Goal: Task Accomplishment & Management: Complete application form

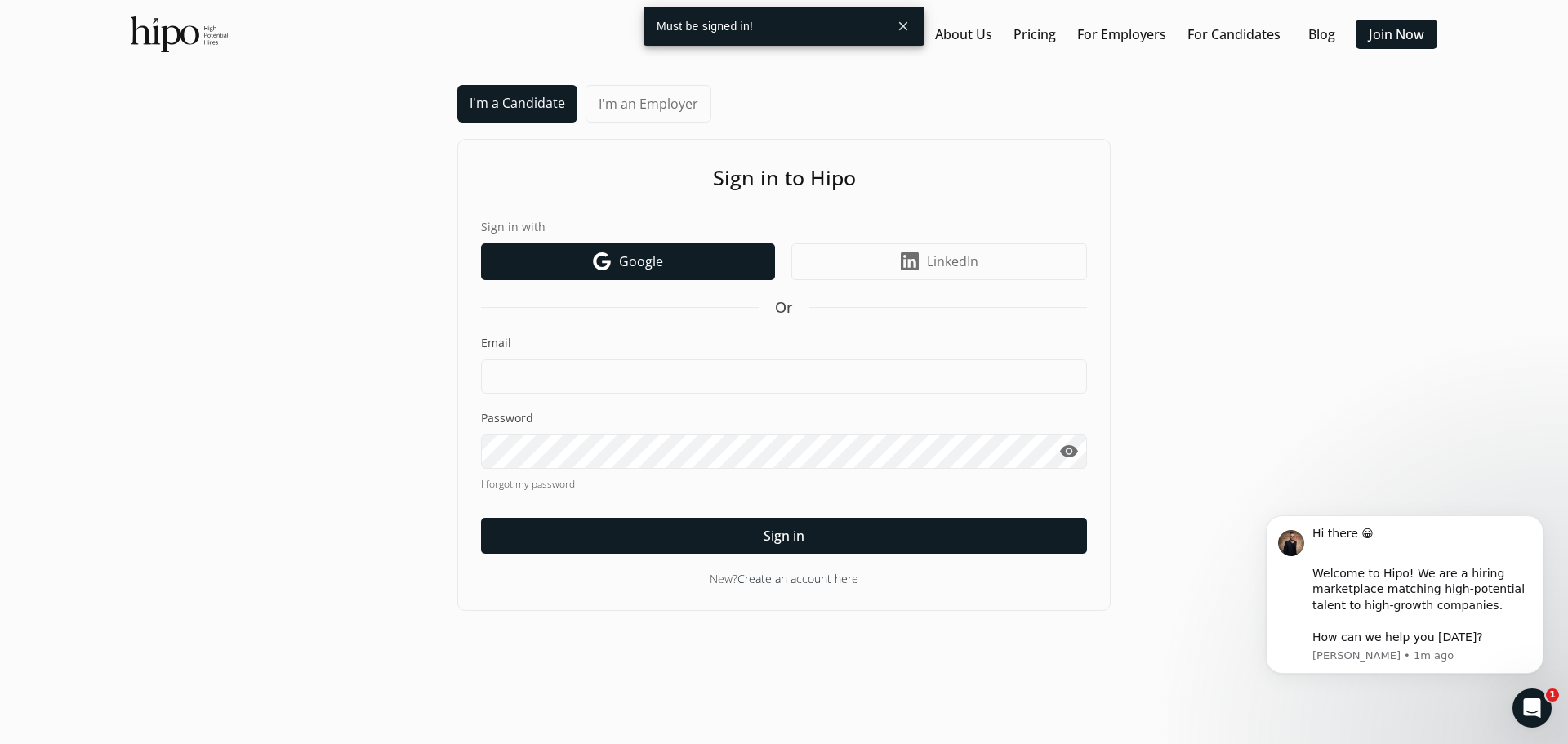
click at [638, 265] on span "Google" at bounding box center [641, 261] width 44 height 19
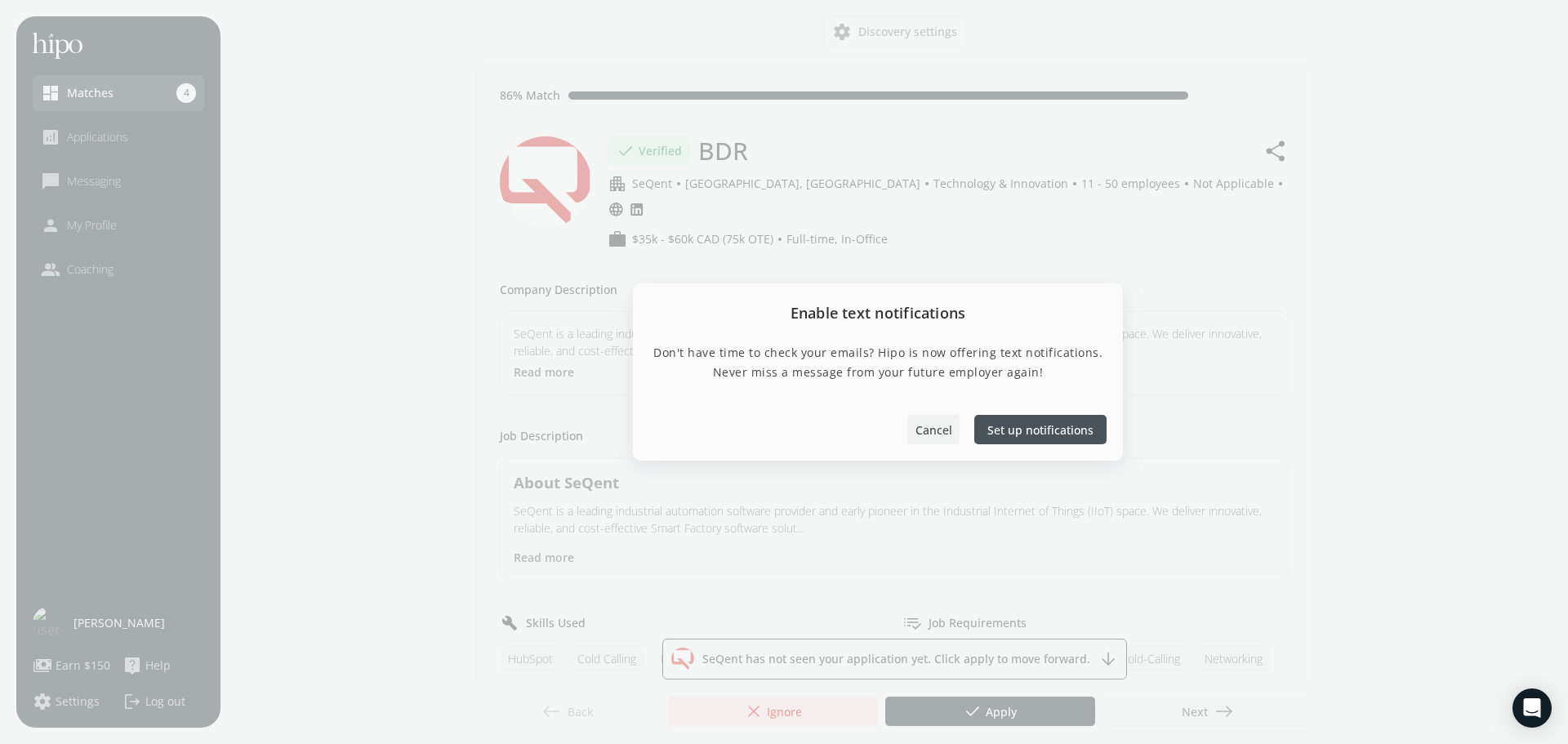
click at [920, 433] on span "Cancel" at bounding box center [934, 430] width 37 height 17
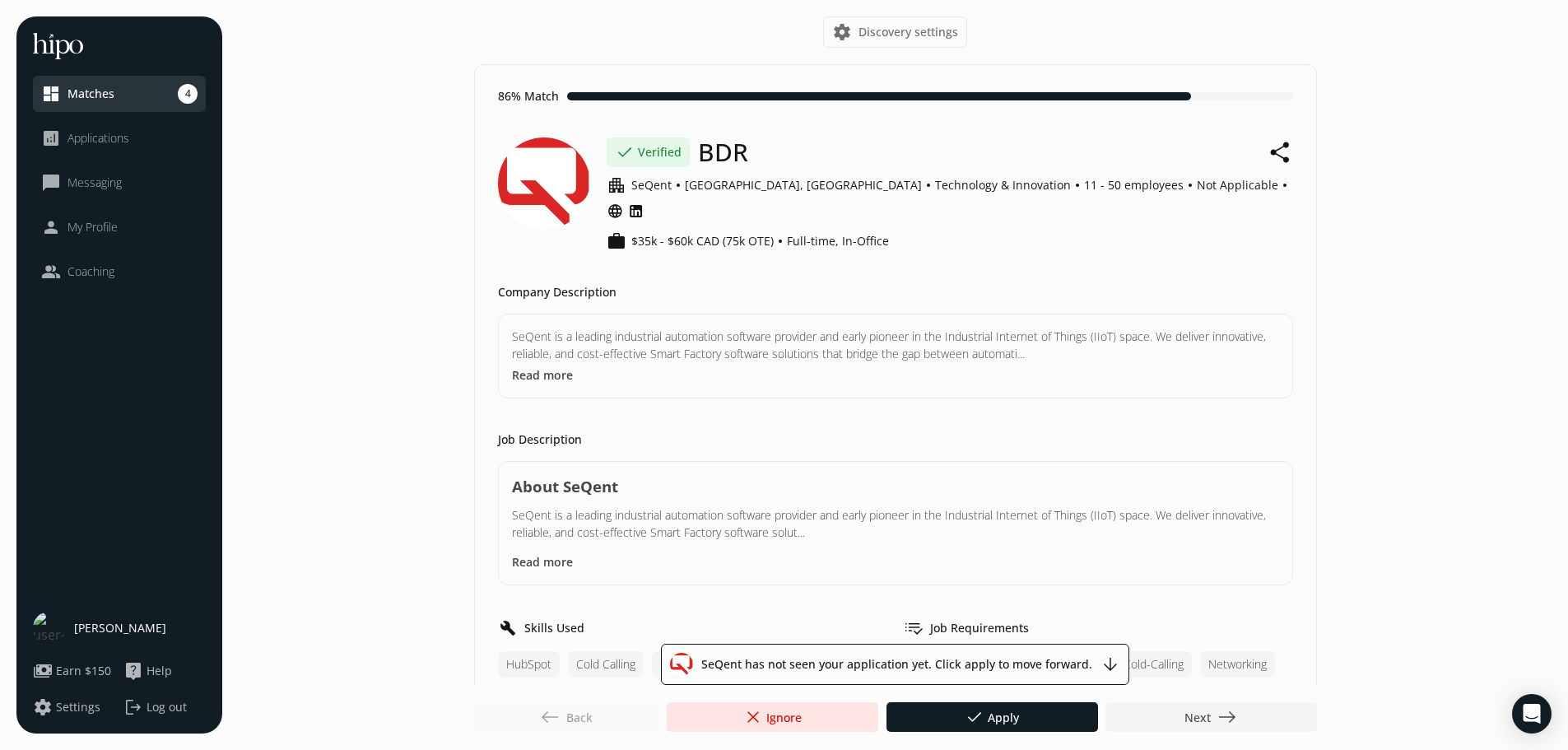
click at [625, 335] on p "SeQent is a leading industrial automation software provider and early pioneer i…" at bounding box center [895, 344] width 767 height 34
click at [553, 367] on button "Read more" at bounding box center [543, 375] width 61 height 18
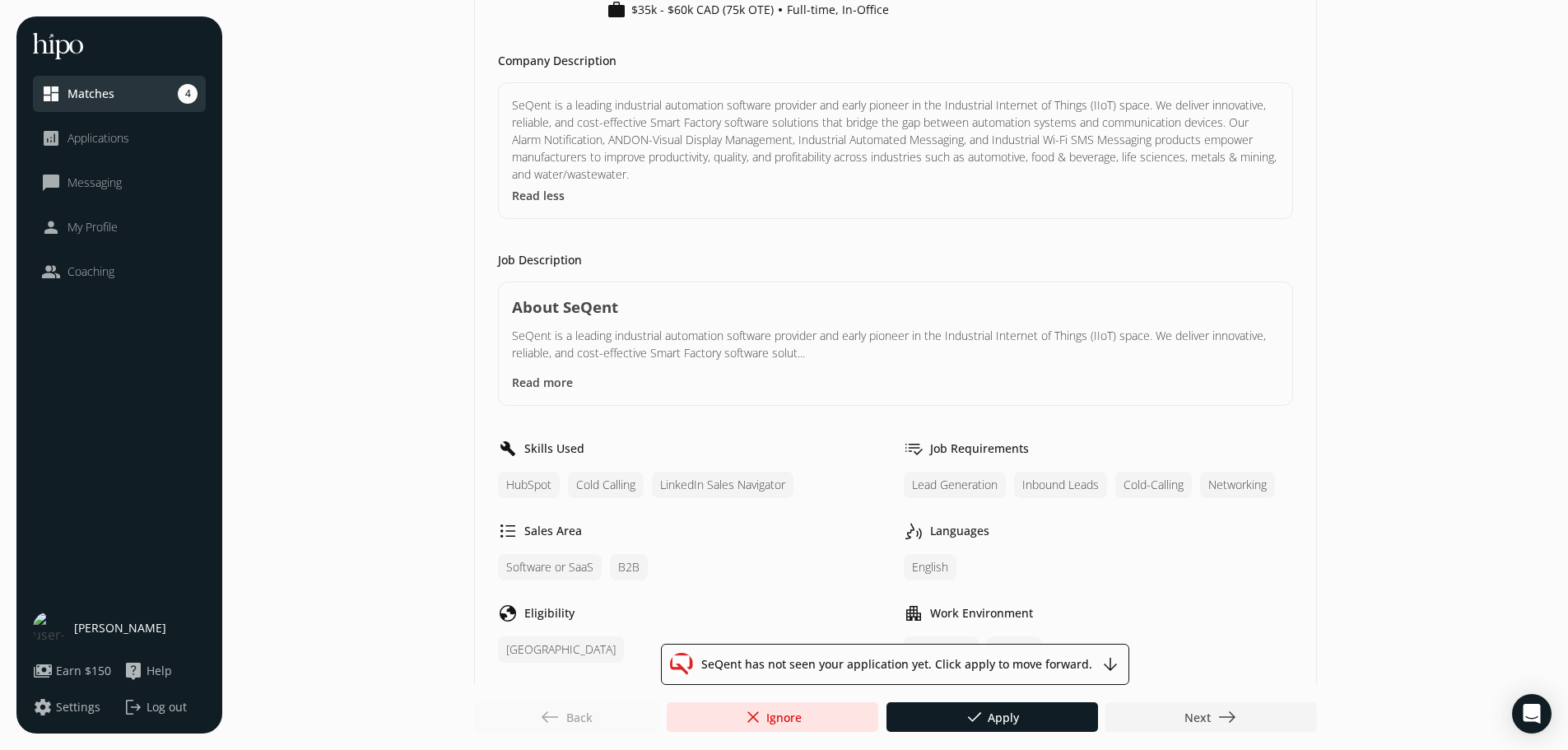
scroll to position [247, 0]
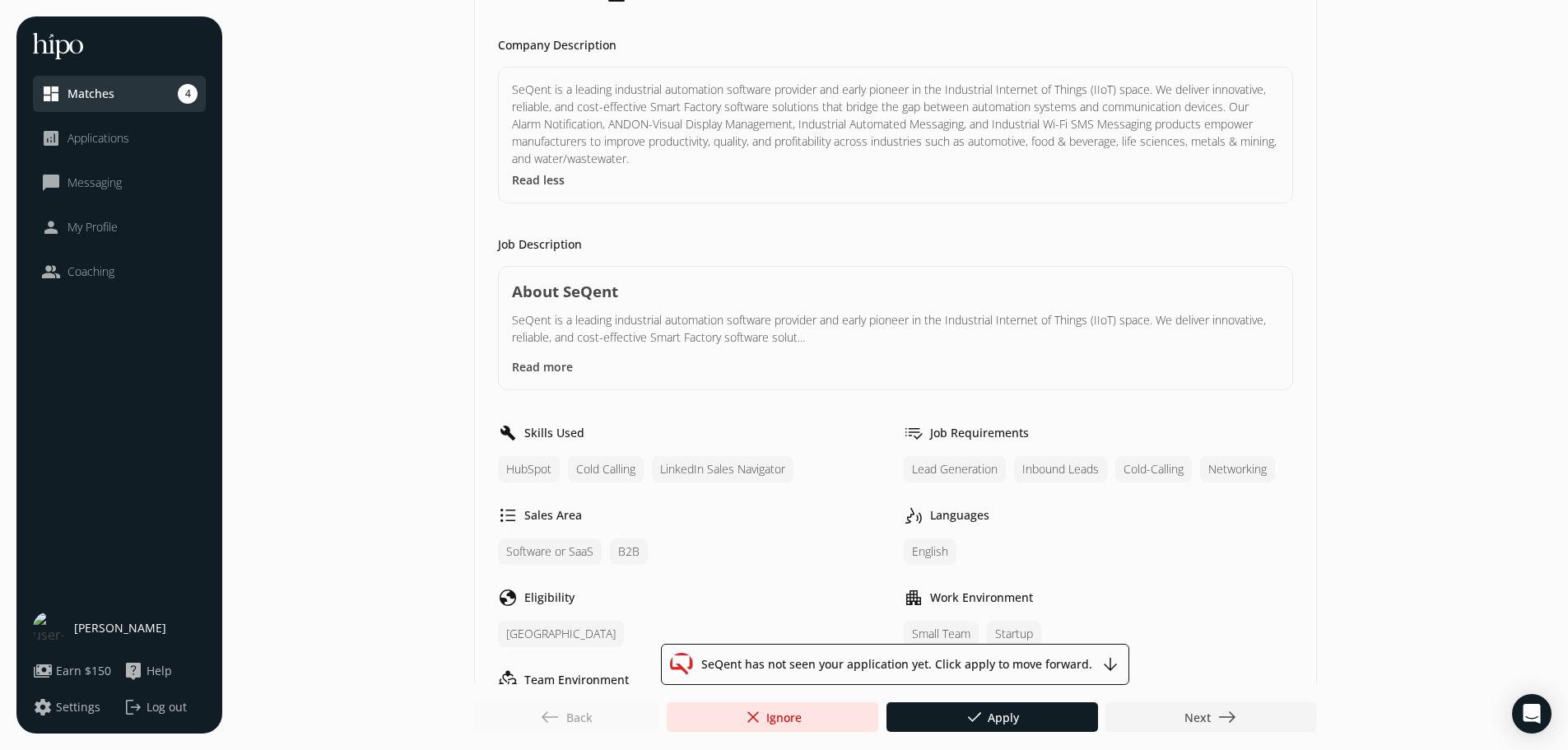
click at [558, 358] on button "Read more" at bounding box center [543, 367] width 61 height 18
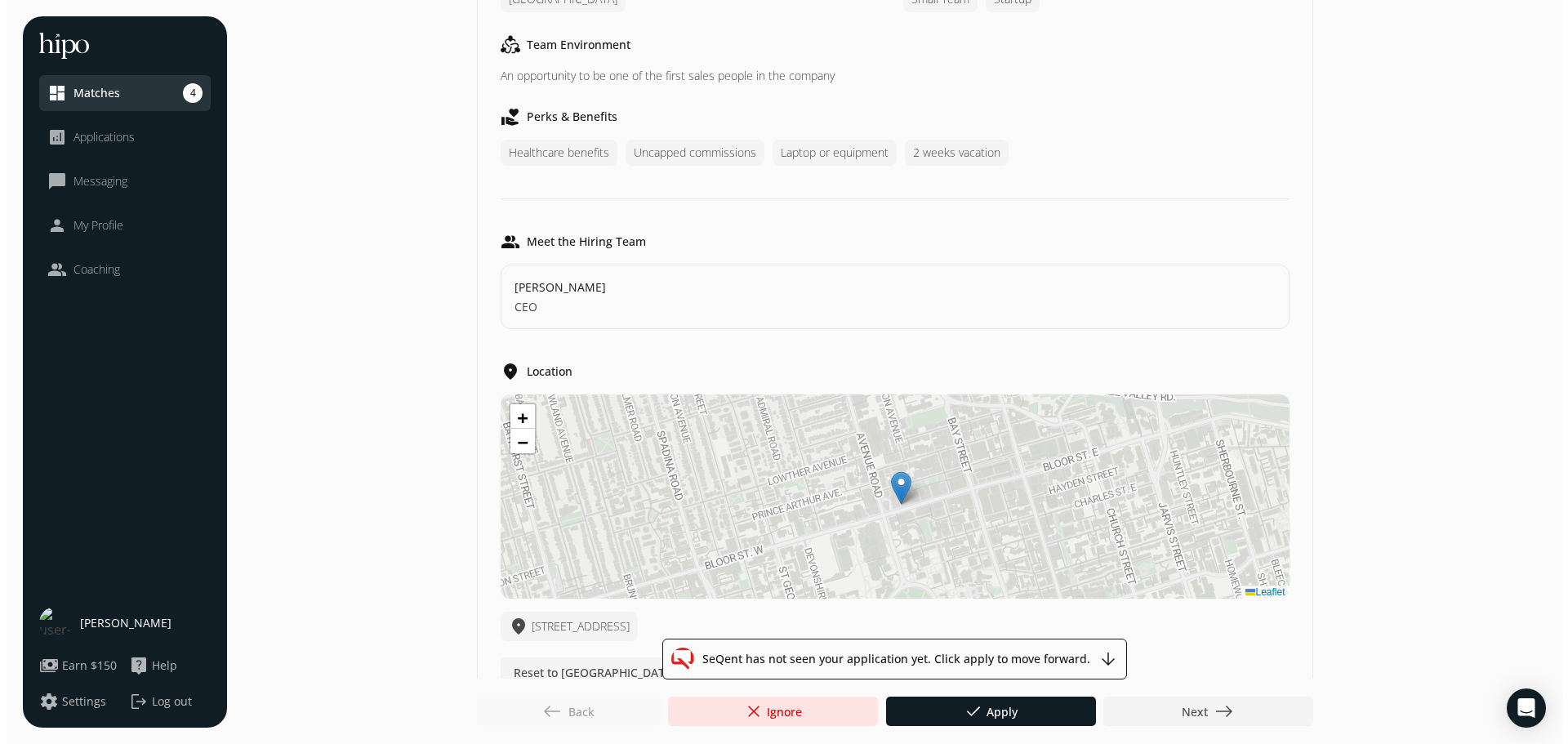
scroll to position [1726, 0]
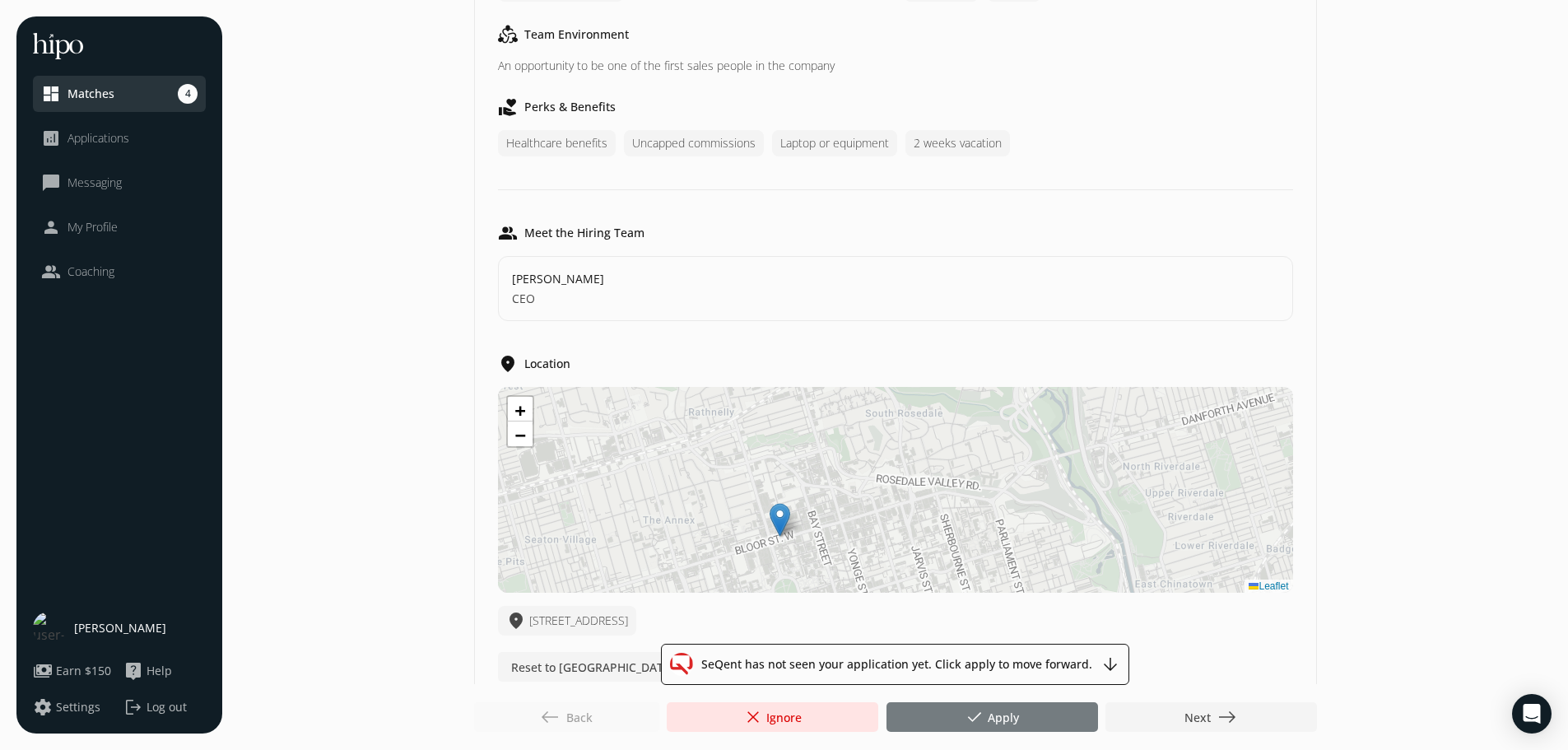
click at [946, 723] on div at bounding box center [993, 718] width 212 height 30
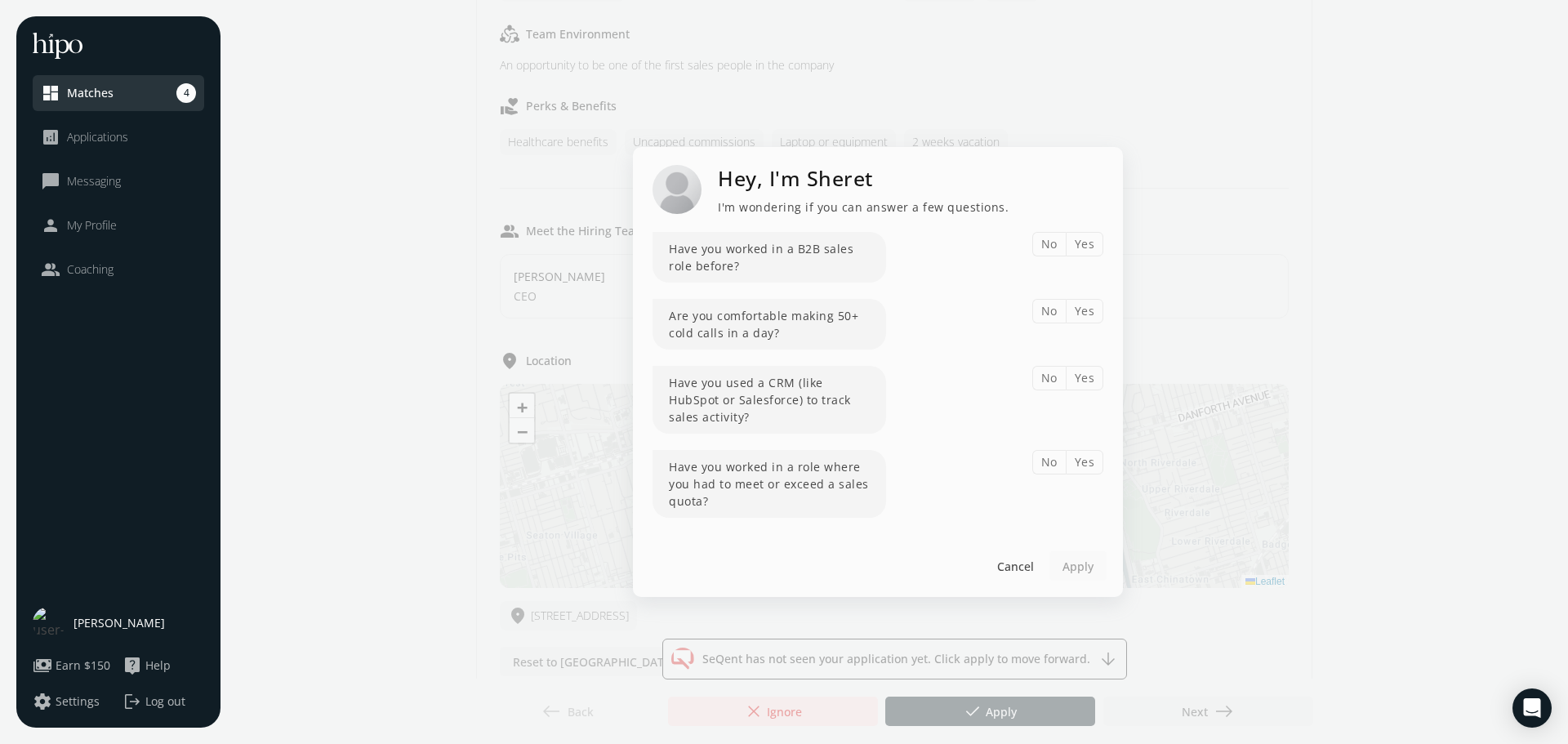
click at [1082, 247] on button "Yes" at bounding box center [1085, 244] width 39 height 25
click at [1078, 315] on button "Yes" at bounding box center [1085, 311] width 39 height 25
click at [1083, 376] on button "Yes" at bounding box center [1085, 378] width 39 height 25
click at [1090, 465] on button "Yes" at bounding box center [1085, 462] width 39 height 25
click at [1075, 570] on span "Apply" at bounding box center [1078, 565] width 31 height 17
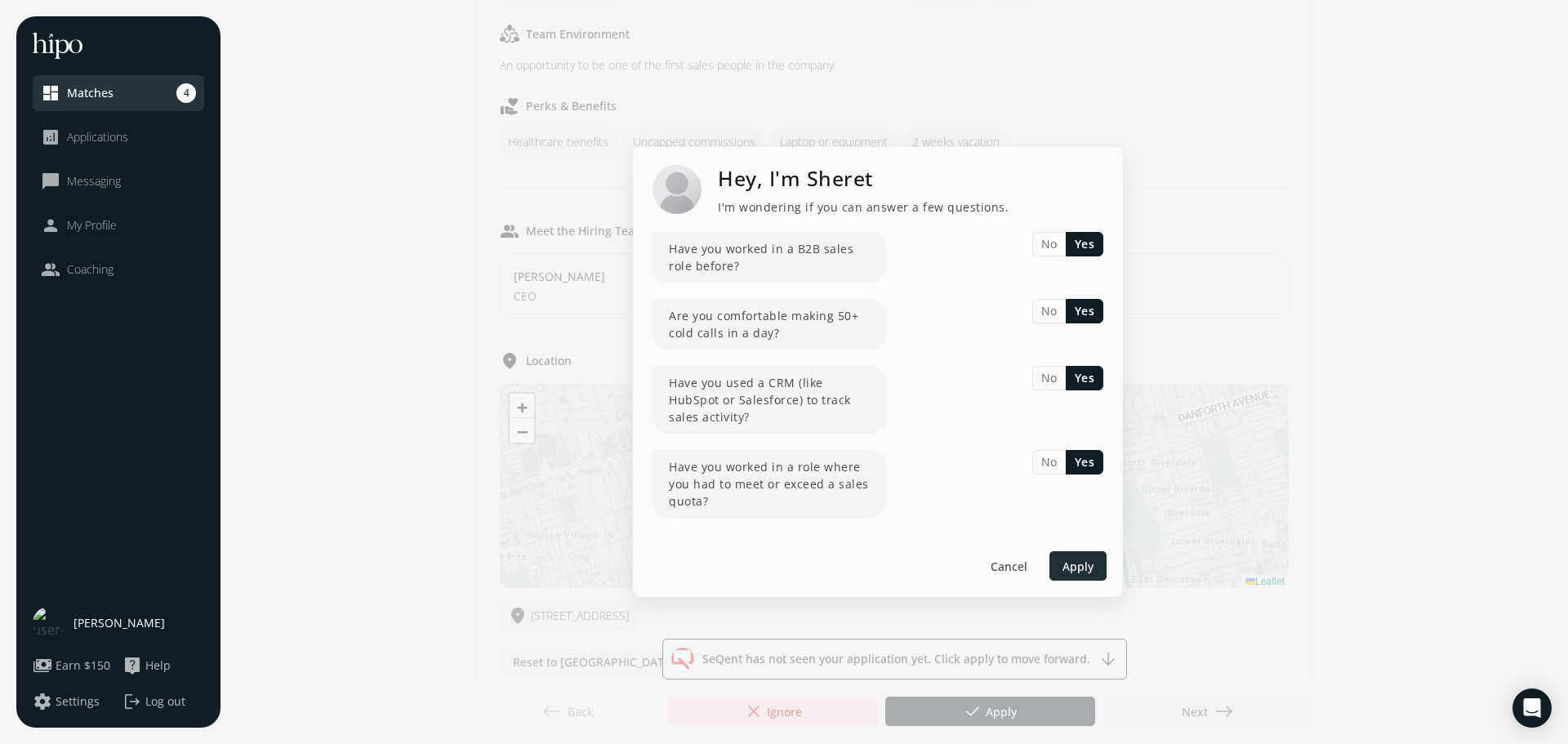
scroll to position [0, 0]
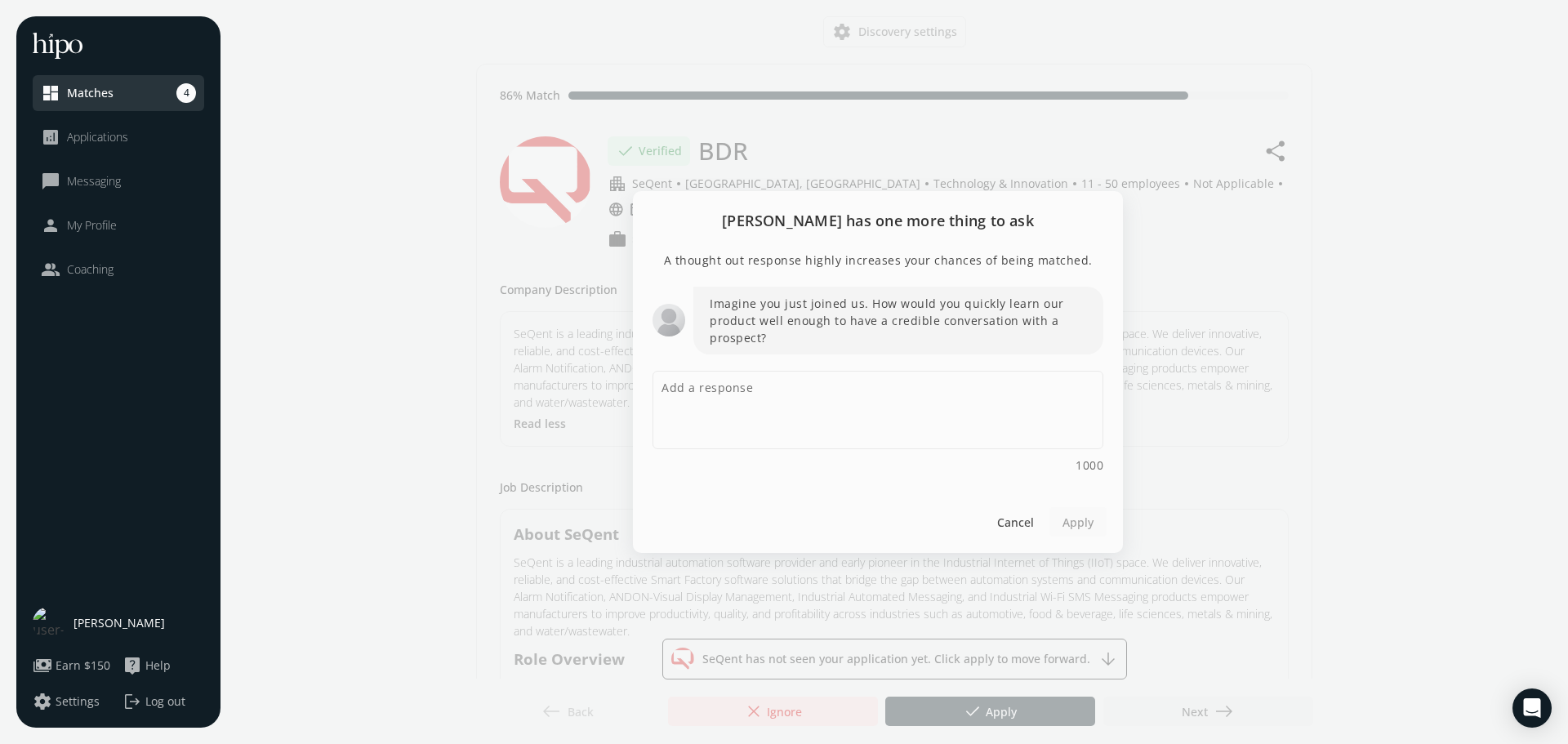
click at [764, 211] on h2 "Sheret has one more thing to ask" at bounding box center [878, 221] width 490 height 59
click at [776, 385] on textarea at bounding box center [878, 410] width 451 height 78
click at [837, 224] on h2 "Sheret has one more thing to ask" at bounding box center [878, 221] width 490 height 59
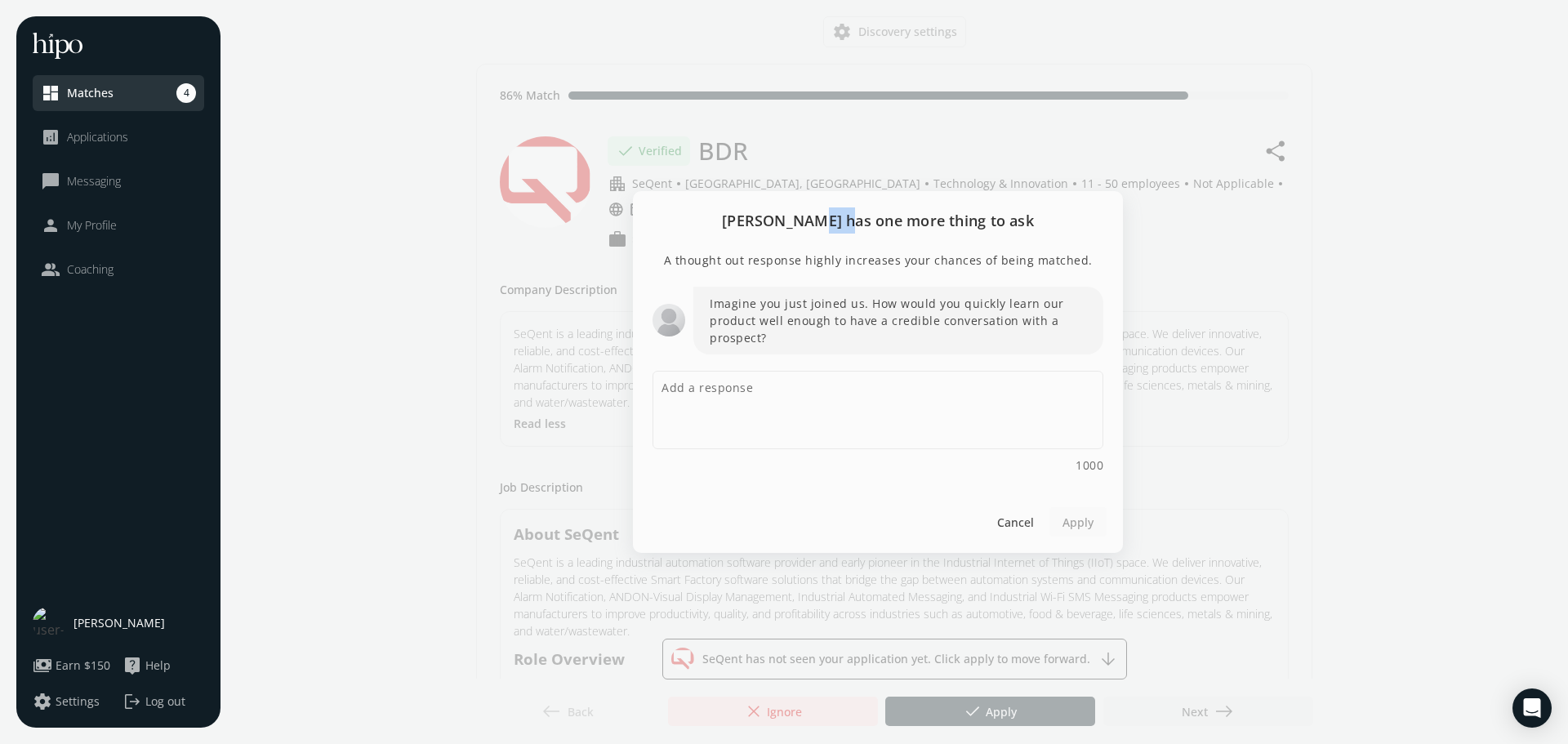
click at [837, 224] on h2 "Sheret has one more thing to ask" at bounding box center [878, 221] width 490 height 59
click at [814, 369] on div "Imagine you just joined us. How would you quickly learn our product well enough…" at bounding box center [878, 379] width 451 height 187
click at [799, 388] on textarea at bounding box center [878, 410] width 451 height 78
click at [692, 389] on textarea "I will G2 to do competitive analysis," at bounding box center [878, 410] width 451 height 78
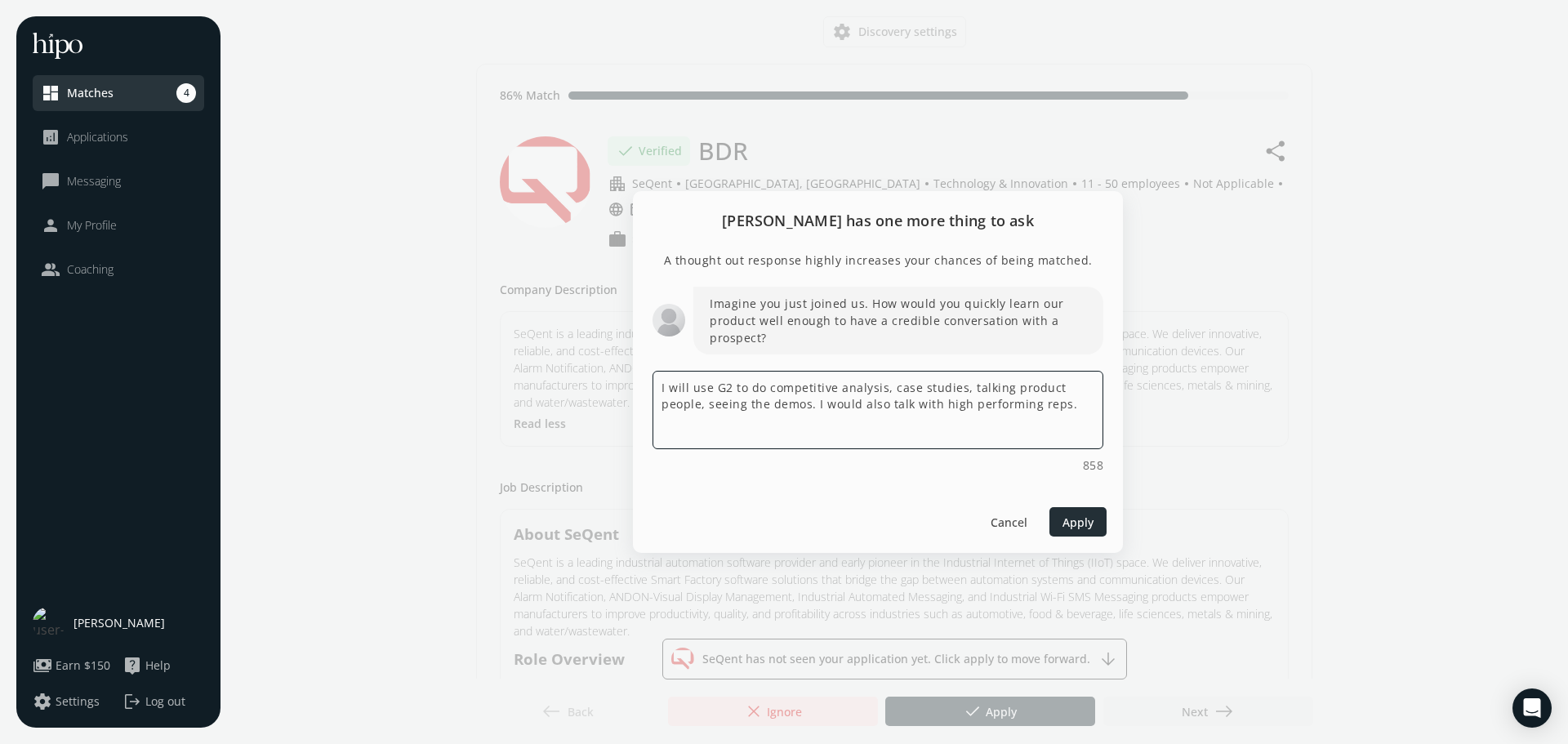
type textarea "I will use G2 to do competitive analysis, case studies, talking product people,…"
click at [1079, 525] on span "Apply" at bounding box center [1078, 521] width 31 height 17
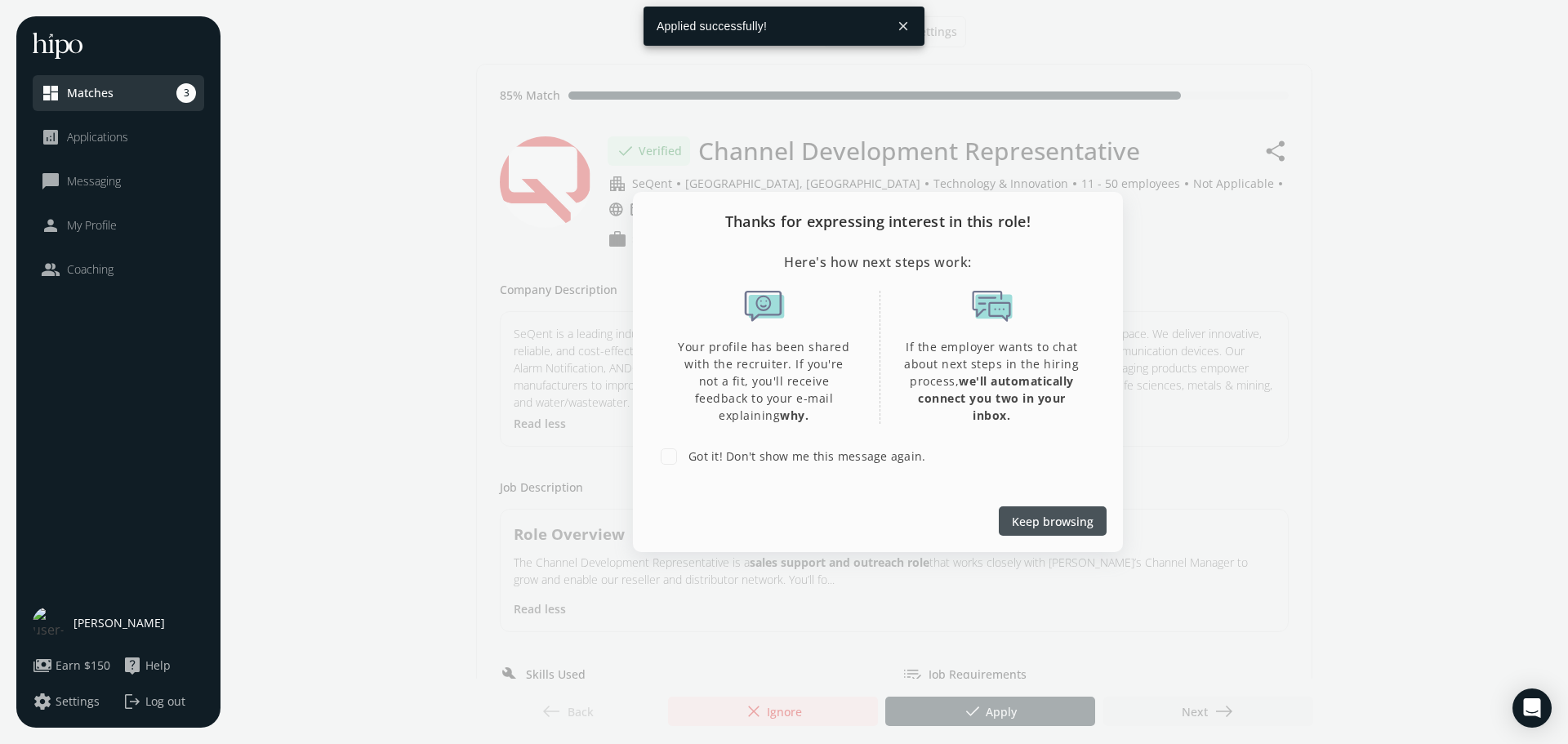
click at [730, 455] on label "Got it! Don't show me this message again." at bounding box center [805, 456] width 240 height 17
click at [686, 455] on input "Got it! Don't show me this message again." at bounding box center [668, 456] width 32 height 32
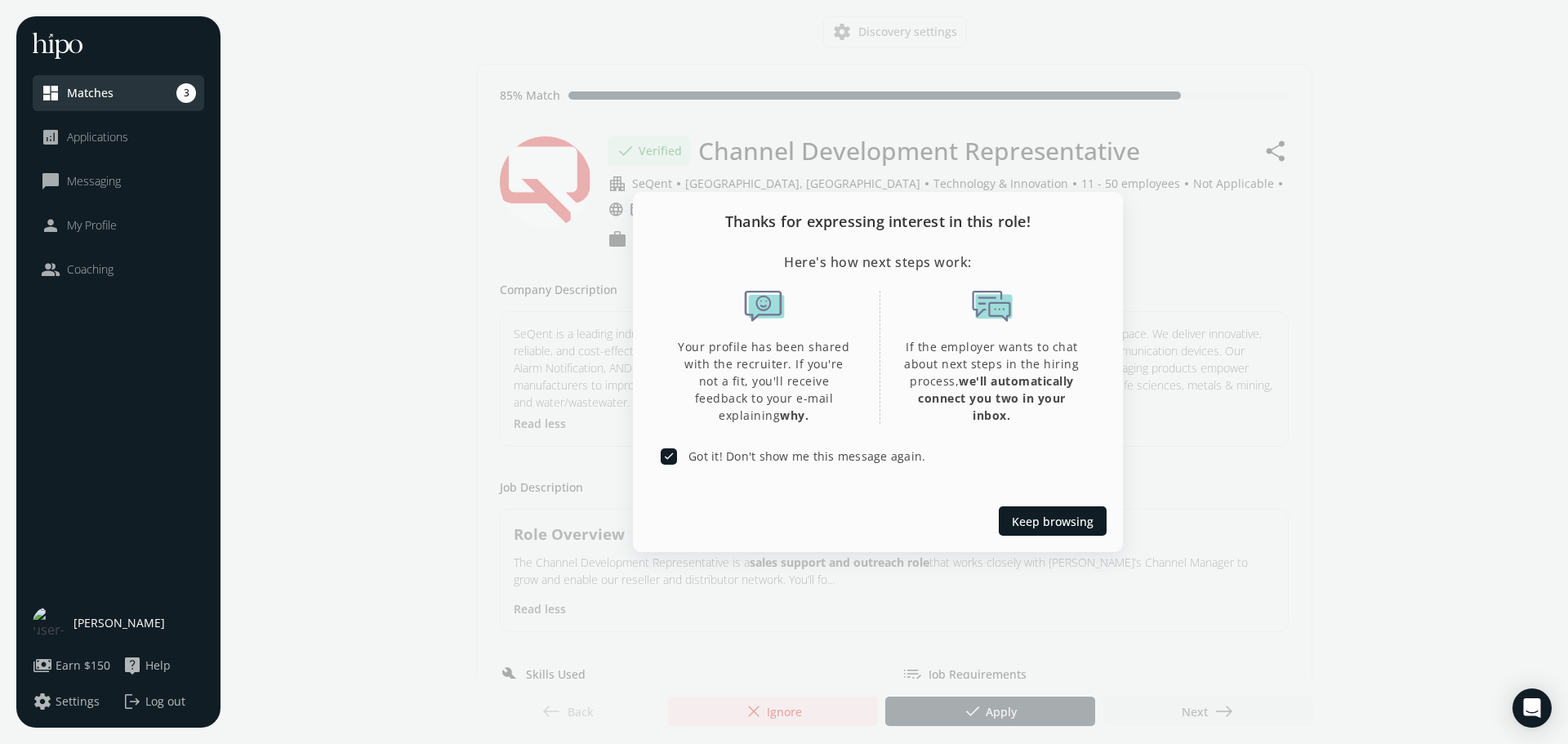
click at [722, 460] on label "Got it! Don't show me this message again." at bounding box center [805, 456] width 240 height 17
click at [686, 460] on input "Got it! Don't show me this message again." at bounding box center [668, 456] width 32 height 32
checkbox input "false"
click at [1309, 337] on div at bounding box center [784, 372] width 1568 height 744
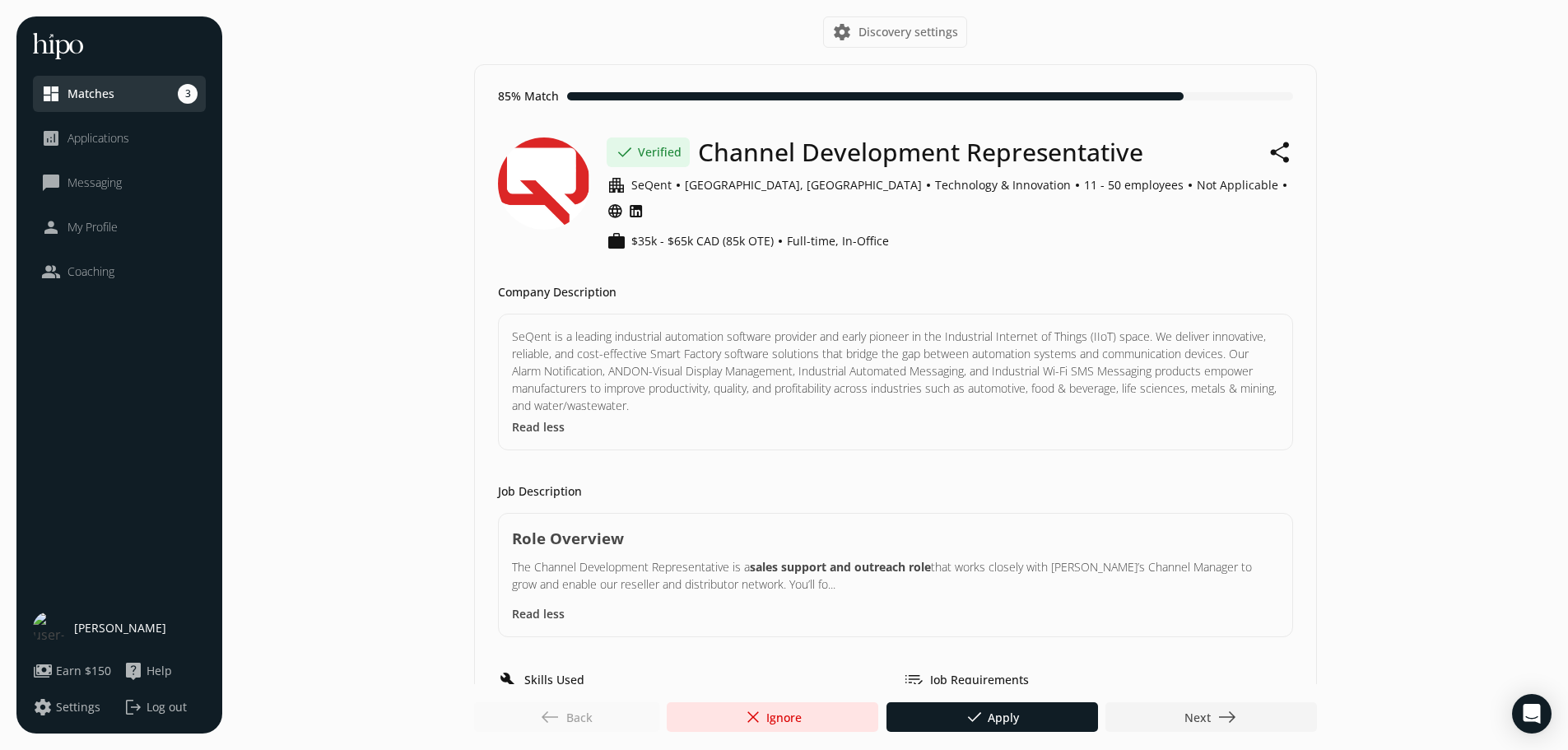
click at [106, 231] on span "My Profile" at bounding box center [93, 227] width 50 height 17
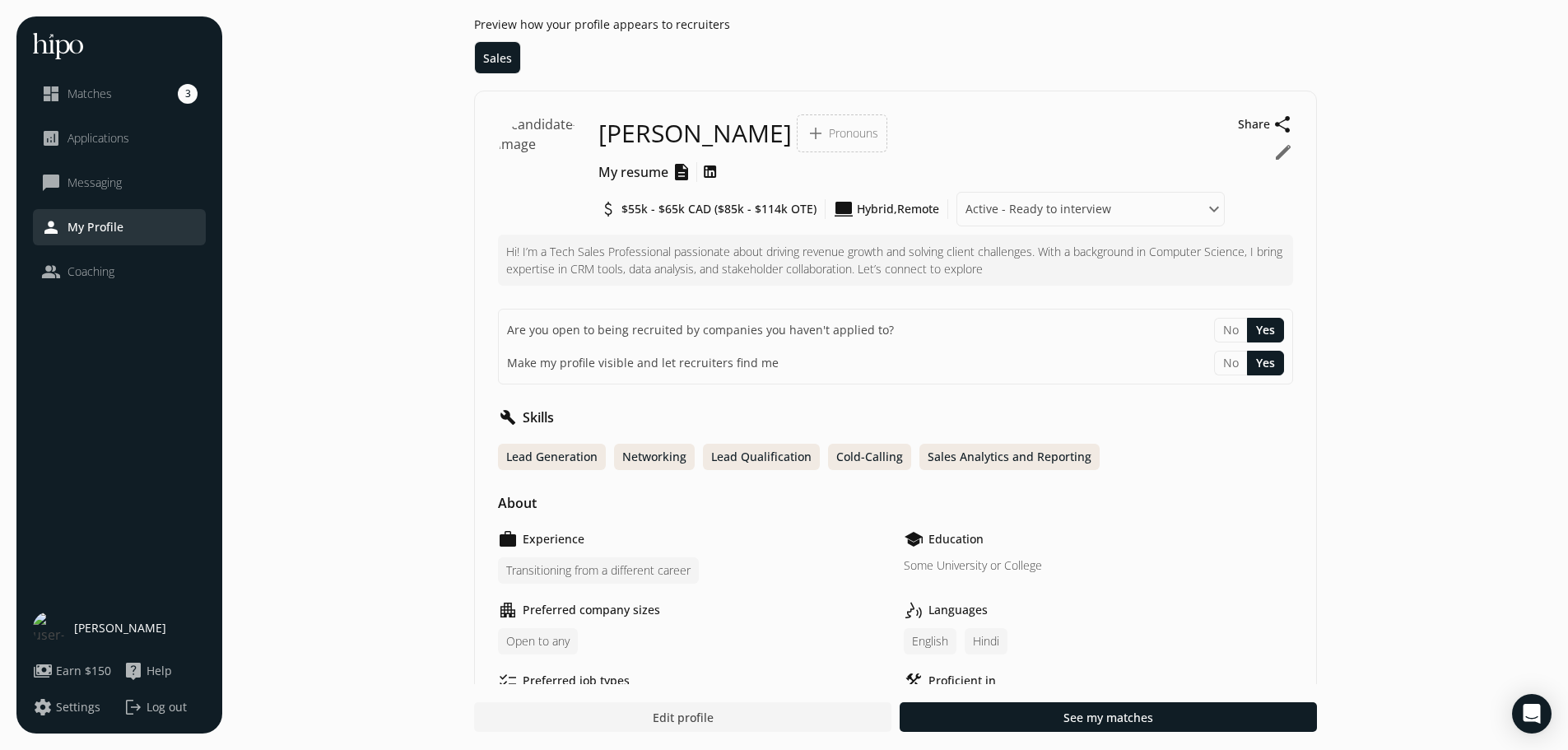
click at [1278, 155] on button "edit" at bounding box center [1283, 152] width 19 height 19
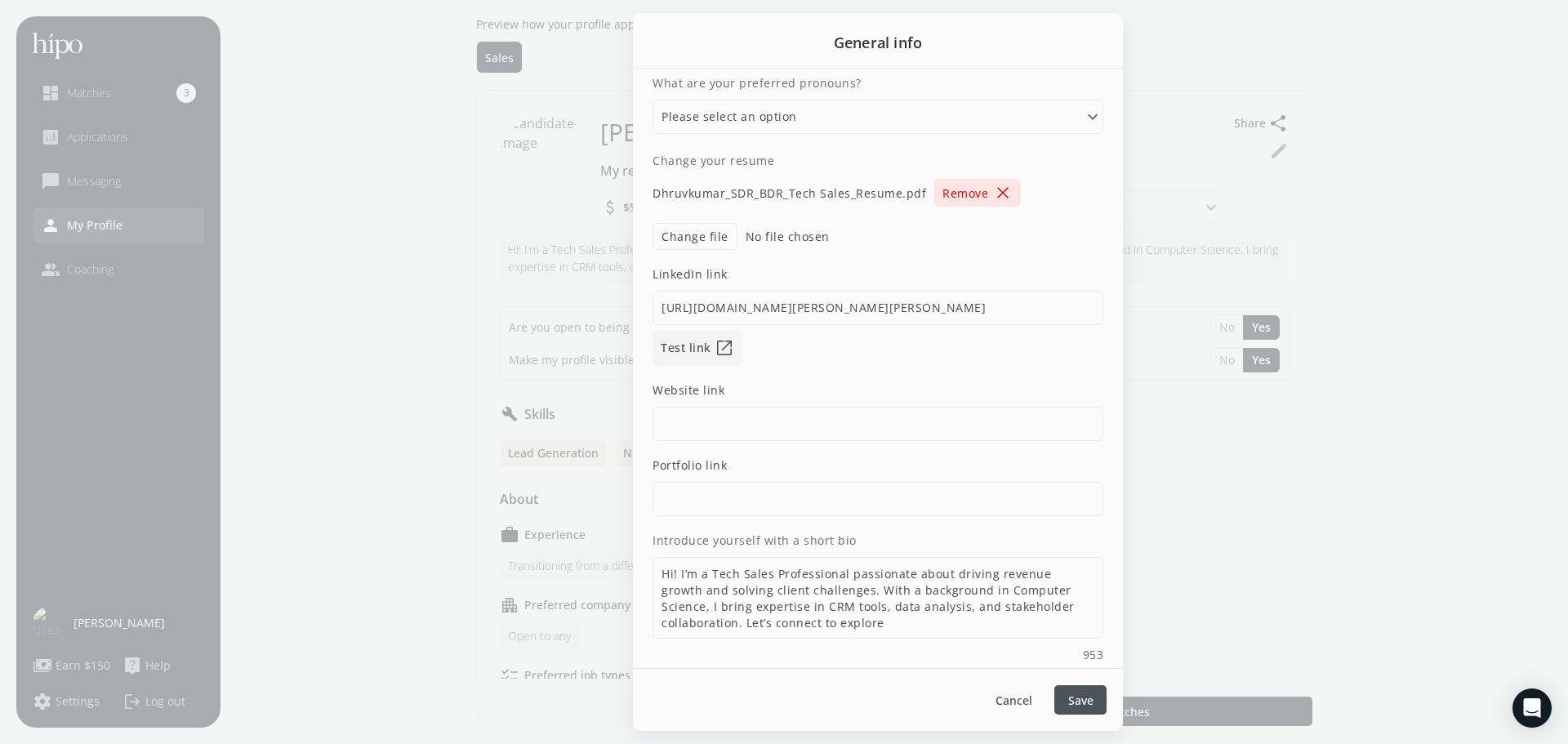
scroll to position [2, 0]
click at [824, 596] on textarea "Hi! I’m a Tech Sales Professional passionate about driving revenue growth and s…" at bounding box center [878, 598] width 451 height 82
click at [850, 614] on textarea "Hi! I’m a Tech Sales Professional passionate about driving revenue growth and s…" at bounding box center [878, 598] width 451 height 82
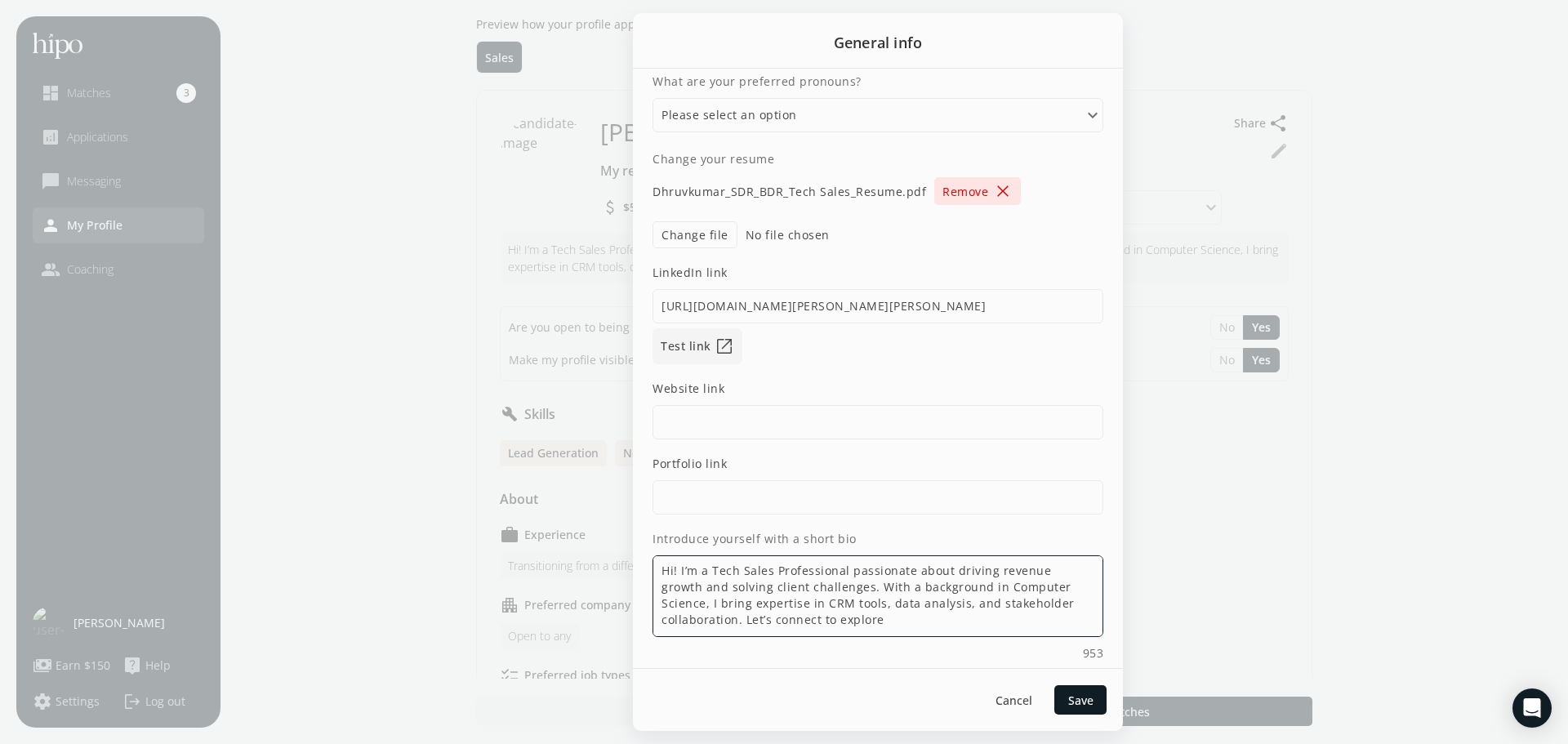
click at [721, 579] on textarea "Hi! I’m a Tech Sales Professional passionate about driving revenue growth and s…" at bounding box center [878, 596] width 451 height 82
type textarea "Hi! I’m a BDR passionate about driving revenue growth and solving client challe…"
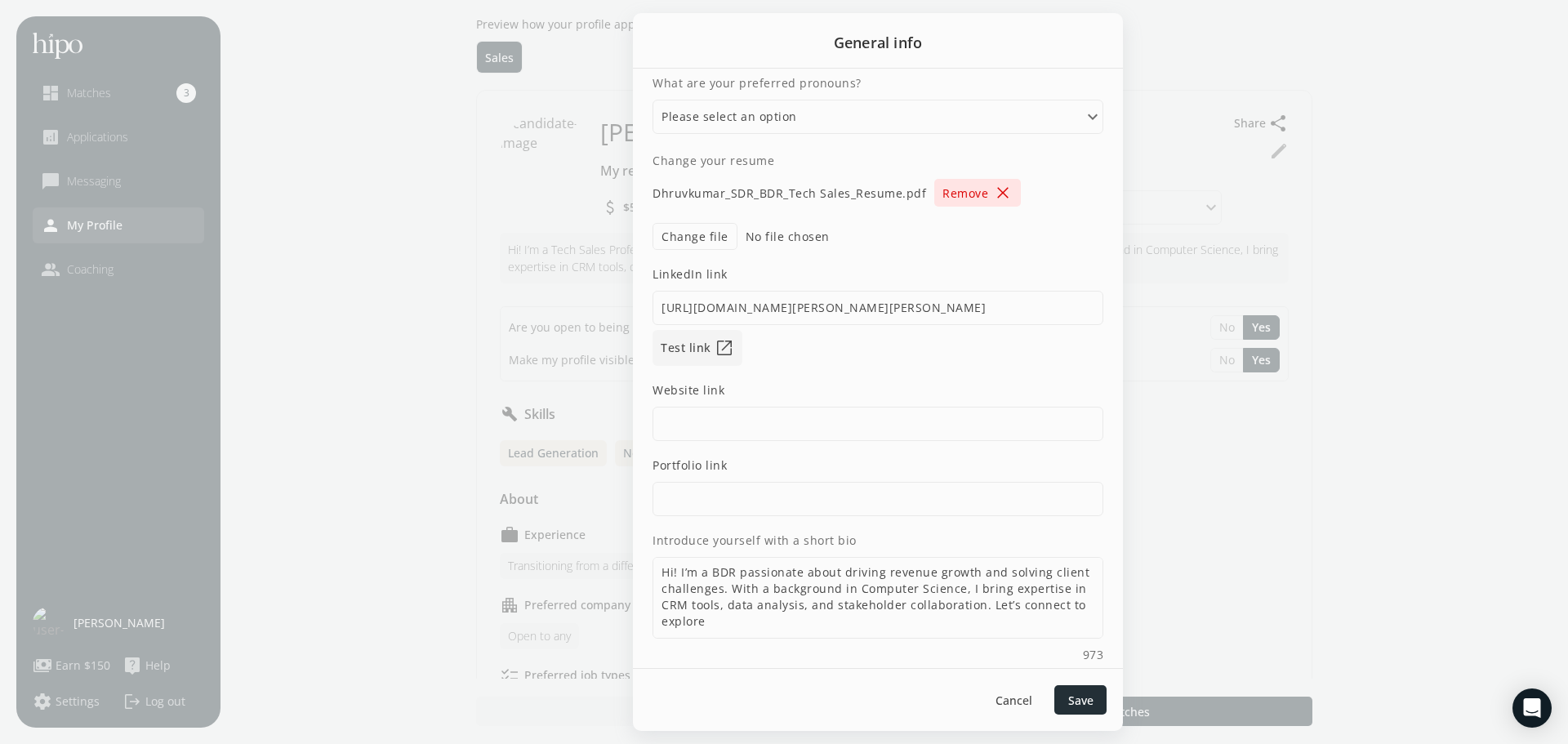
click at [1089, 696] on span "Save" at bounding box center [1081, 701] width 26 height 17
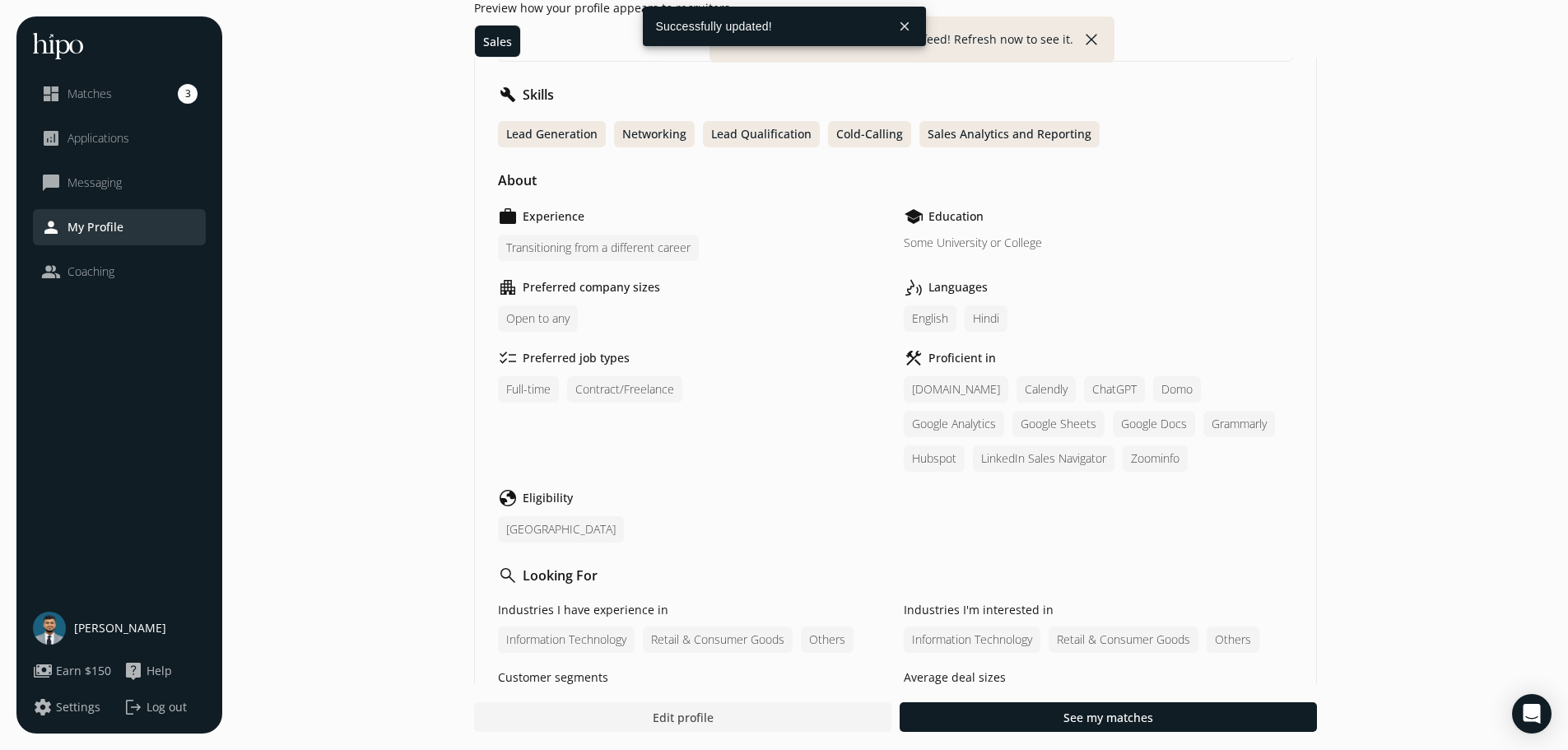
scroll to position [330, 0]
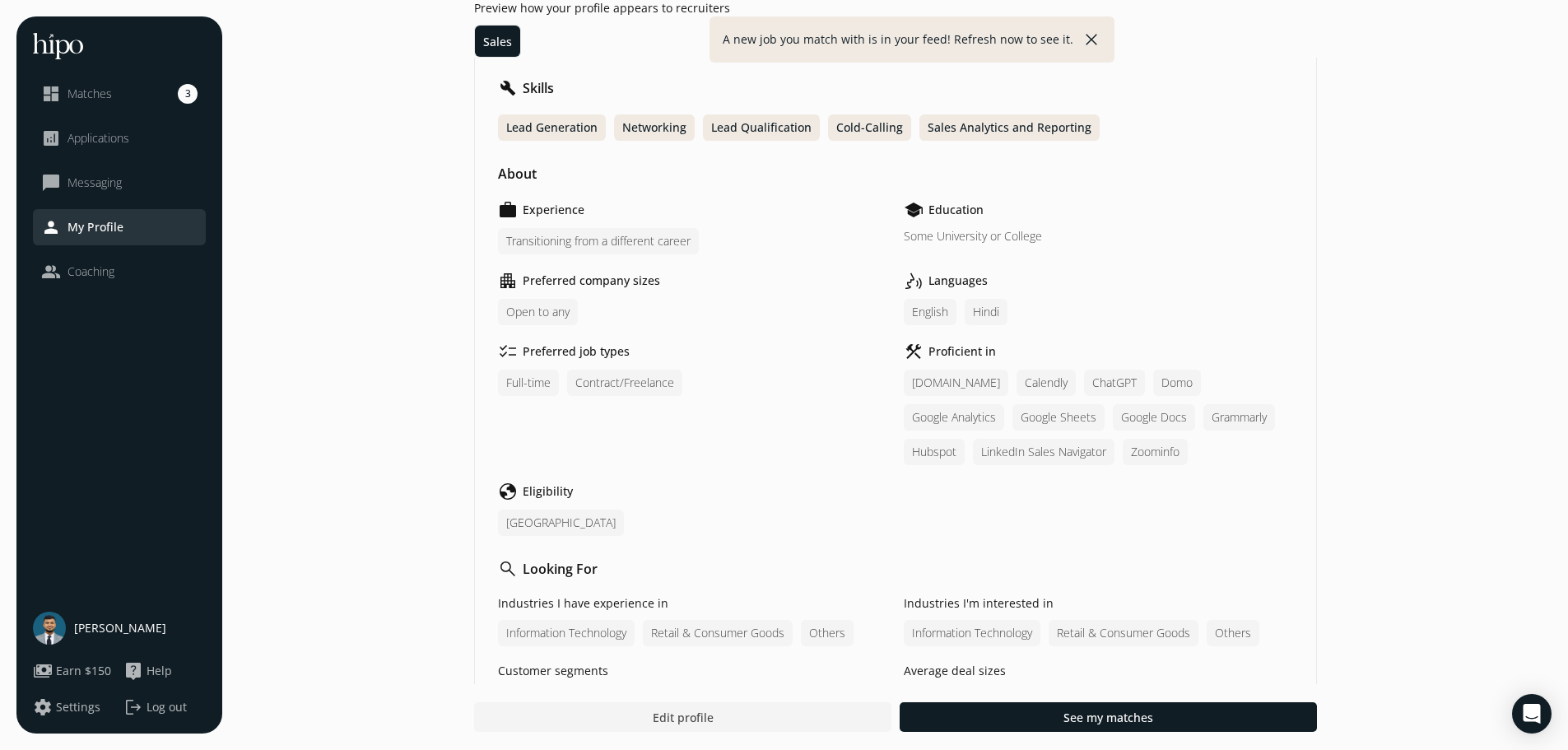
click at [666, 244] on div "Transitioning from a different career" at bounding box center [598, 241] width 201 height 26
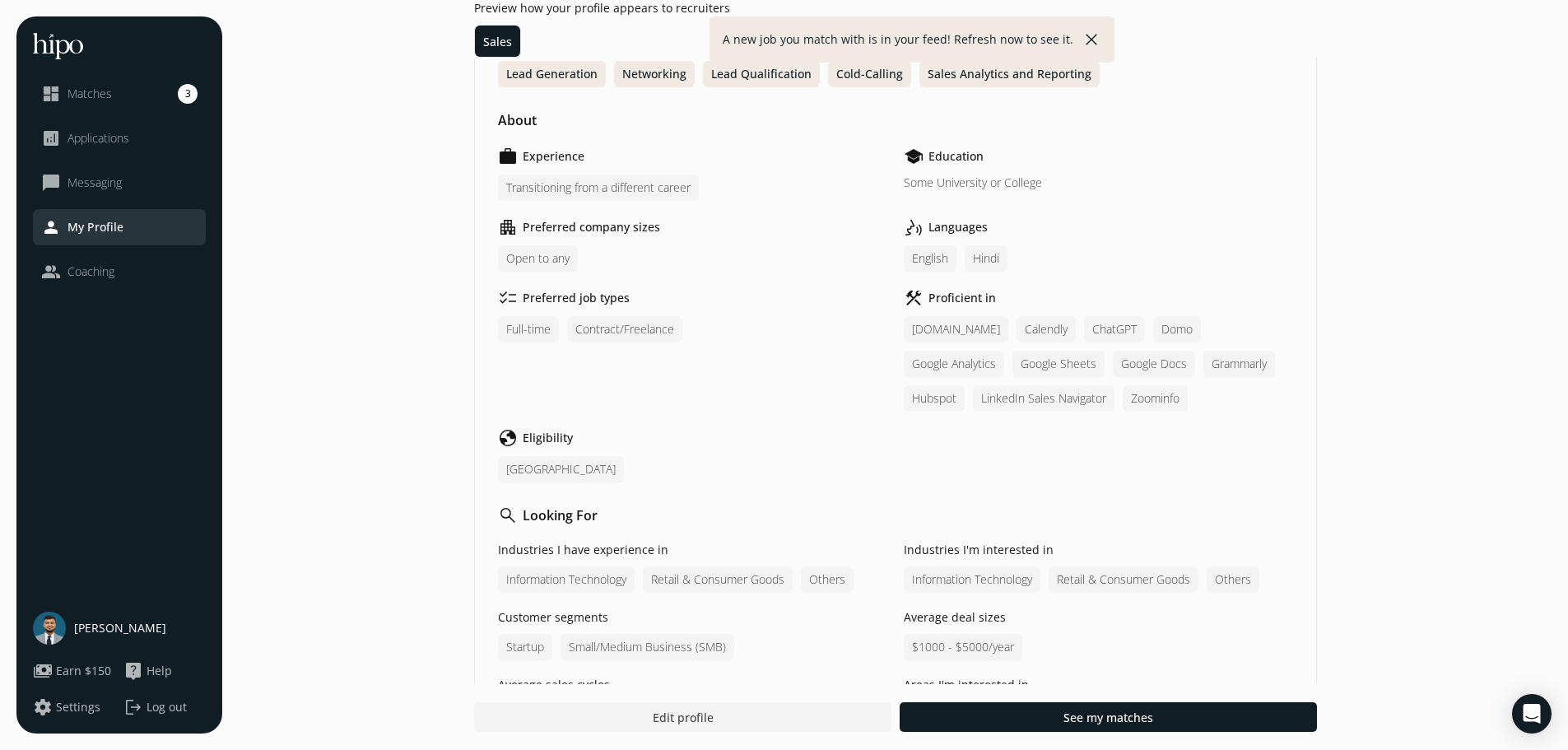
scroll to position [412, 0]
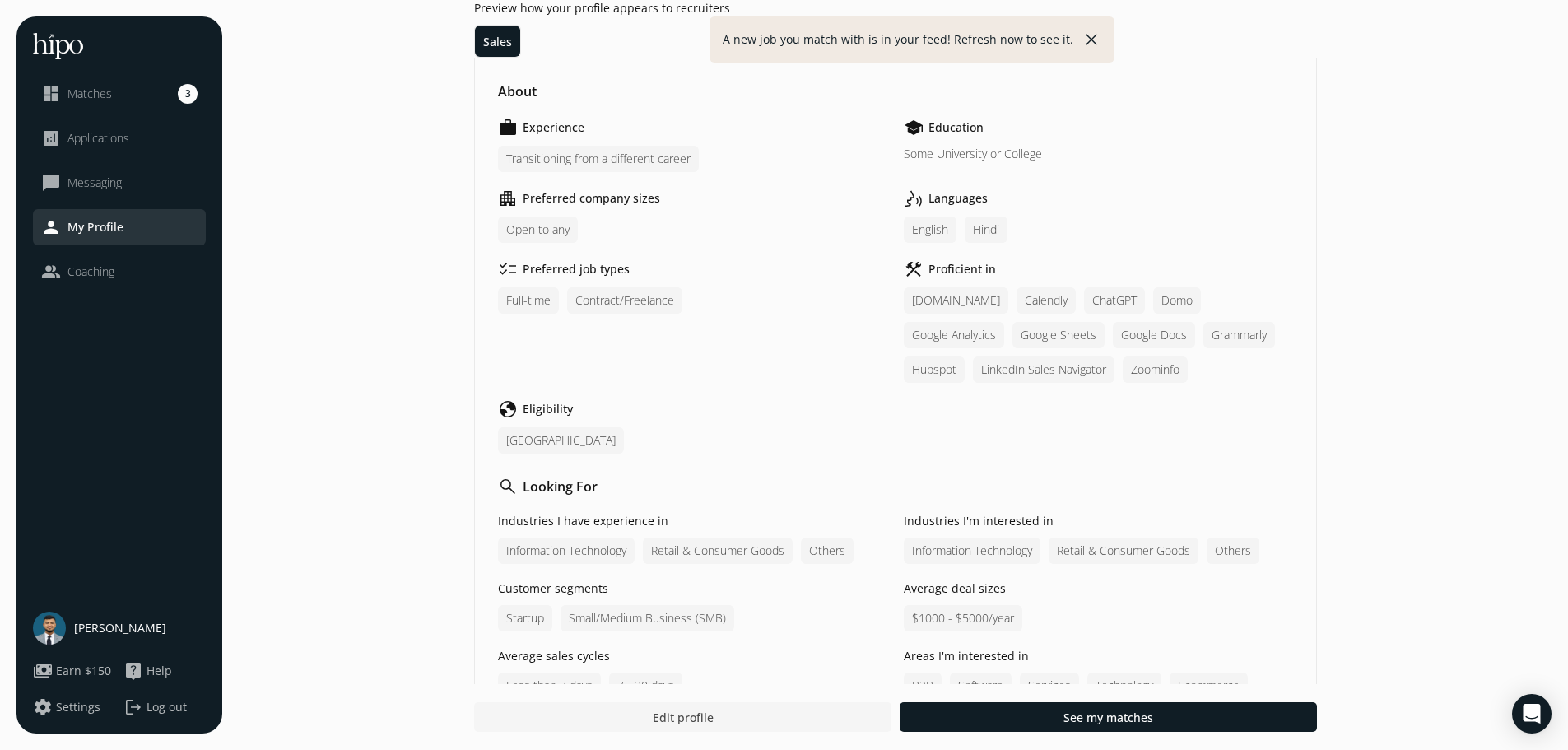
click at [713, 718] on div at bounding box center [683, 718] width 418 height 30
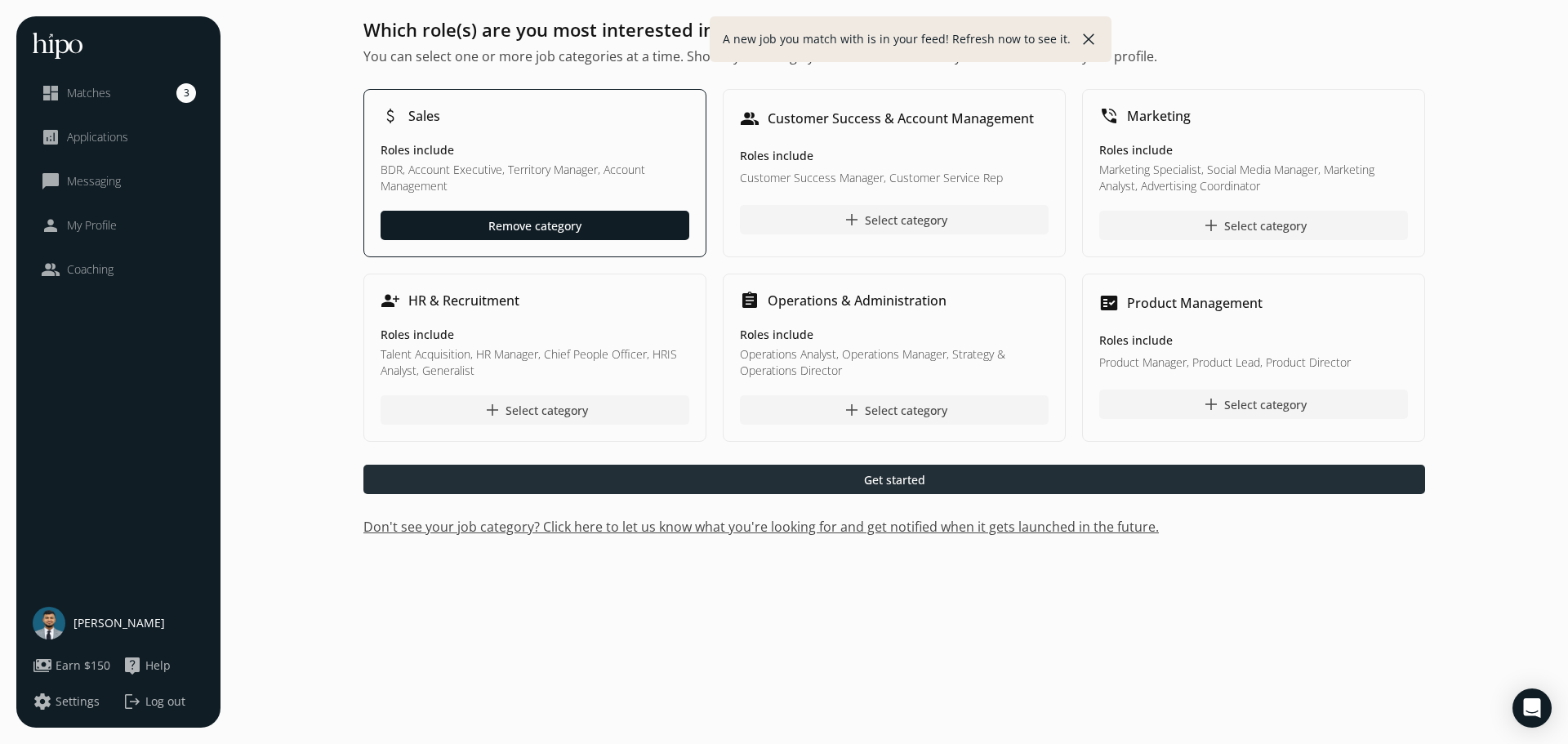
click at [731, 475] on div at bounding box center [894, 480] width 1062 height 29
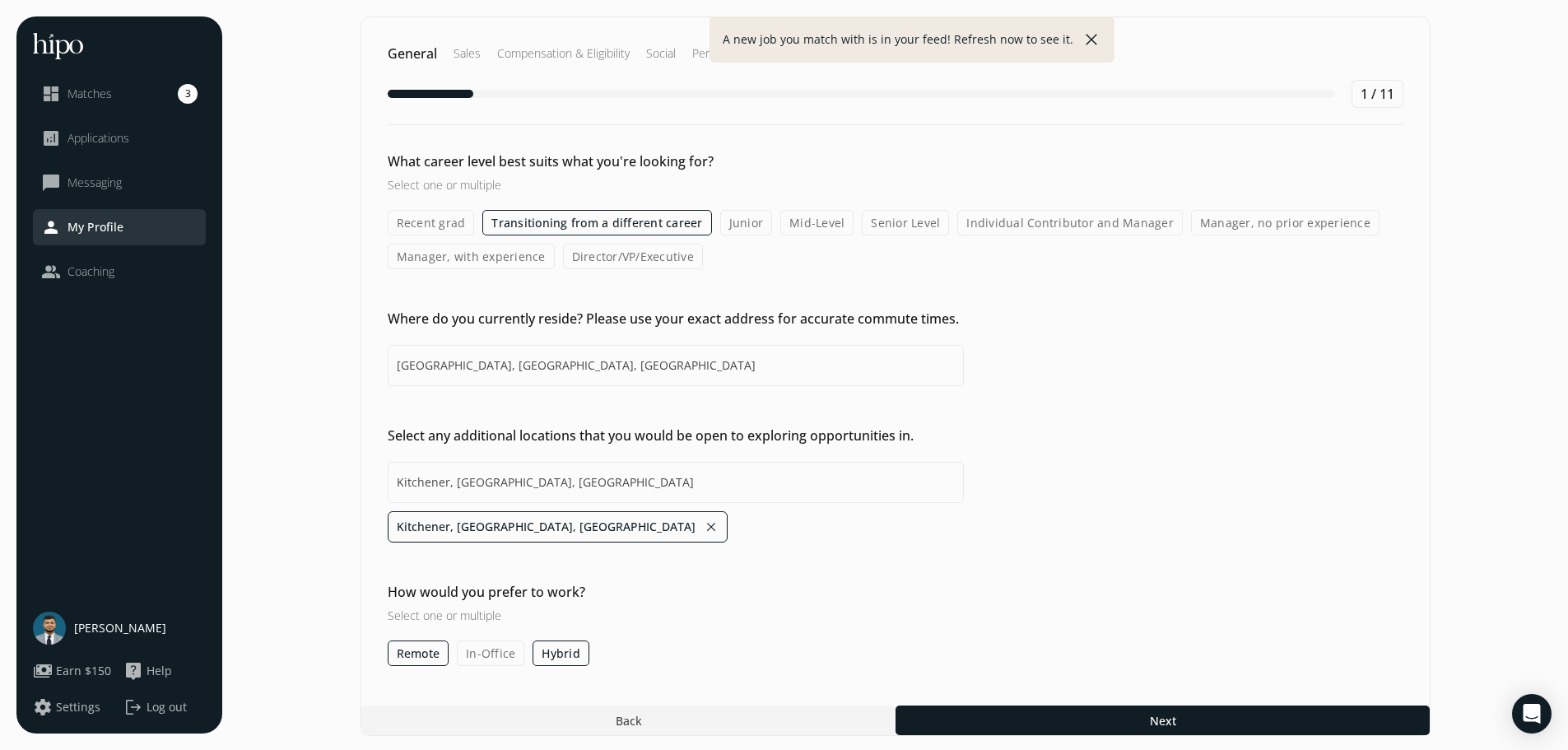
click at [763, 229] on label "Junior" at bounding box center [746, 223] width 53 height 26
click at [0, 0] on input "Junior" at bounding box center [0, 0] width 0 height 0
click at [625, 230] on label "Transitioning from a different career" at bounding box center [597, 223] width 229 height 26
click at [0, 0] on input "Transitioning from a different career" at bounding box center [0, 0] width 0 height 0
click at [627, 229] on label "Transitioning from a different career" at bounding box center [597, 223] width 229 height 26
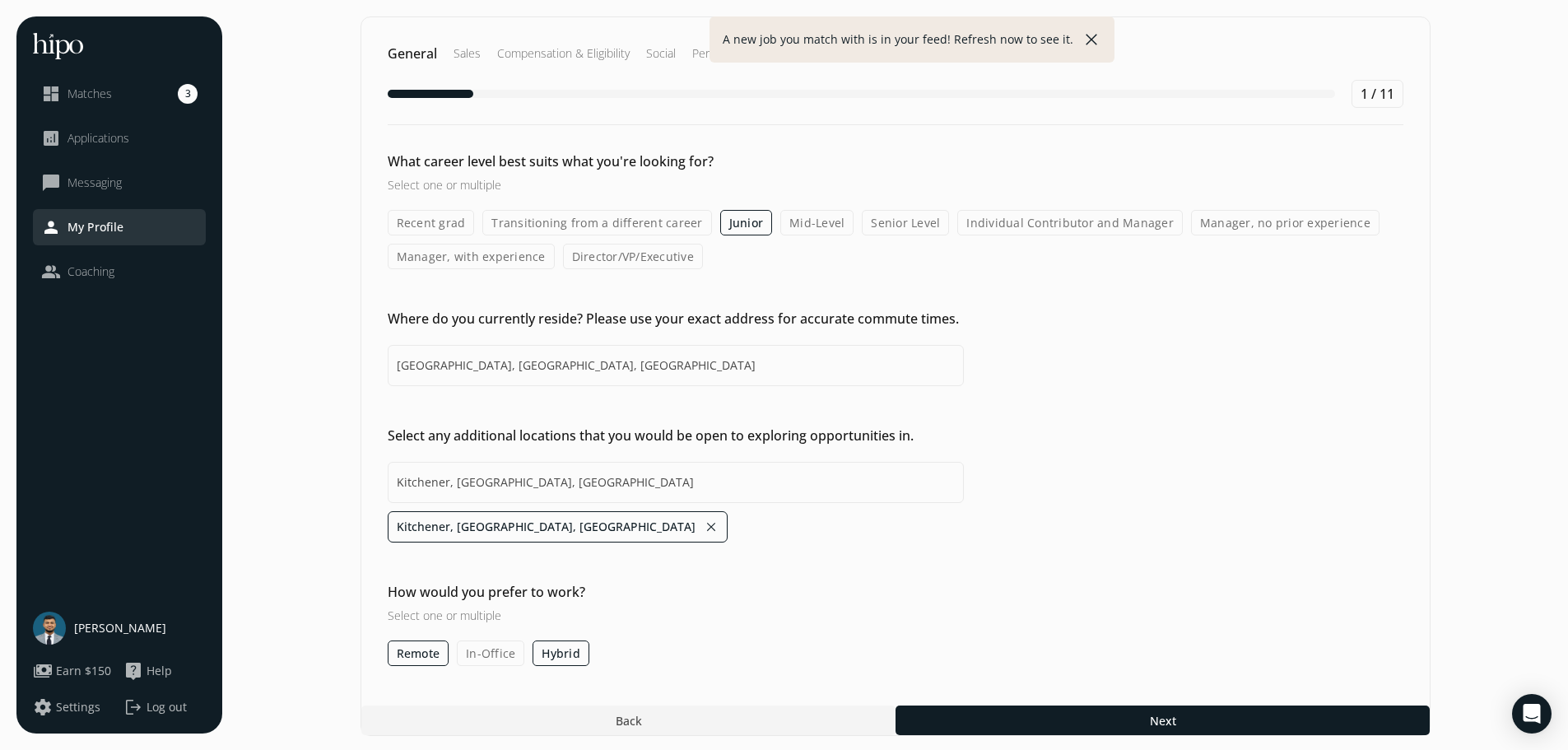
click at [0, 0] on input "Transitioning from a different career" at bounding box center [0, 0] width 0 height 0
click at [627, 229] on label "Transitioning from a different career" at bounding box center [597, 223] width 229 height 26
click at [0, 0] on input "Transitioning from a different career" at bounding box center [0, 0] width 0 height 0
click at [627, 229] on label "Transitioning from a different career" at bounding box center [597, 223] width 229 height 26
click at [0, 0] on input "Transitioning from a different career" at bounding box center [0, 0] width 0 height 0
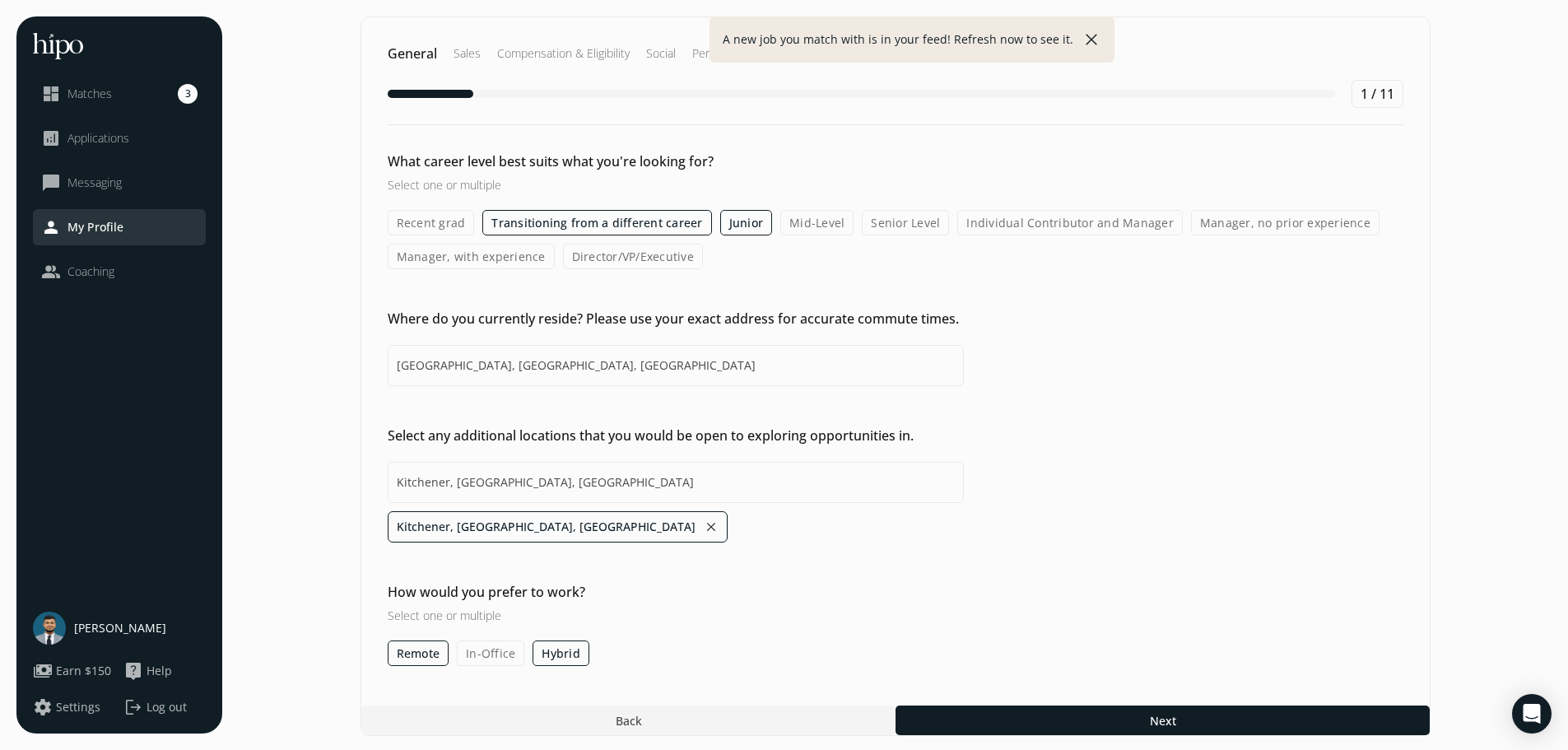
click at [780, 229] on label "Mid-Level" at bounding box center [816, 223] width 73 height 26
click at [0, 0] on input "Mid-Level" at bounding box center [0, 0] width 0 height 0
click at [430, 229] on label "Recent grad" at bounding box center [431, 223] width 87 height 26
click at [0, 0] on input "Recent grad" at bounding box center [0, 0] width 0 height 0
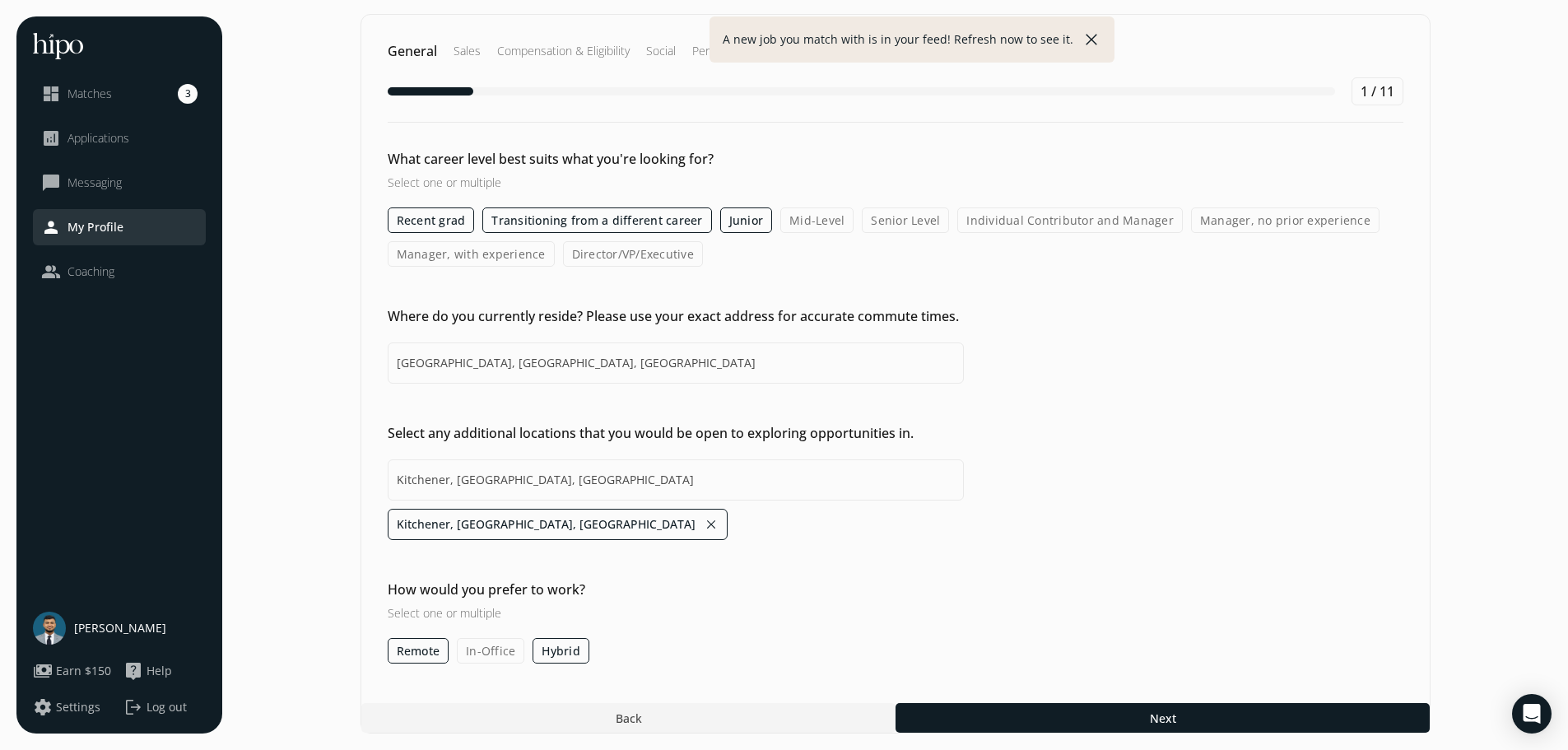
click at [1146, 725] on div at bounding box center [1163, 718] width 534 height 30
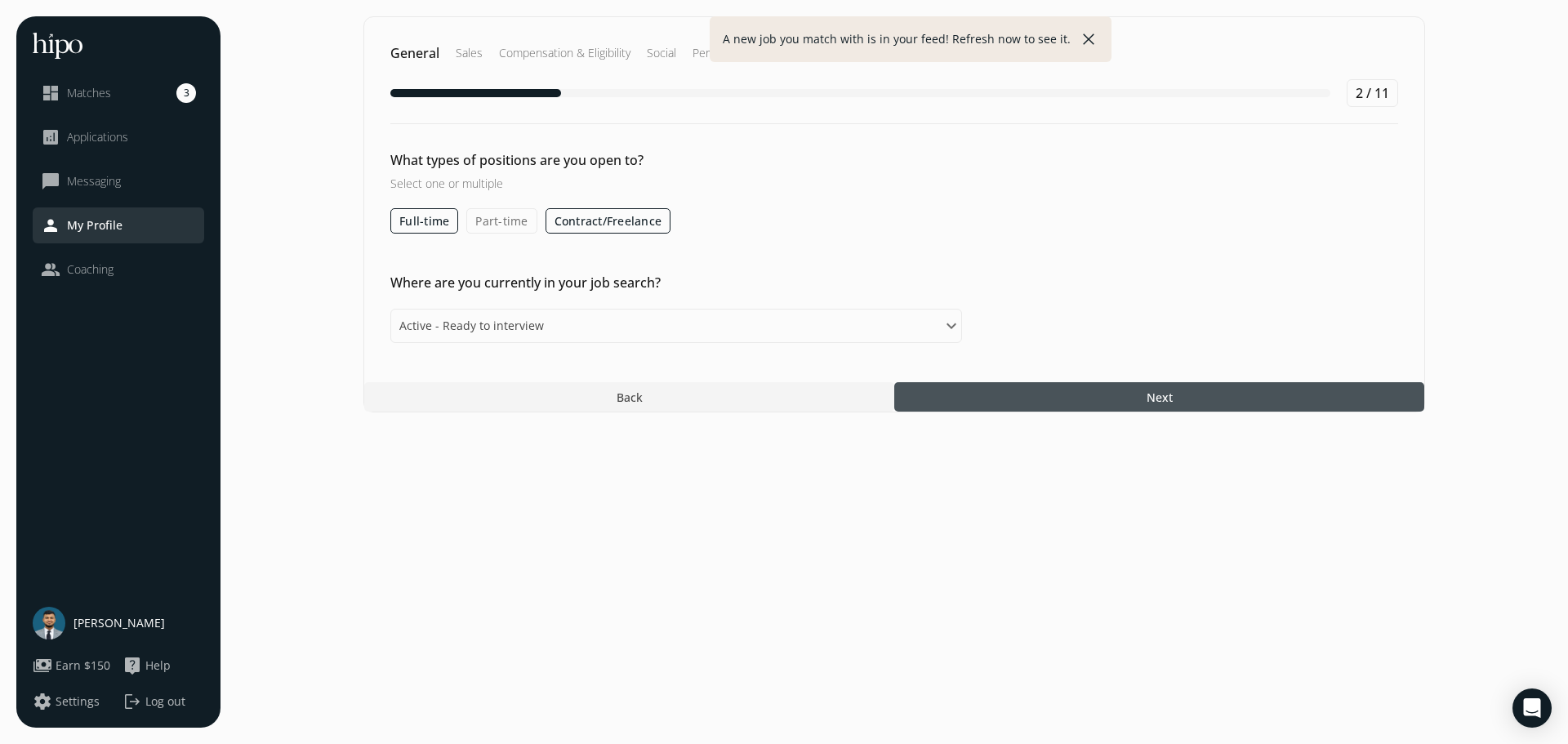
click at [1033, 389] on div at bounding box center [1159, 397] width 530 height 29
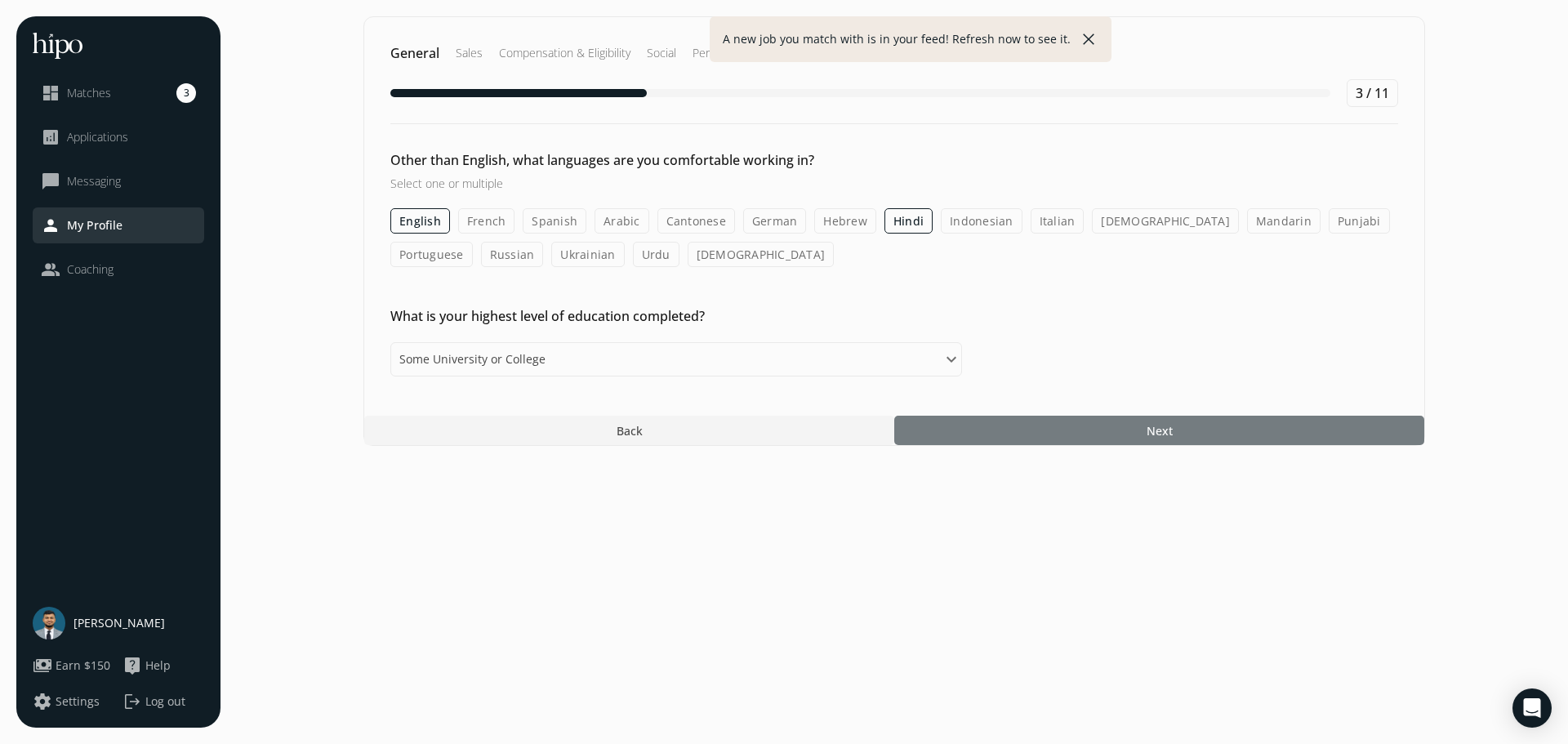
click at [1032, 432] on div at bounding box center [1159, 431] width 530 height 29
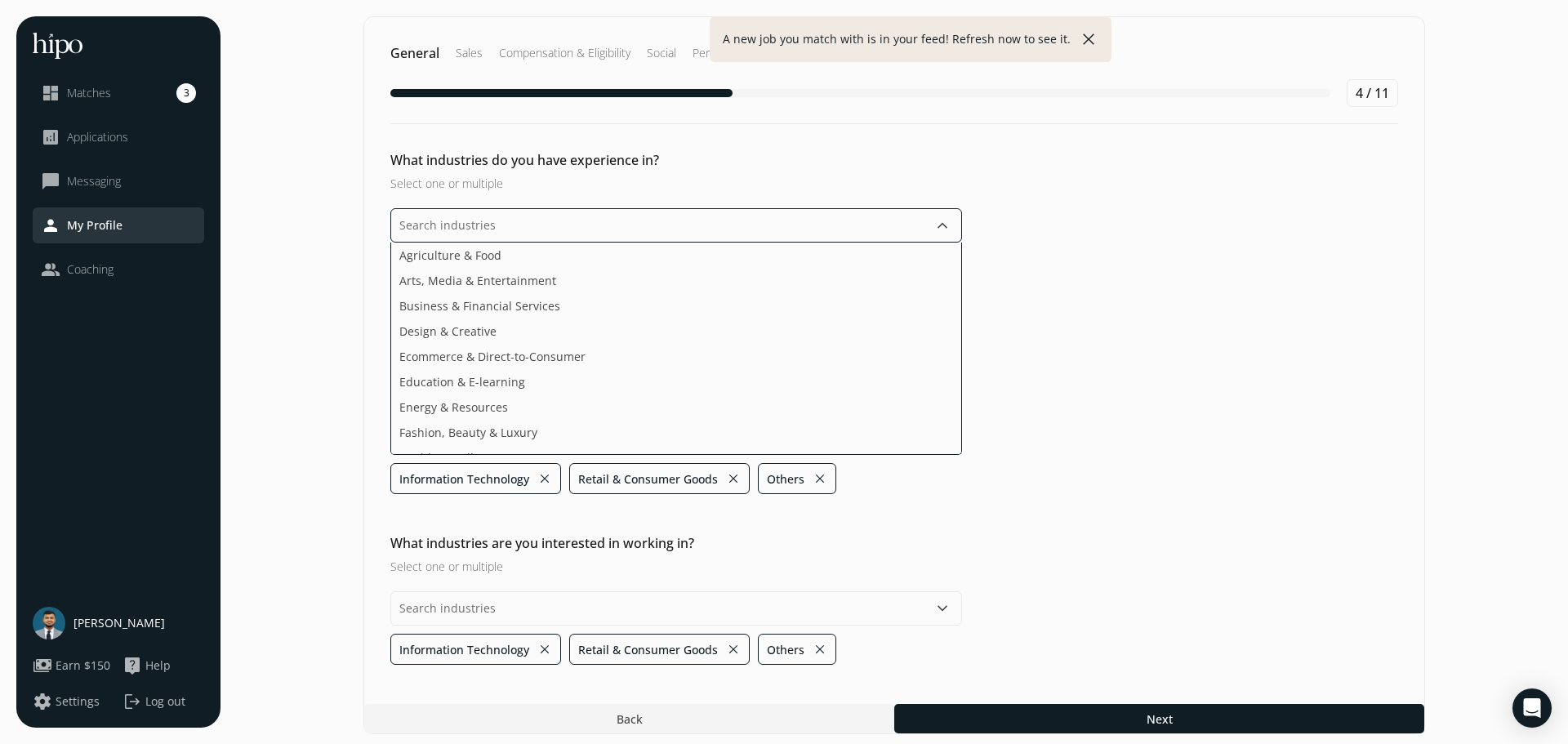
click at [597, 221] on input "text" at bounding box center [675, 225] width 571 height 34
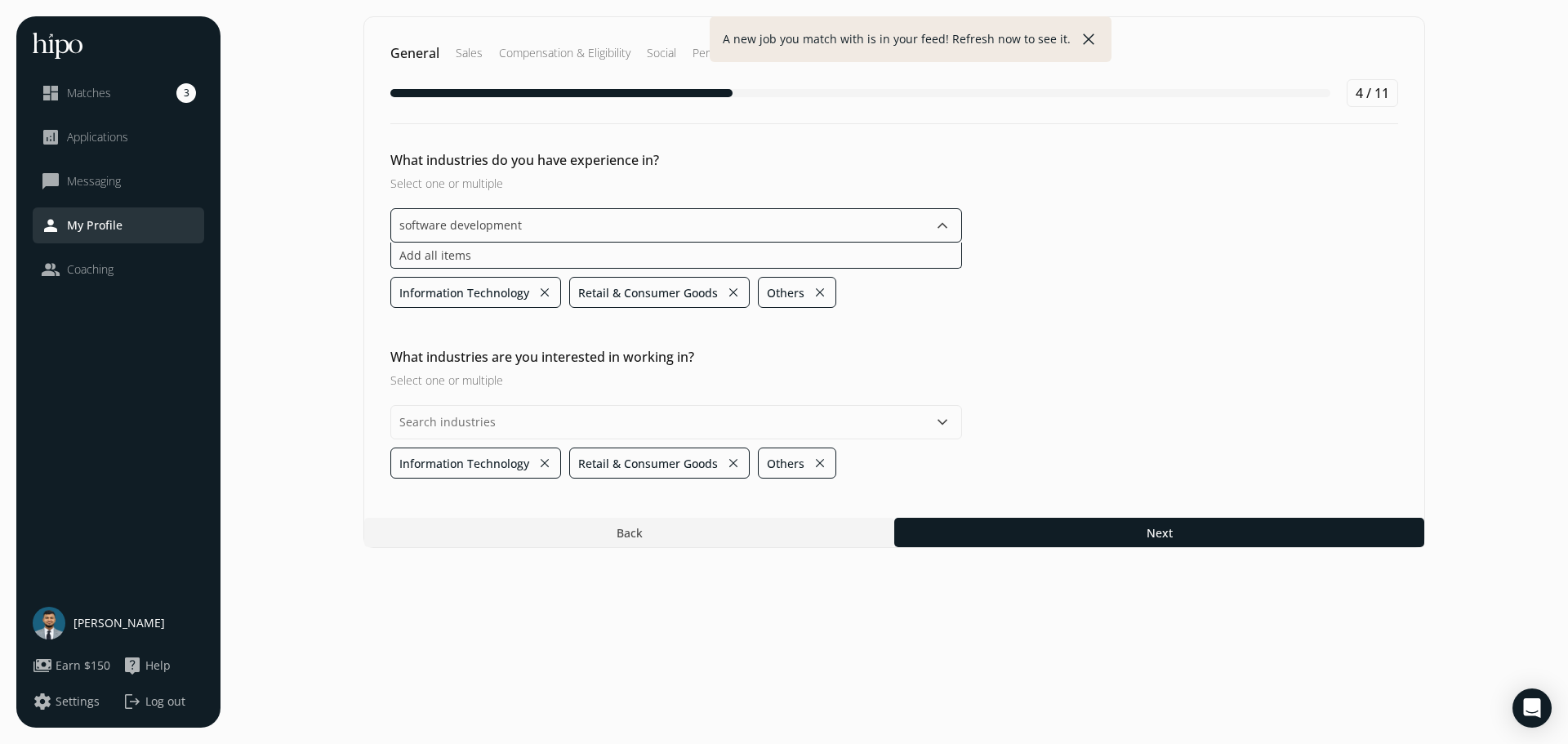
type input "software development"
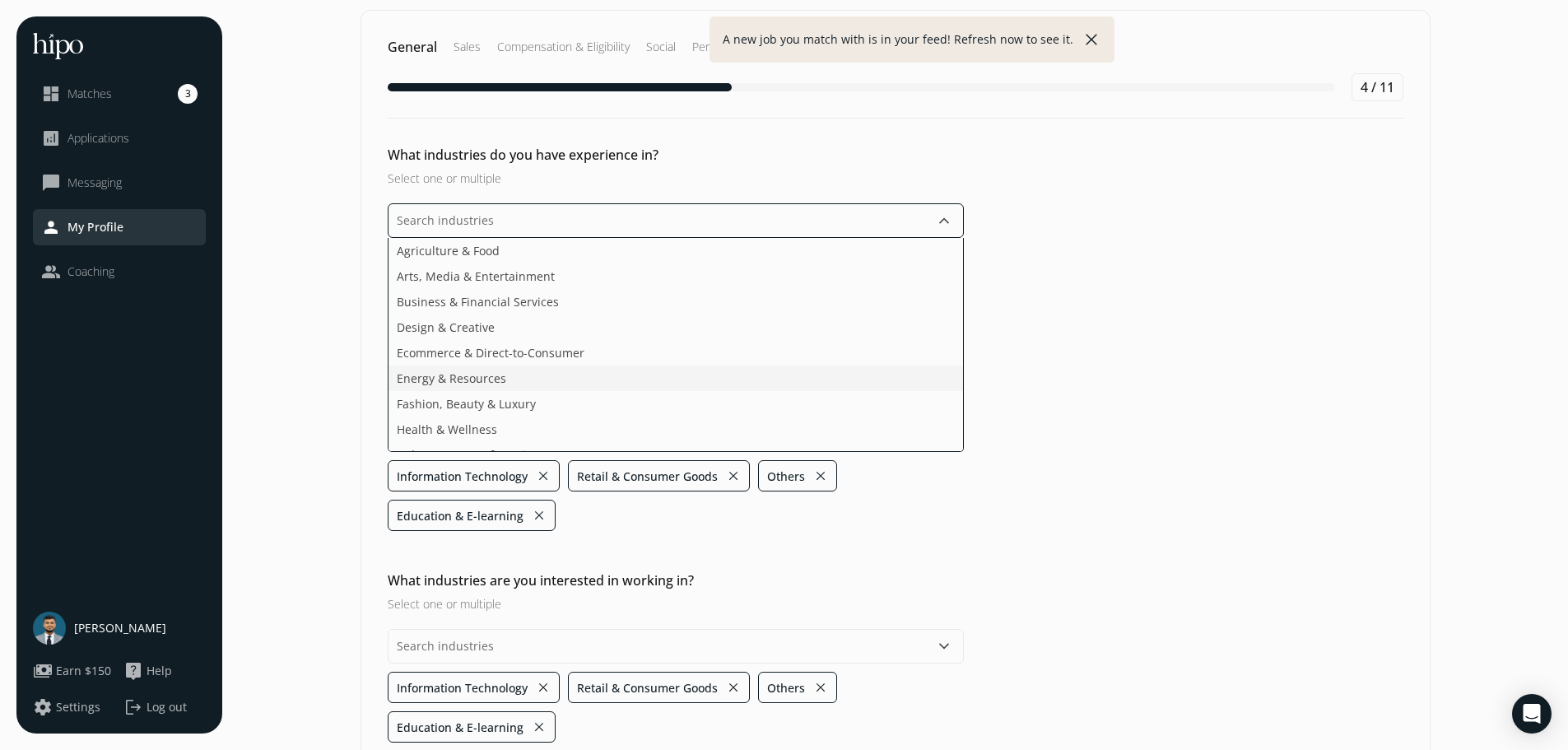
click at [539, 392] on li "Energy & Resources" at bounding box center [675, 405] width 574 height 26
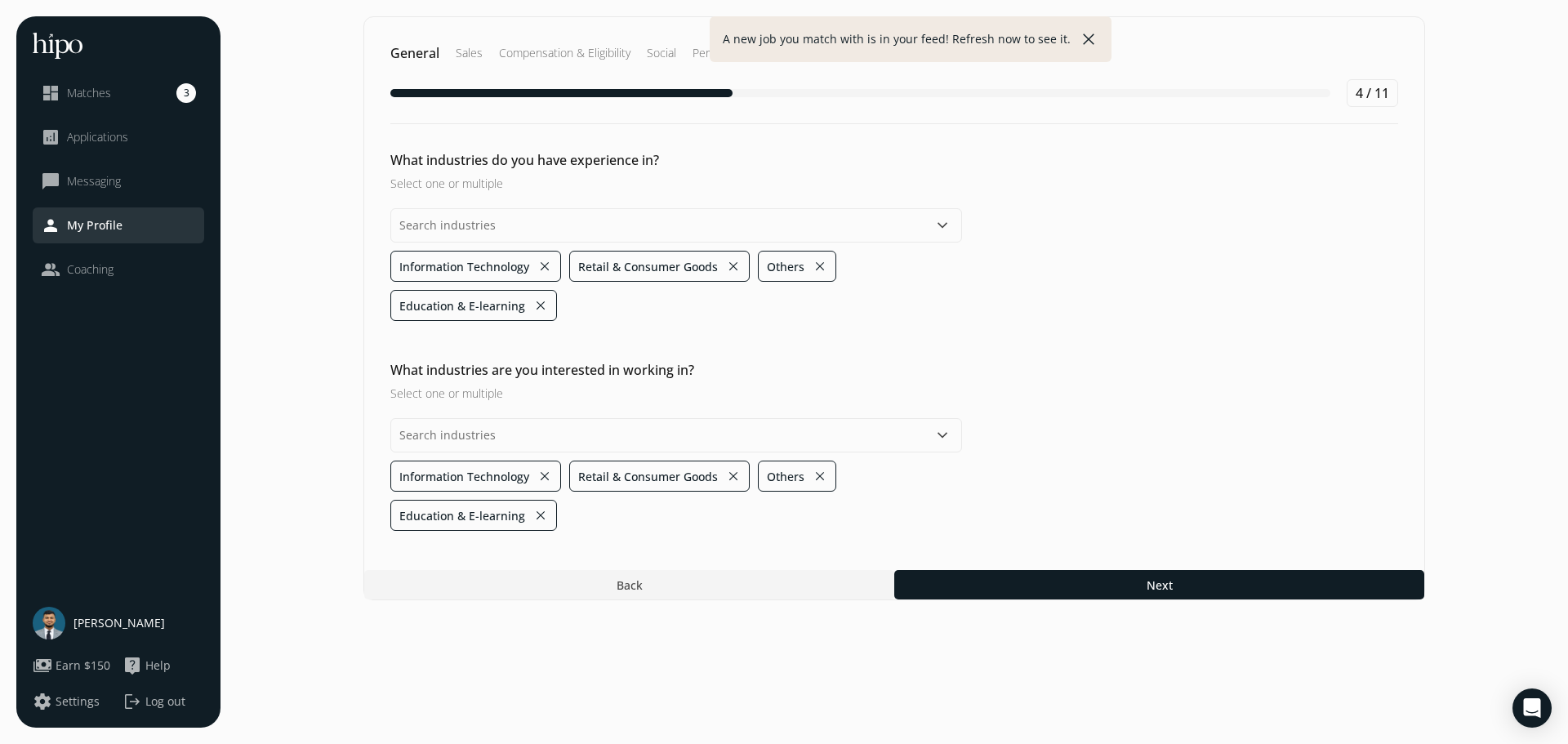
click at [1008, 570] on div "What industries do you have experience in? Select one or multiple keyboard_arro…" at bounding box center [894, 585] width 1060 height 29
click at [831, 434] on input "text" at bounding box center [675, 435] width 571 height 34
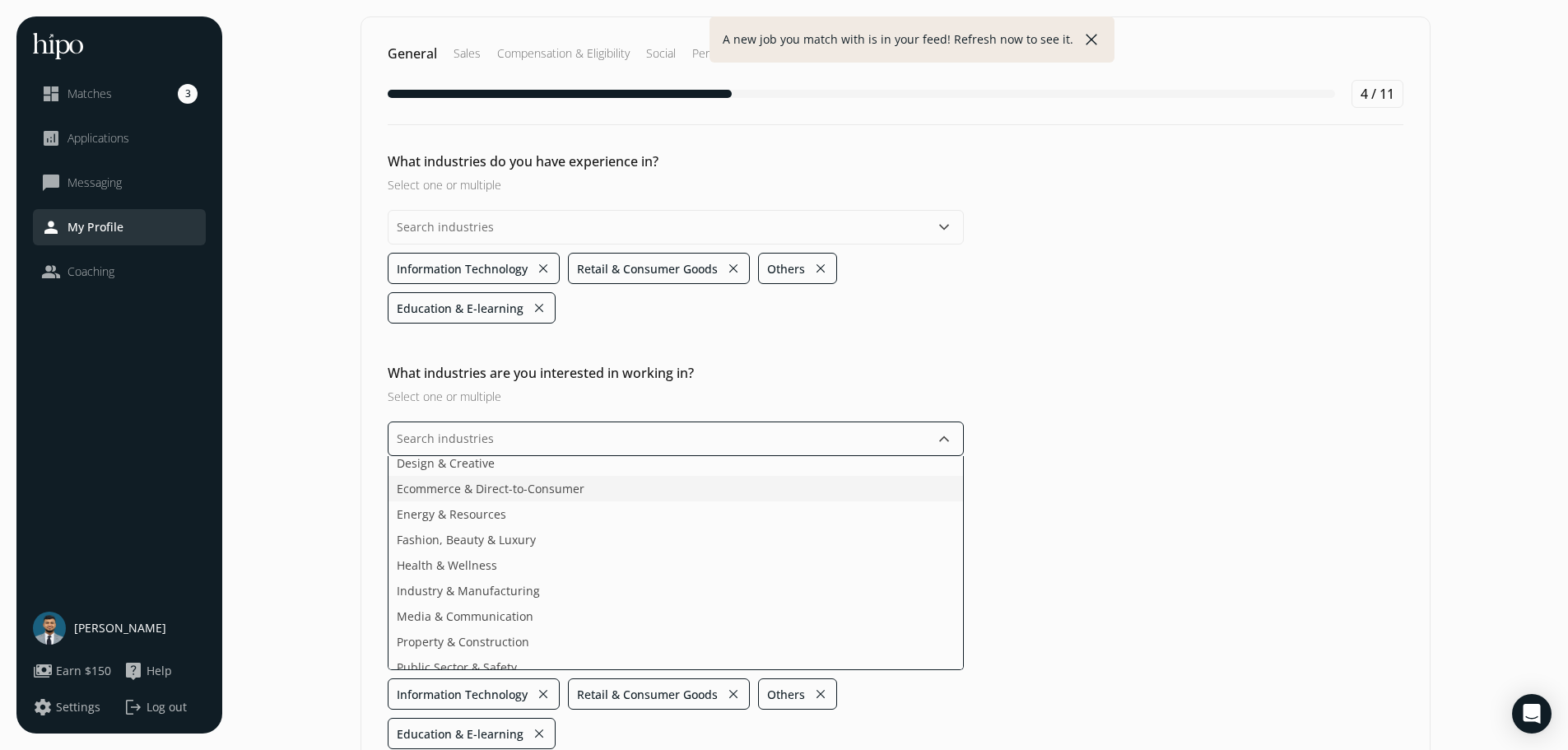
scroll to position [170, 0]
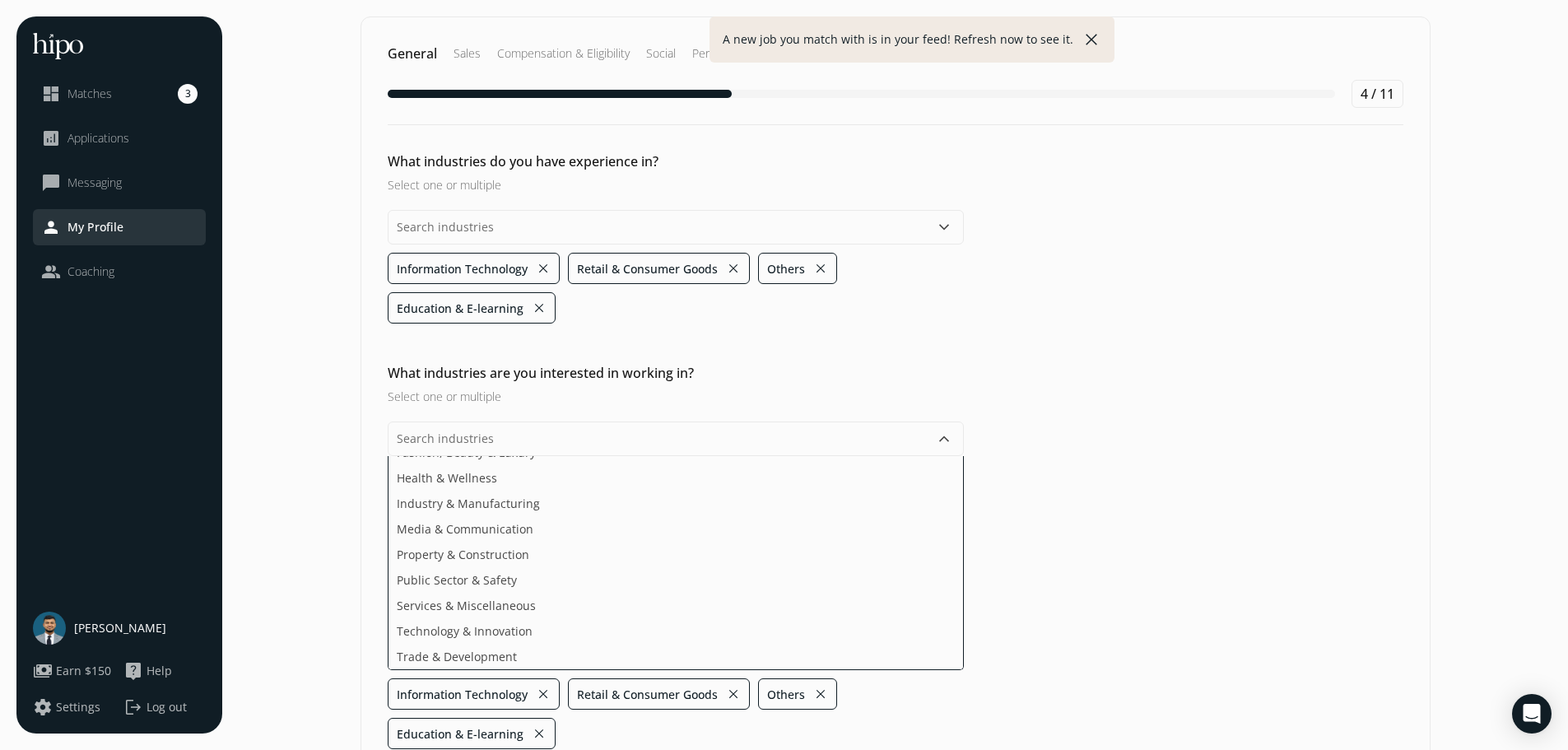
click at [1112, 573] on div "General Sales Compensation & Eligibility Social Personal 4 / 11 What industries…" at bounding box center [896, 418] width 1071 height 803
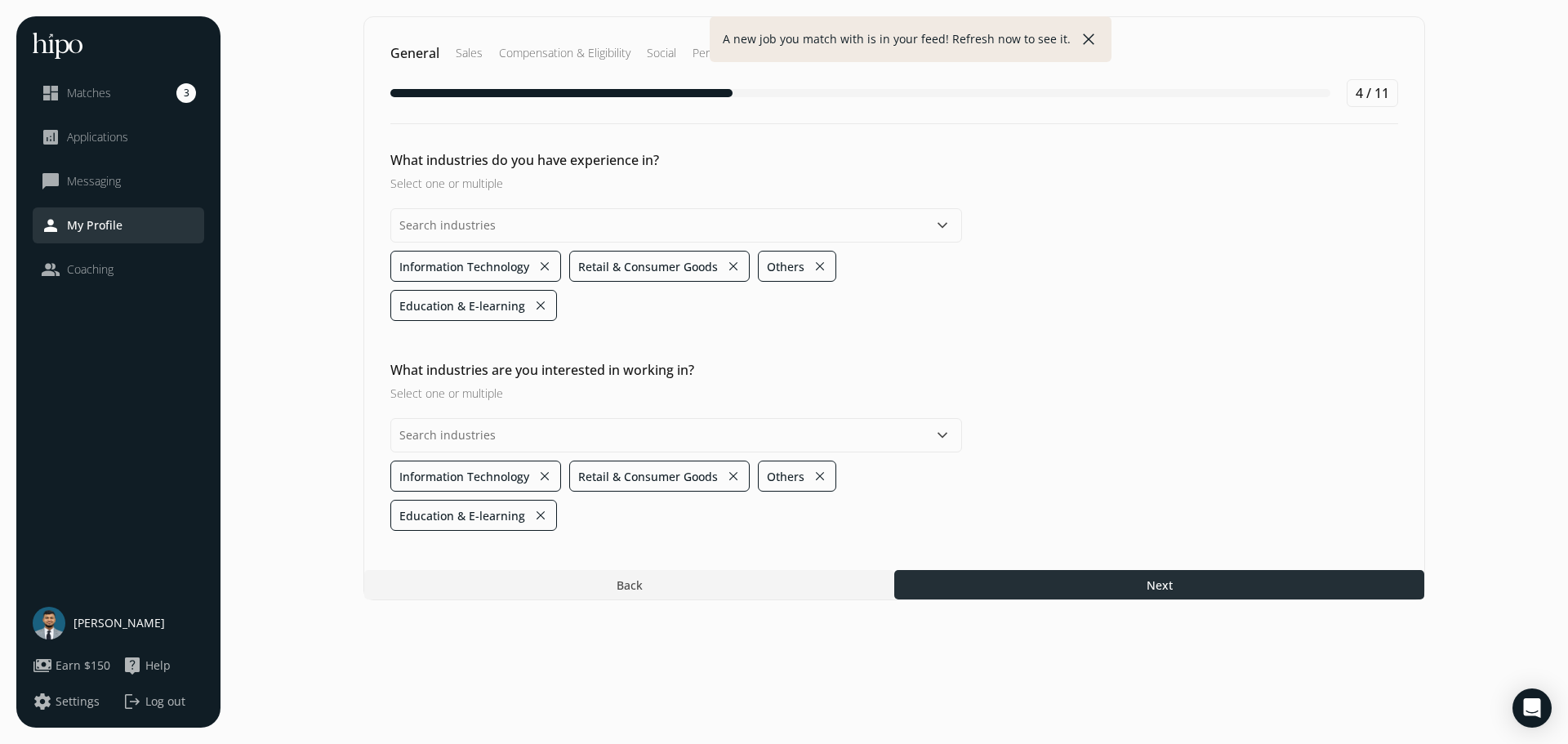
click at [1046, 578] on div at bounding box center [1159, 585] width 530 height 29
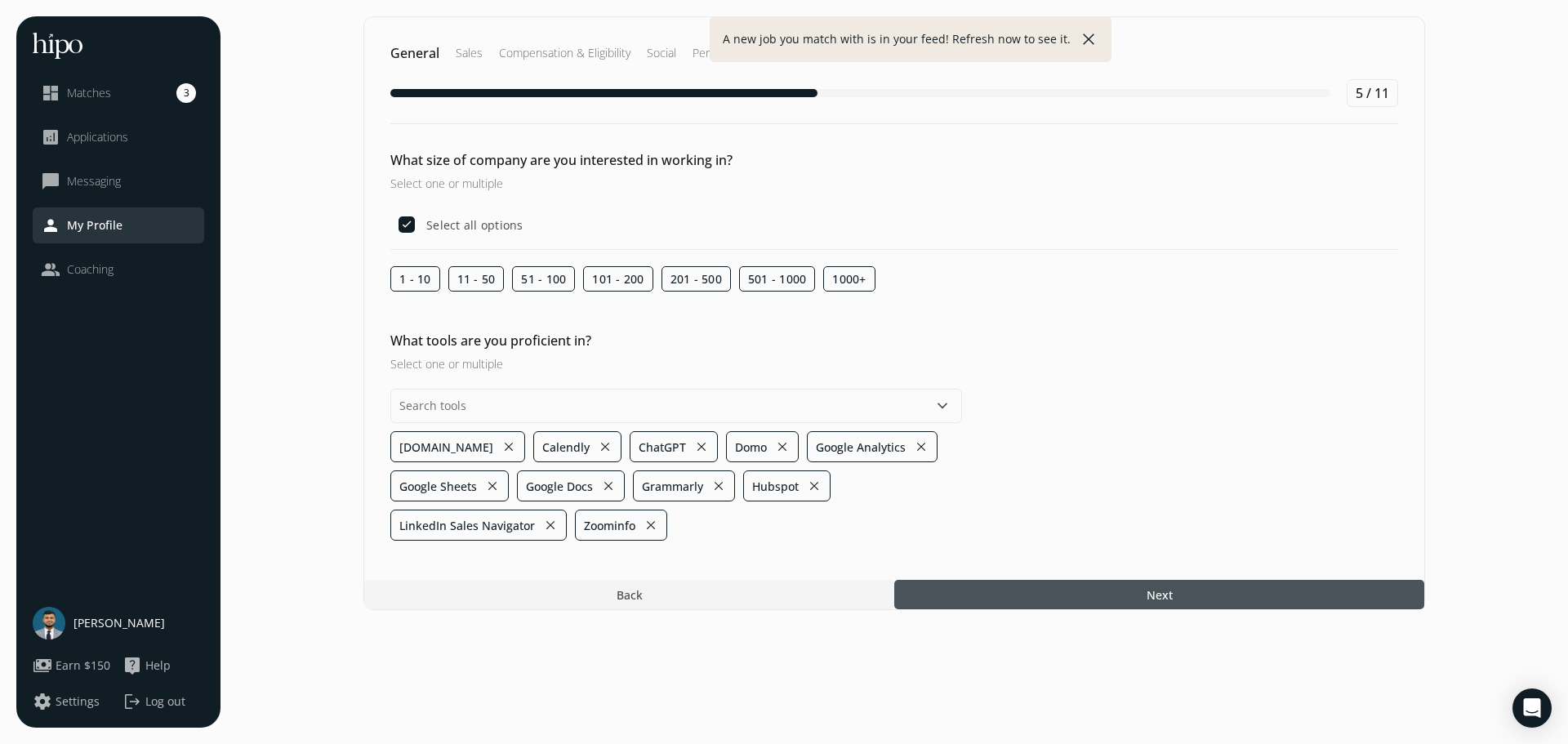
click at [1056, 599] on div at bounding box center [1159, 595] width 530 height 29
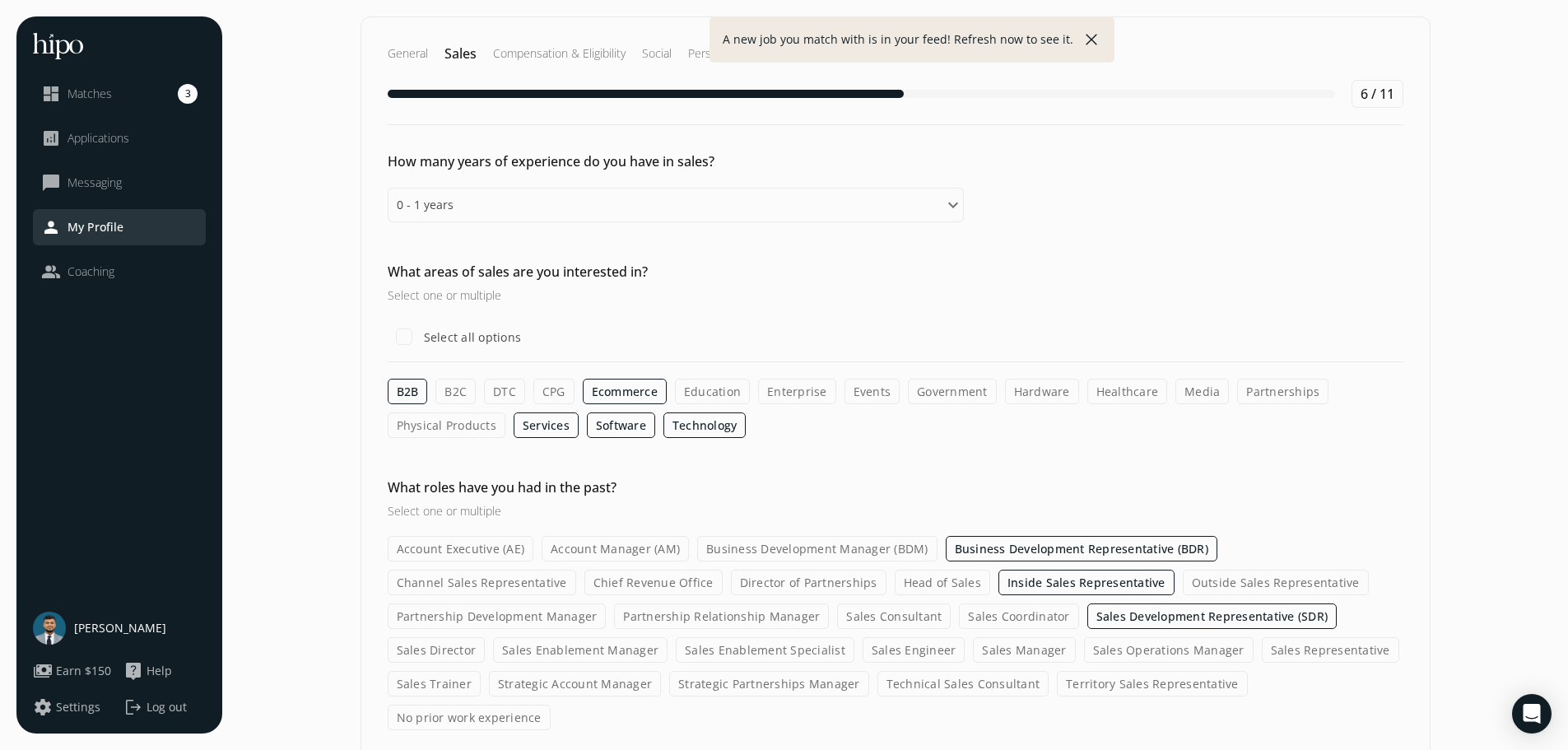
scroll to position [32, 0]
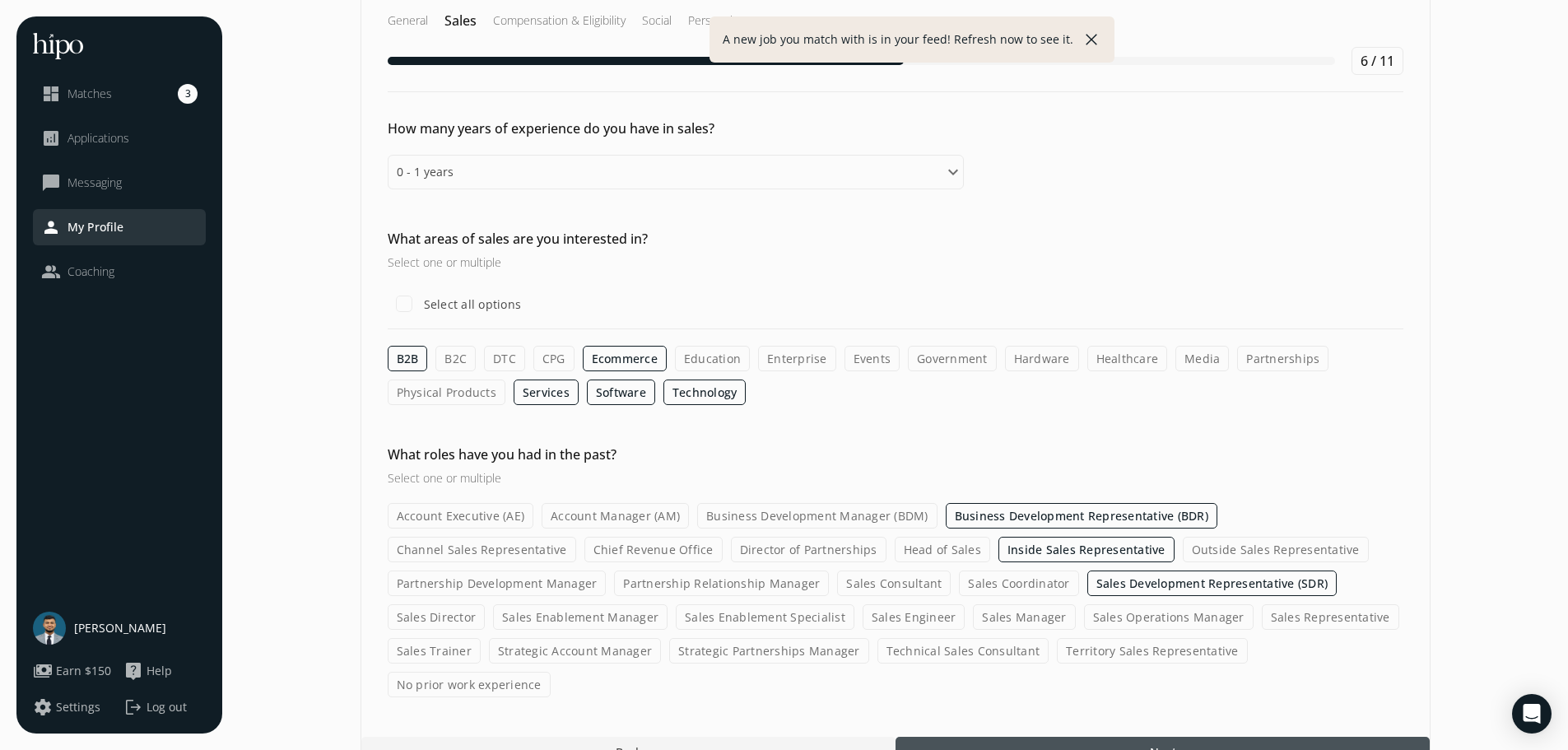
click at [784, 349] on label "Enterprise" at bounding box center [797, 359] width 78 height 26
click at [0, 0] on input "Enterprise" at bounding box center [0, 0] width 0 height 0
click at [701, 364] on label "Education" at bounding box center [713, 359] width 75 height 26
click at [0, 0] on input "Education" at bounding box center [0, 0] width 0 height 0
click at [1026, 737] on div at bounding box center [1163, 752] width 534 height 30
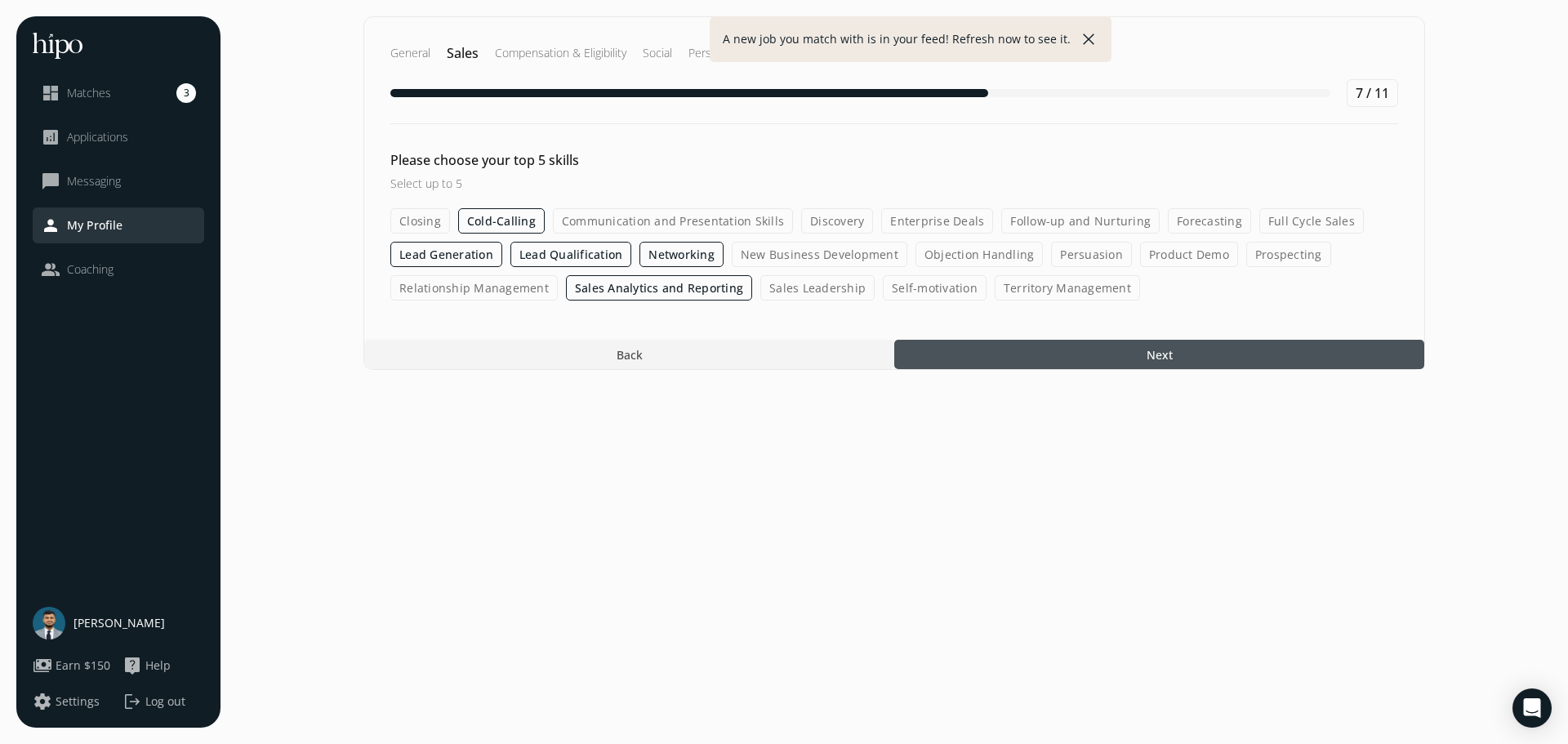
click at [1043, 383] on section "General Sales Compensation & Eligibility Social Personal 7 / 11 Please choose y…" at bounding box center [894, 372] width 1315 height 712
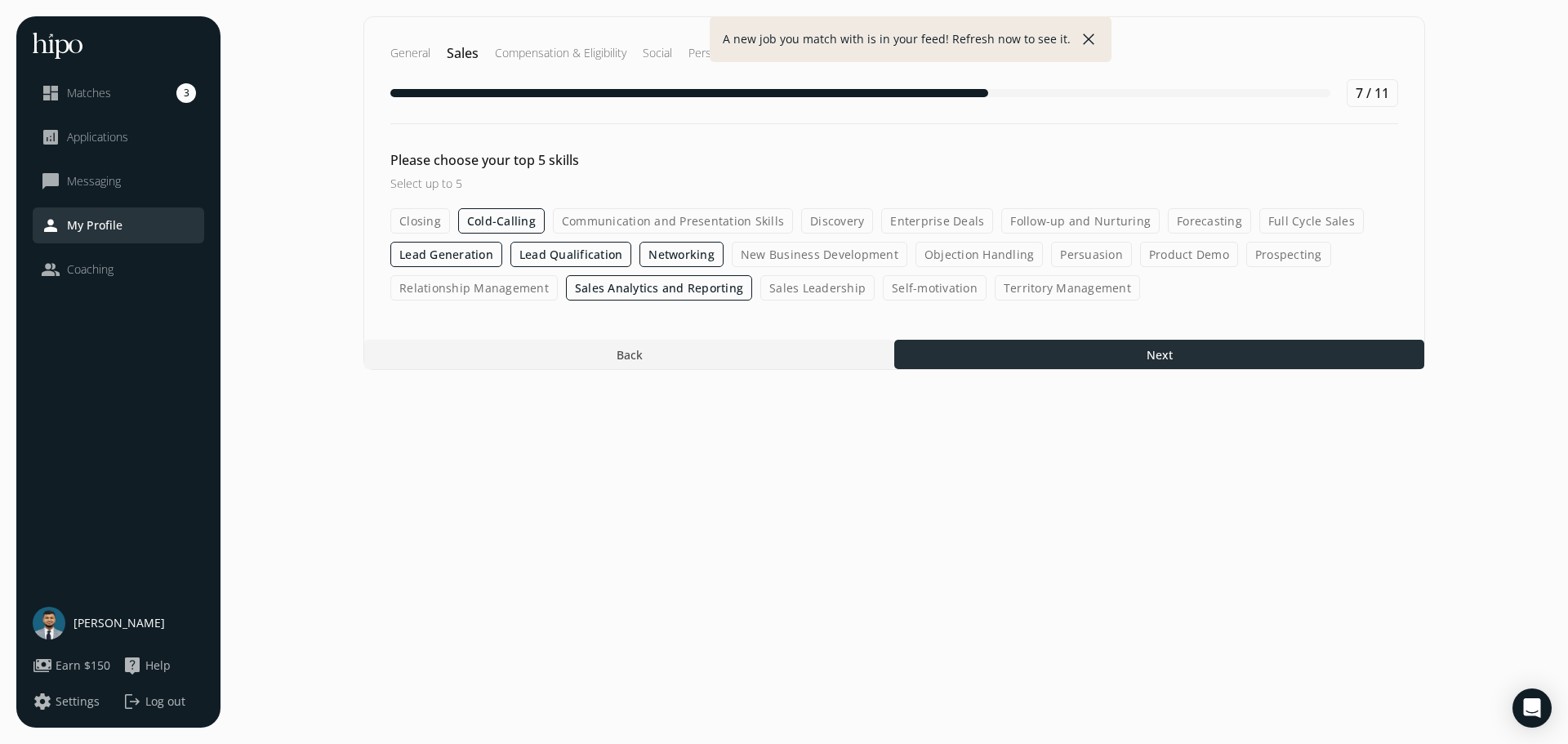
click at [1043, 362] on div at bounding box center [1159, 355] width 530 height 29
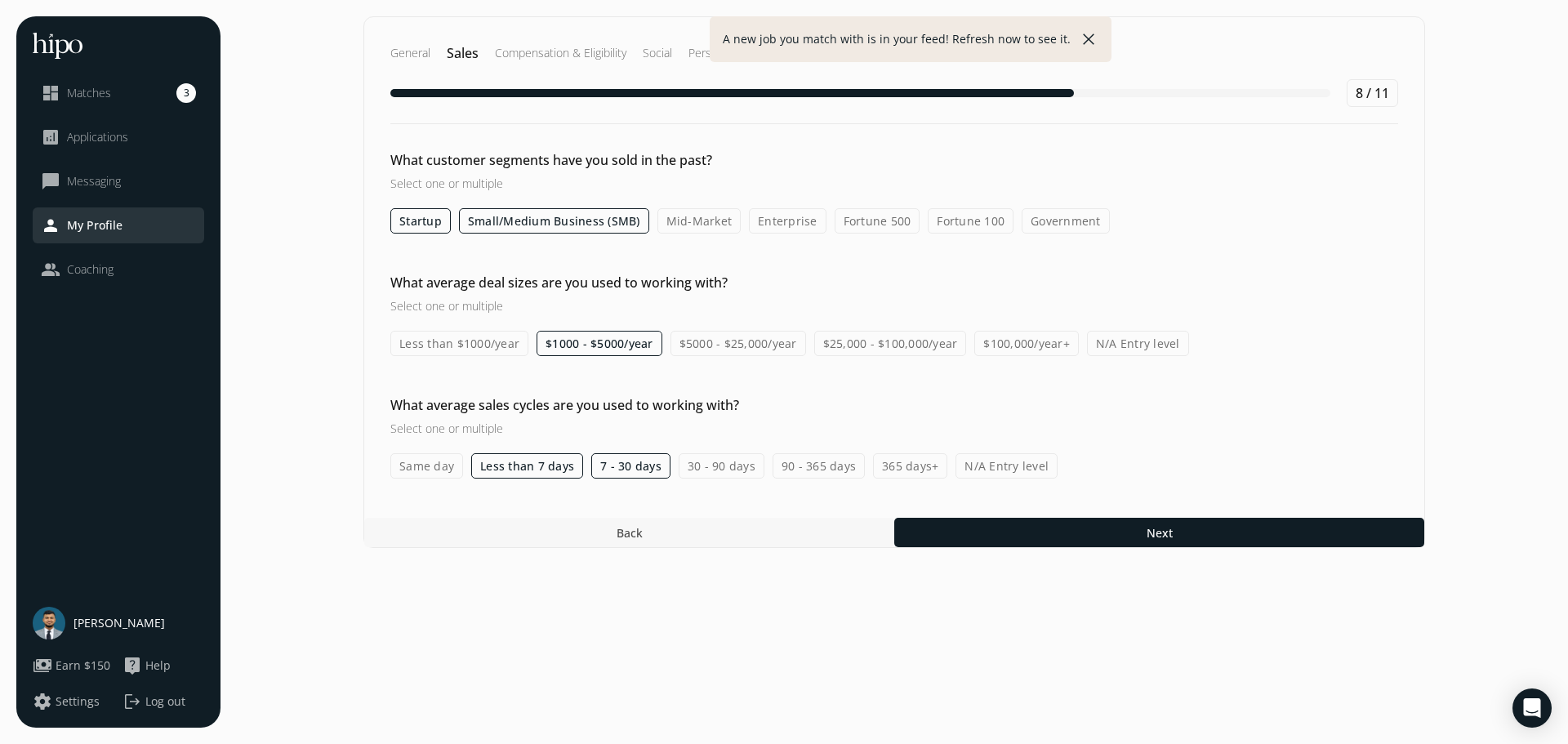
click at [719, 529] on div at bounding box center [629, 533] width 530 height 29
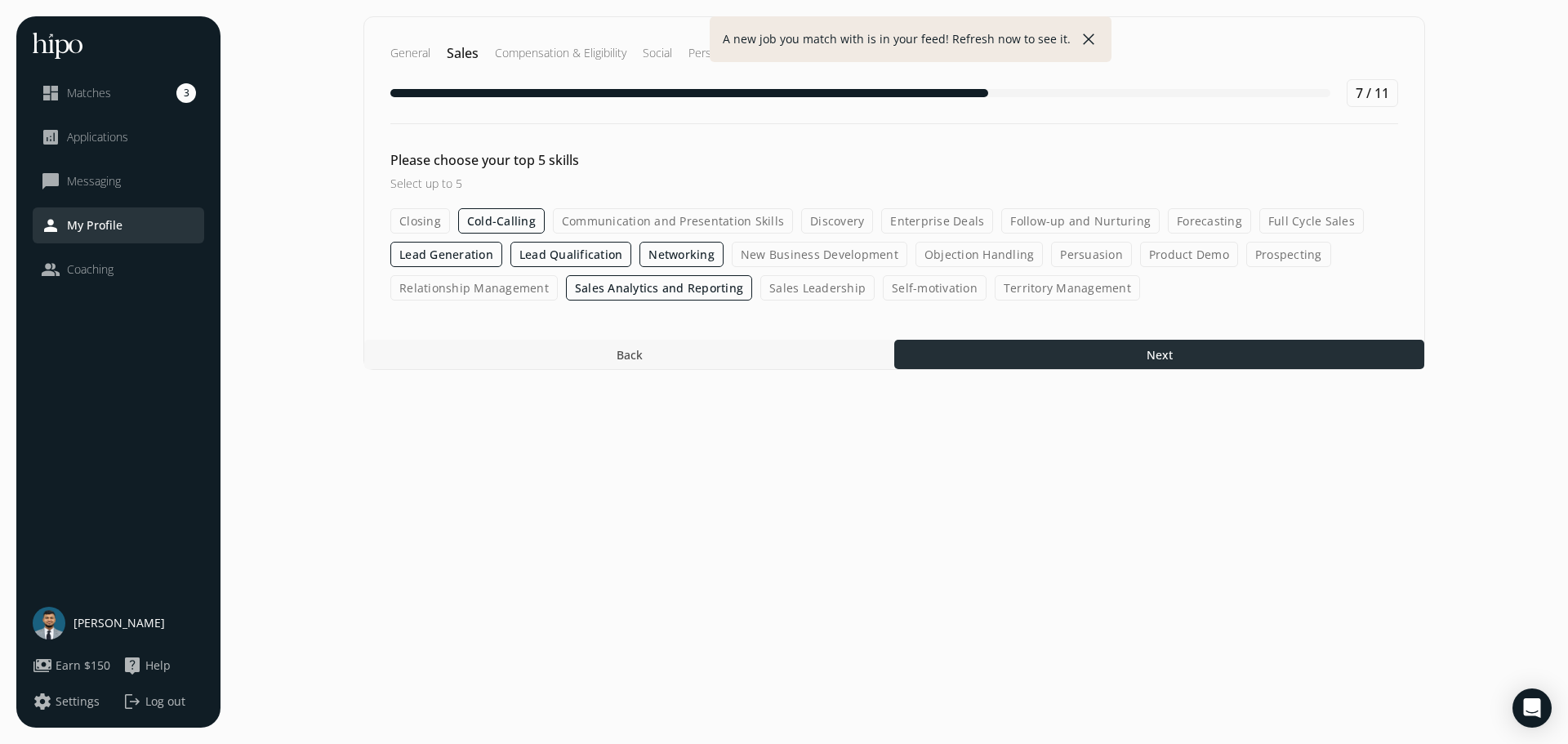
click at [1077, 357] on div at bounding box center [1159, 355] width 530 height 29
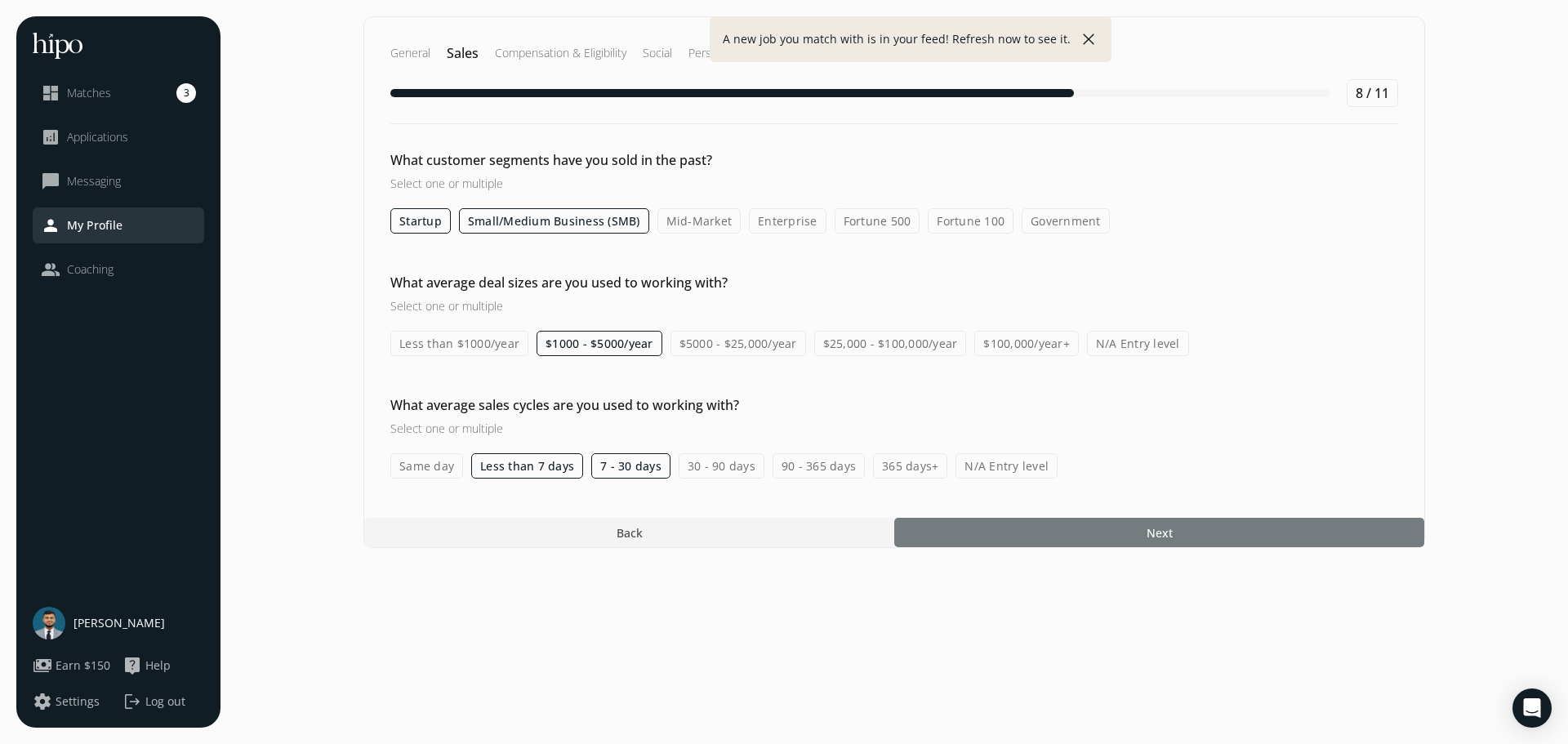
click at [1044, 538] on div at bounding box center [1159, 533] width 530 height 29
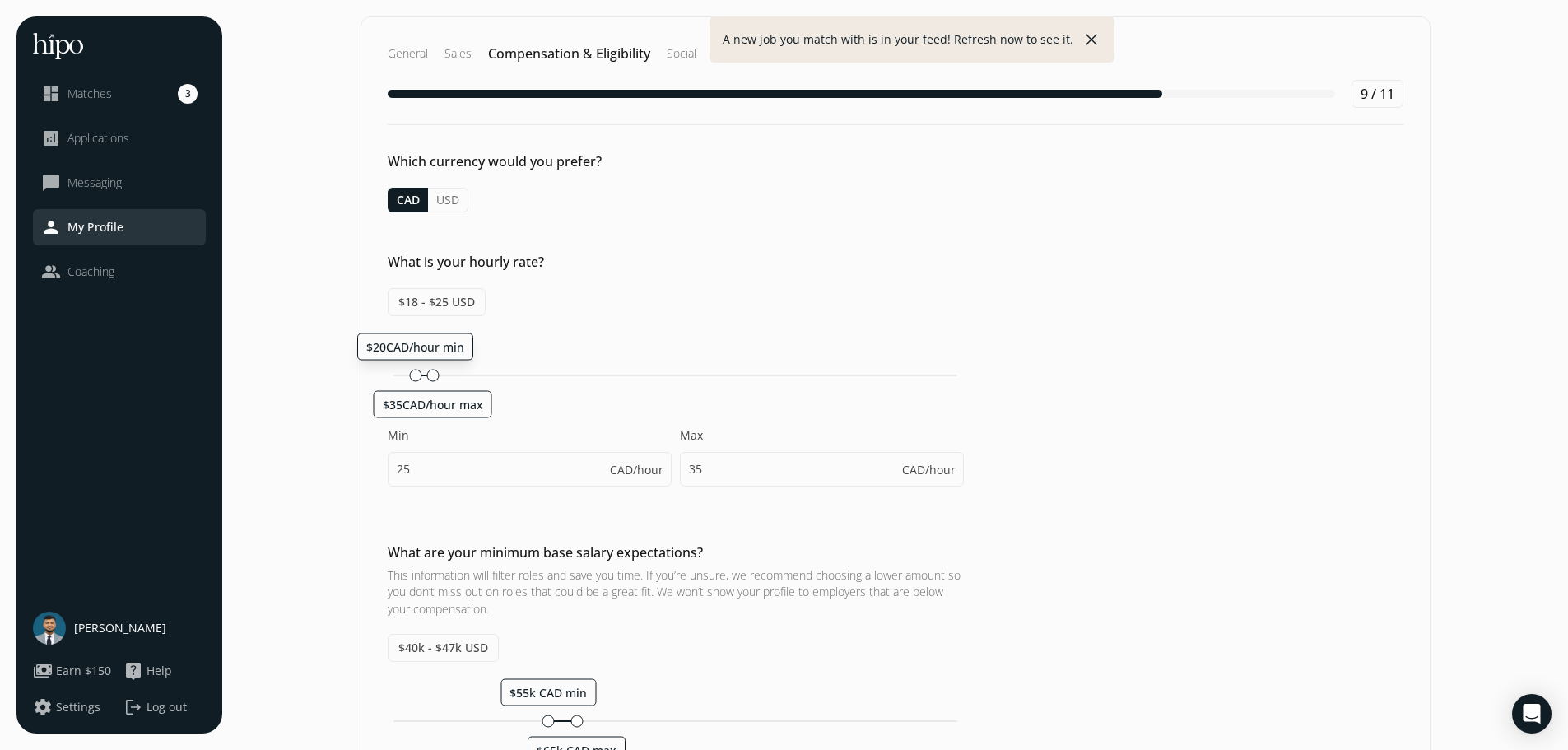
drag, startPoint x: 419, startPoint y: 376, endPoint x: 410, endPoint y: 374, distance: 9.2
click at [410, 374] on div at bounding box center [415, 375] width 12 height 12
type input "20"
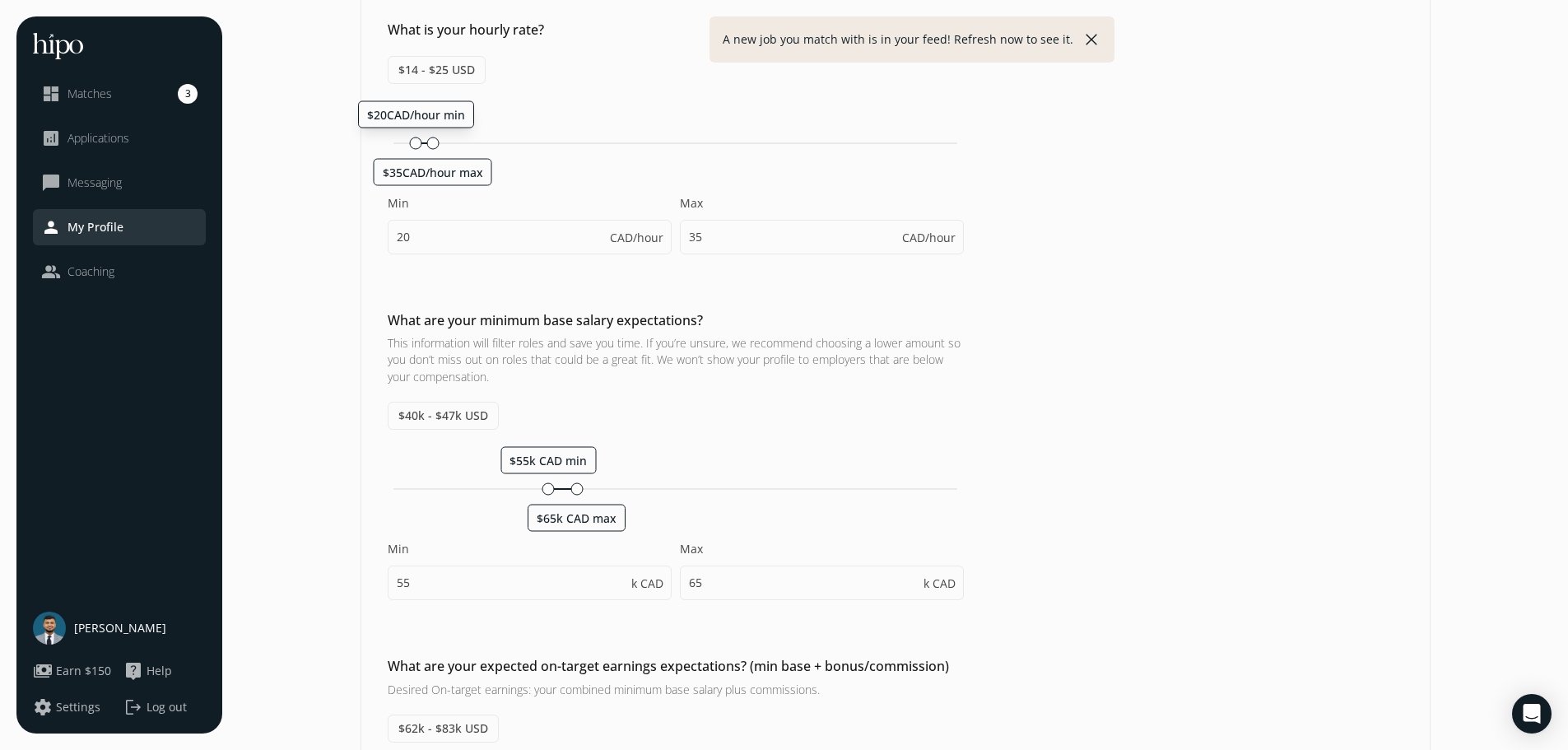
scroll to position [330, 0]
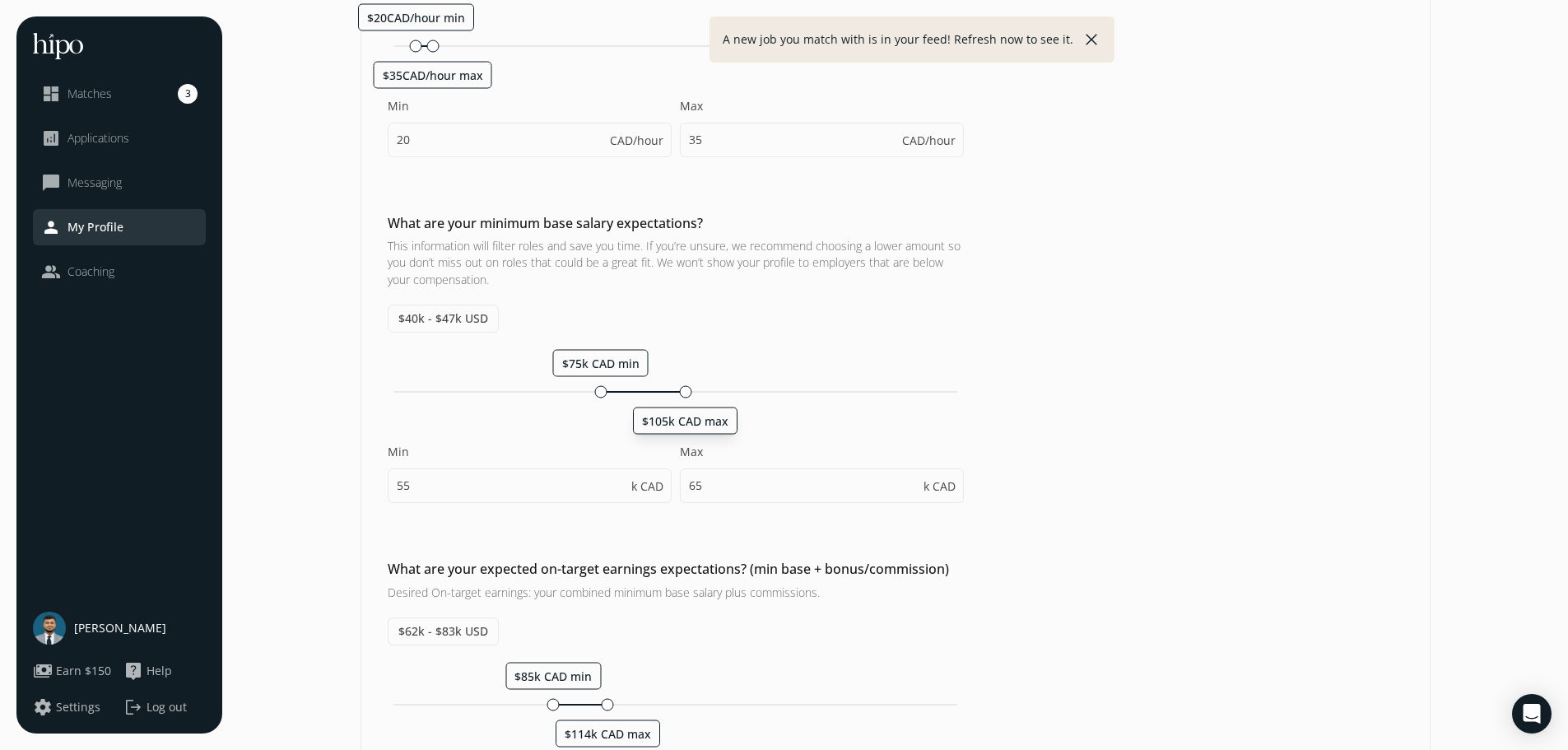
drag, startPoint x: 581, startPoint y: 392, endPoint x: 686, endPoint y: 382, distance: 105.5
click at [686, 382] on div "$75k CAD min $105k CAD max Min 55 k CAD Max 65 k CAD" at bounding box center [675, 434] width 576 height 171
type input "75"
type input "105"
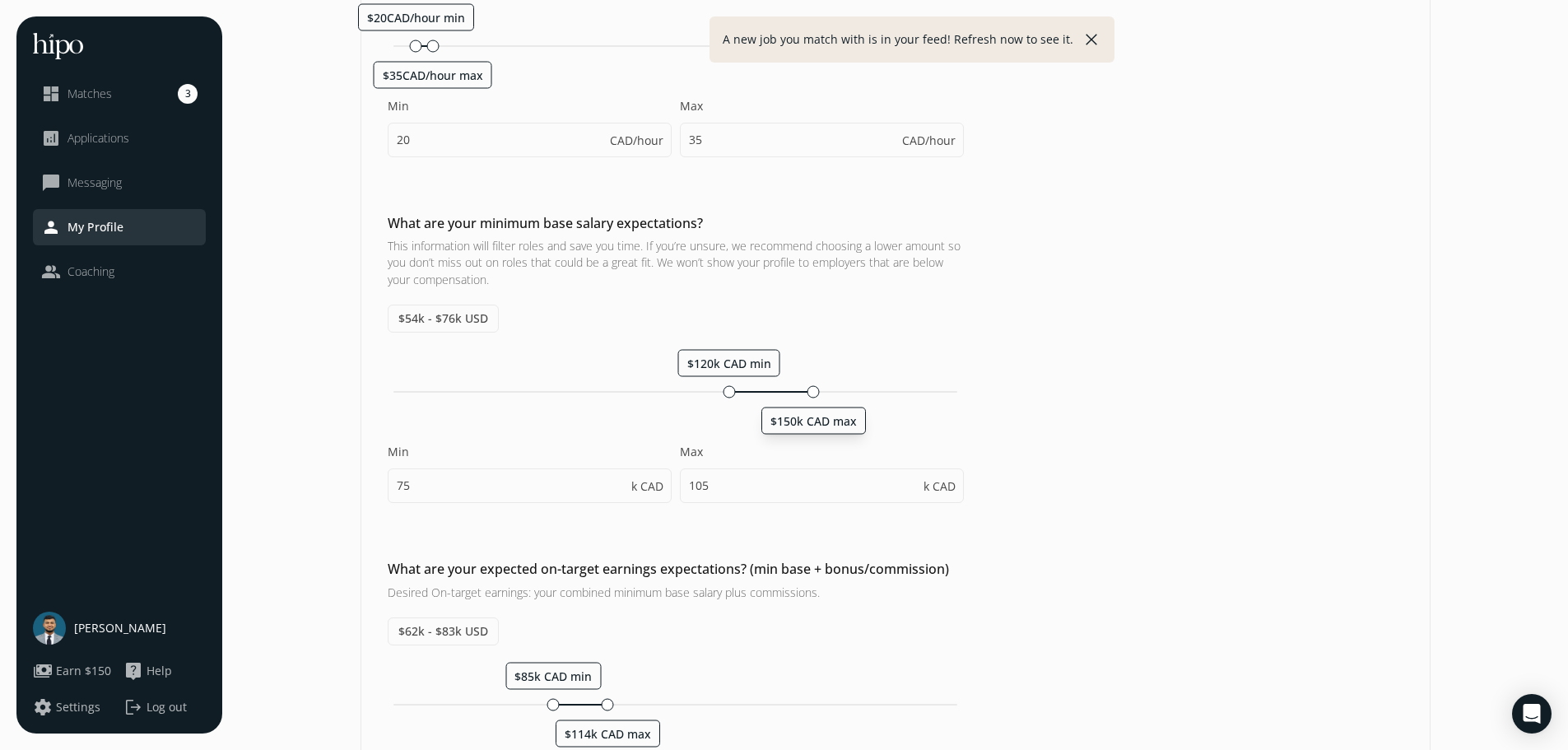
drag, startPoint x: 691, startPoint y: 391, endPoint x: 816, endPoint y: 395, distance: 125.1
click at [816, 395] on div at bounding box center [814, 391] width 12 height 12
type input "120"
type input "150"
type input "120"
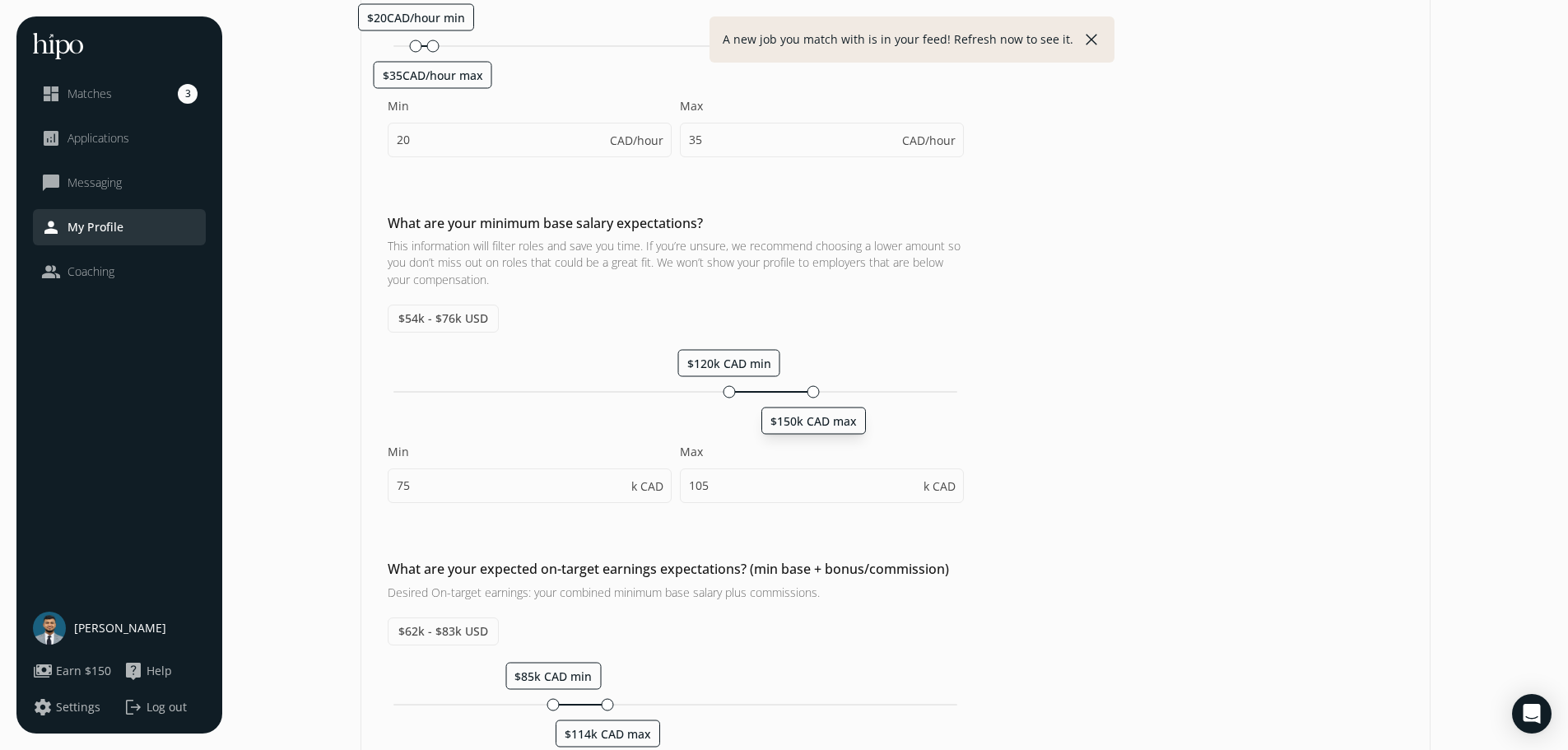
type input "125"
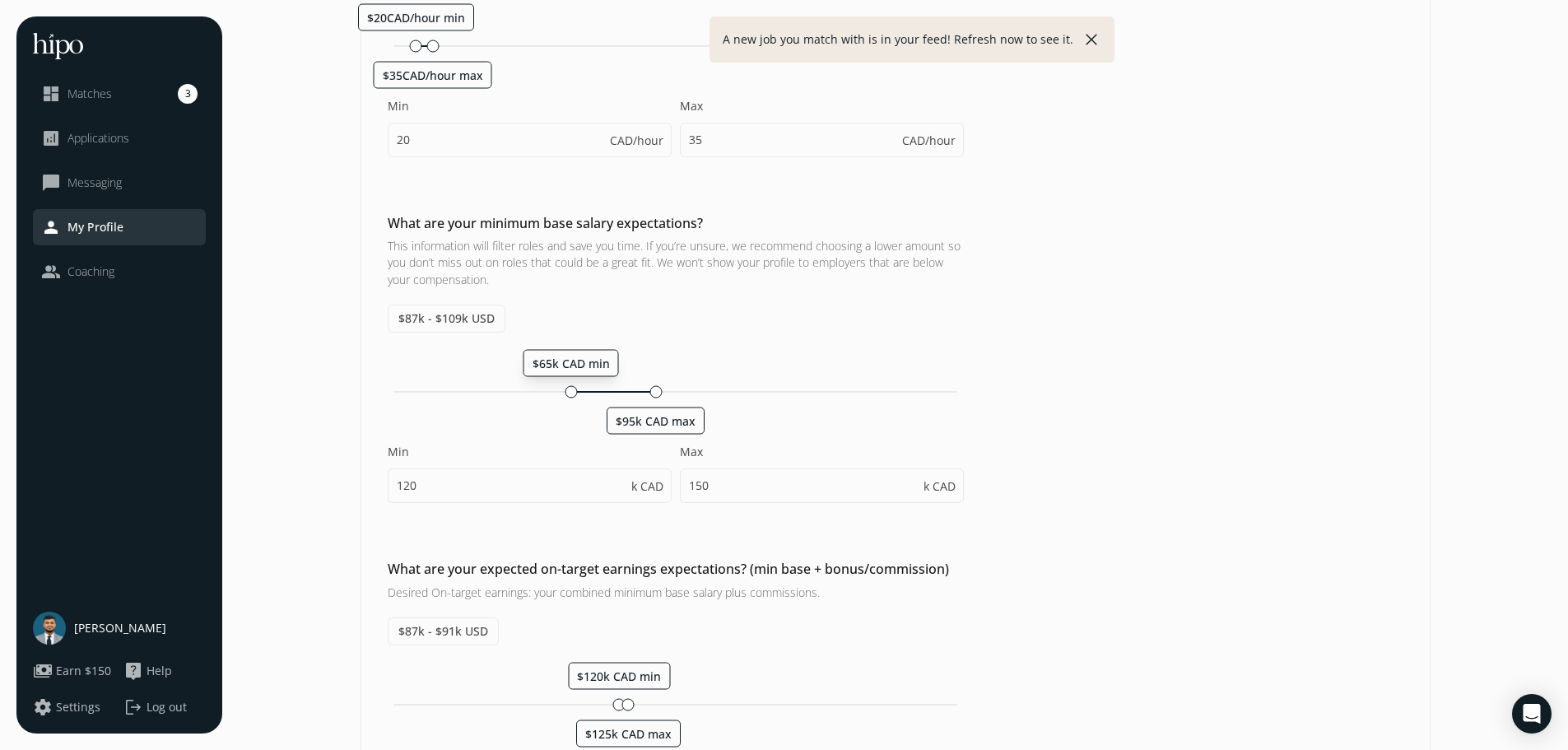
drag, startPoint x: 733, startPoint y: 393, endPoint x: 569, endPoint y: 393, distance: 164.0
click at [569, 393] on div at bounding box center [571, 391] width 12 height 12
type input "65"
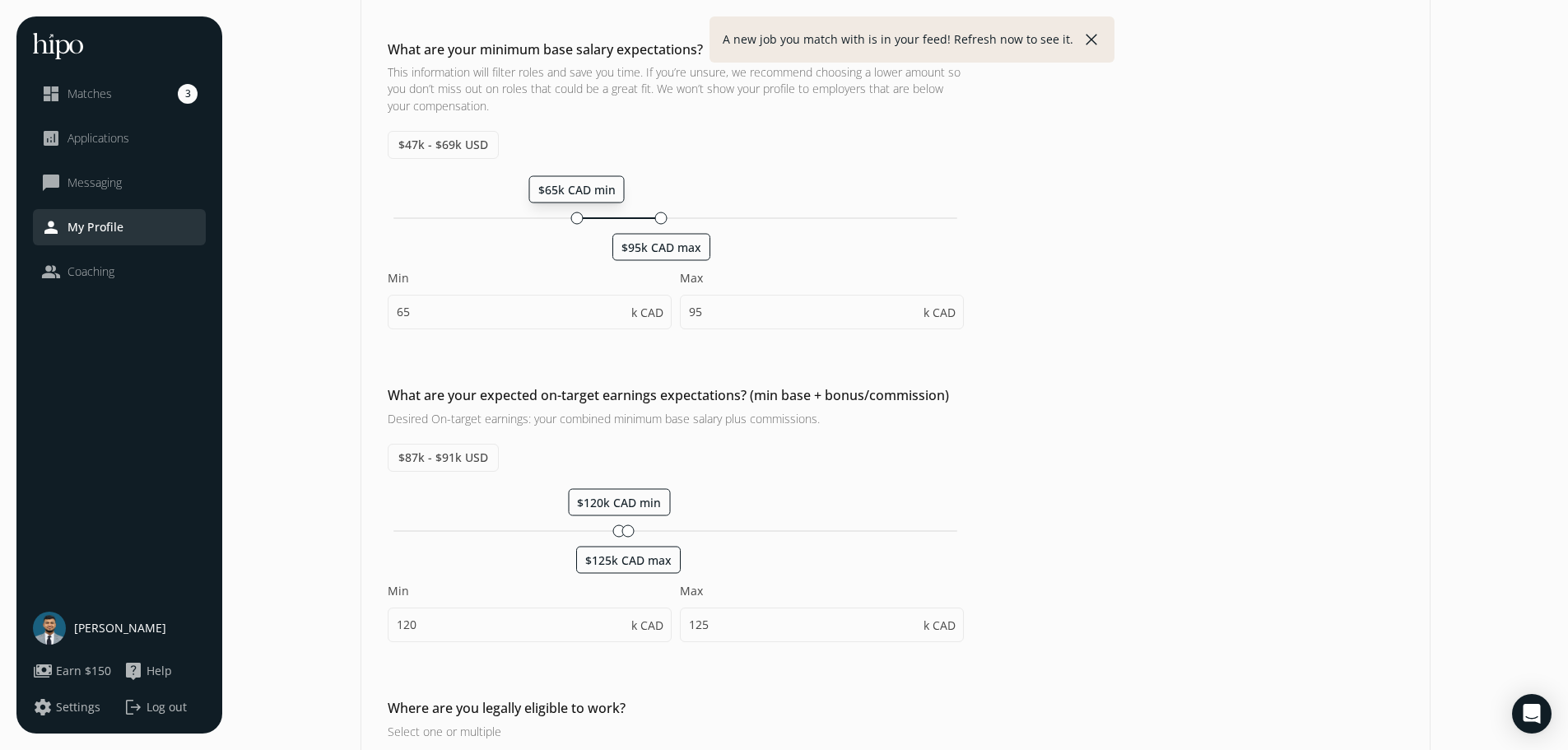
scroll to position [494, 0]
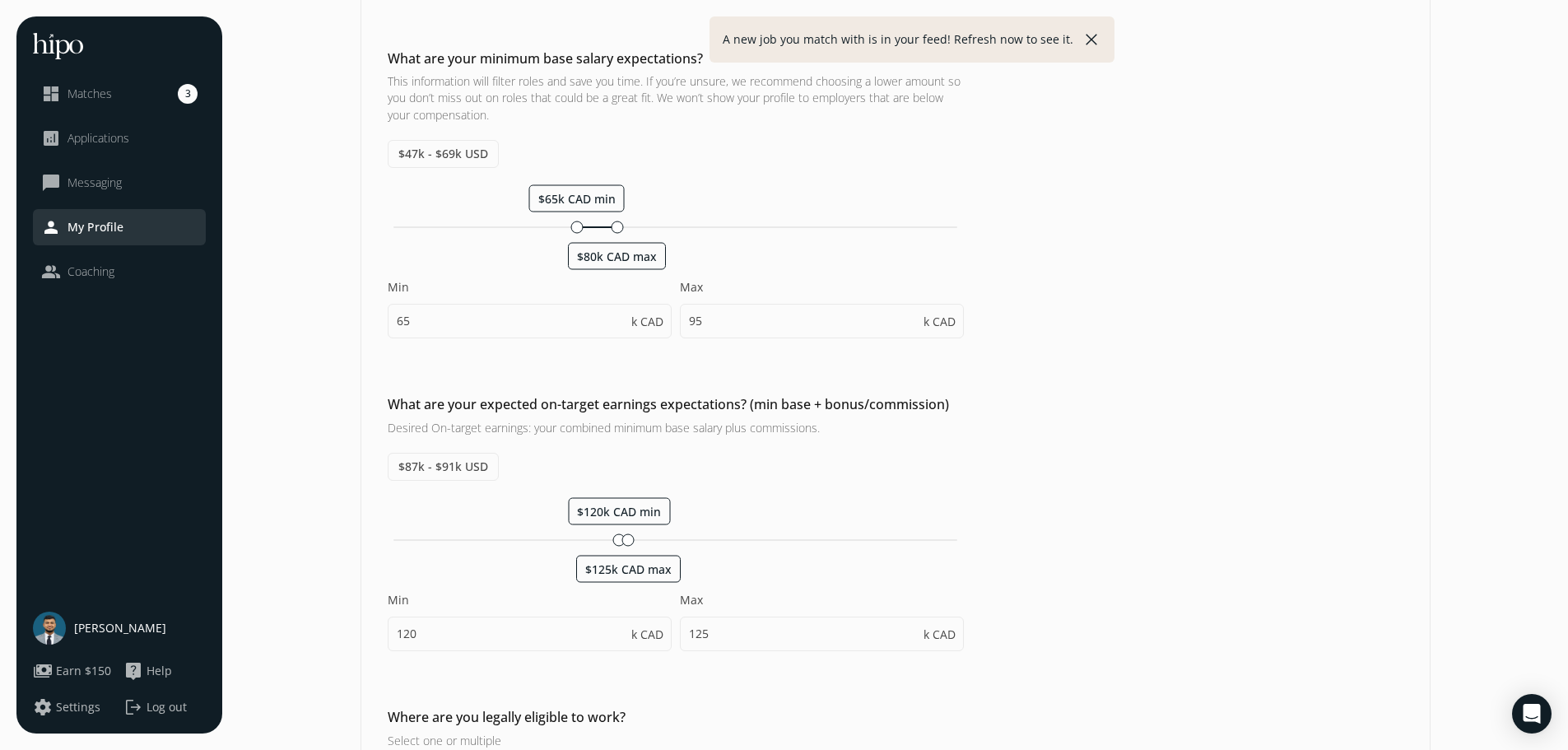
click at [616, 226] on div "$65k CAD min $80k CAD max" at bounding box center [675, 227] width 564 height 2
type input "80"
drag, startPoint x: 612, startPoint y: 226, endPoint x: 695, endPoint y: 228, distance: 83.0
click at [695, 228] on div at bounding box center [694, 226] width 12 height 12
type input "75"
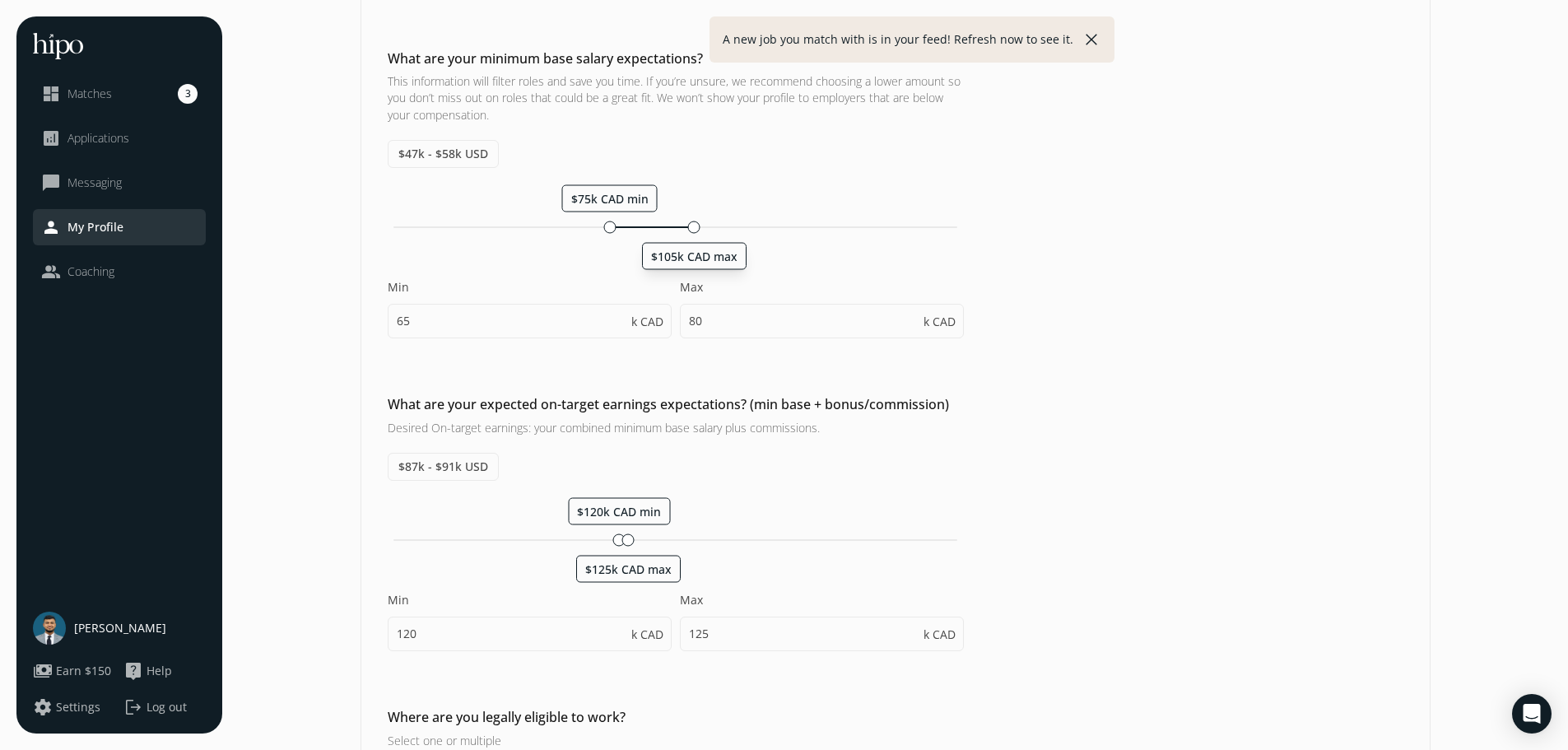
type input "105"
drag, startPoint x: 654, startPoint y: 225, endPoint x: 755, endPoint y: 228, distance: 101.0
click at [754, 228] on div "$75k CAD min $90k CAD max" at bounding box center [675, 227] width 576 height 16
type input "100"
type input "130"
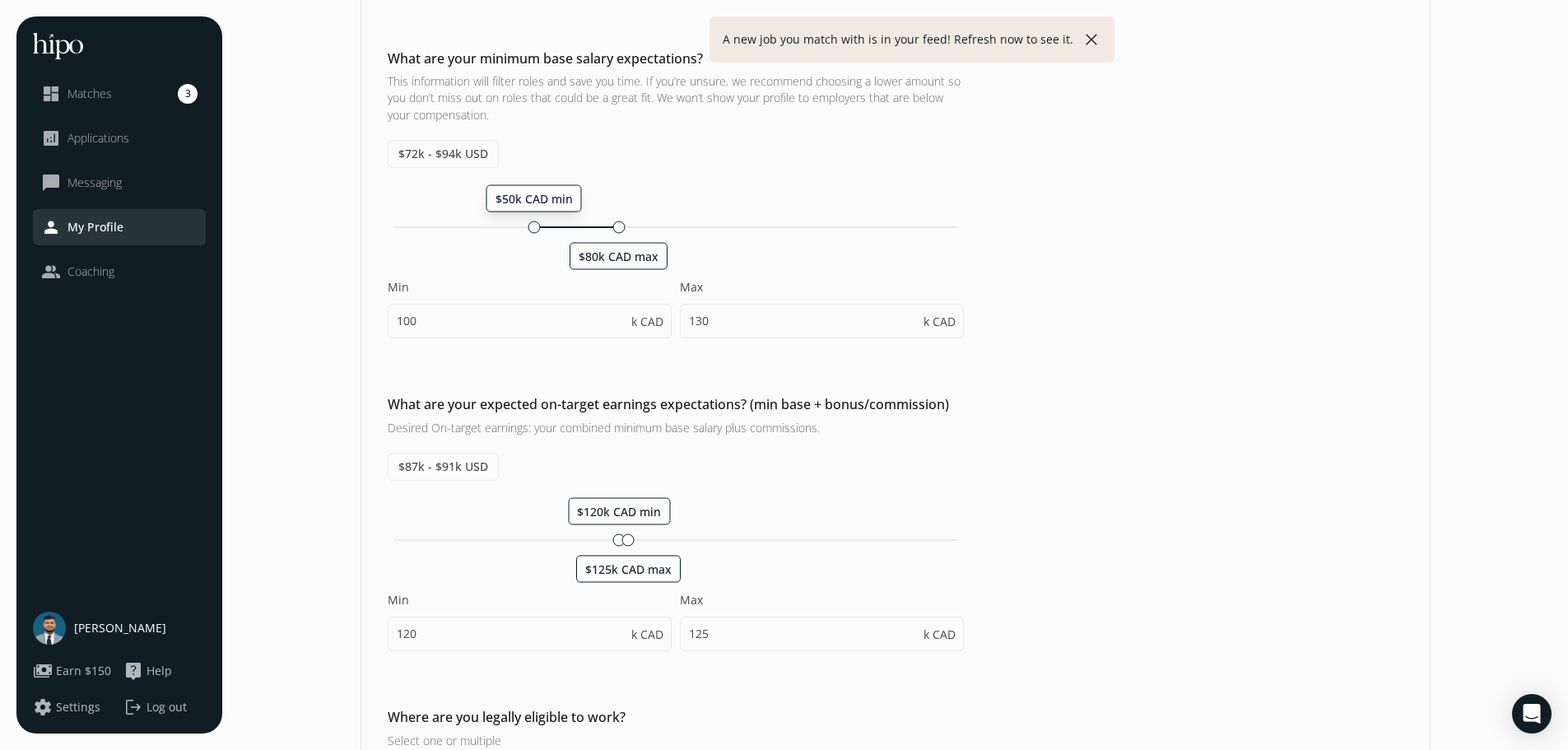
drag, startPoint x: 670, startPoint y: 226, endPoint x: 531, endPoint y: 230, distance: 139.1
click at [531, 230] on div at bounding box center [533, 226] width 12 height 12
type input "50"
type input "80"
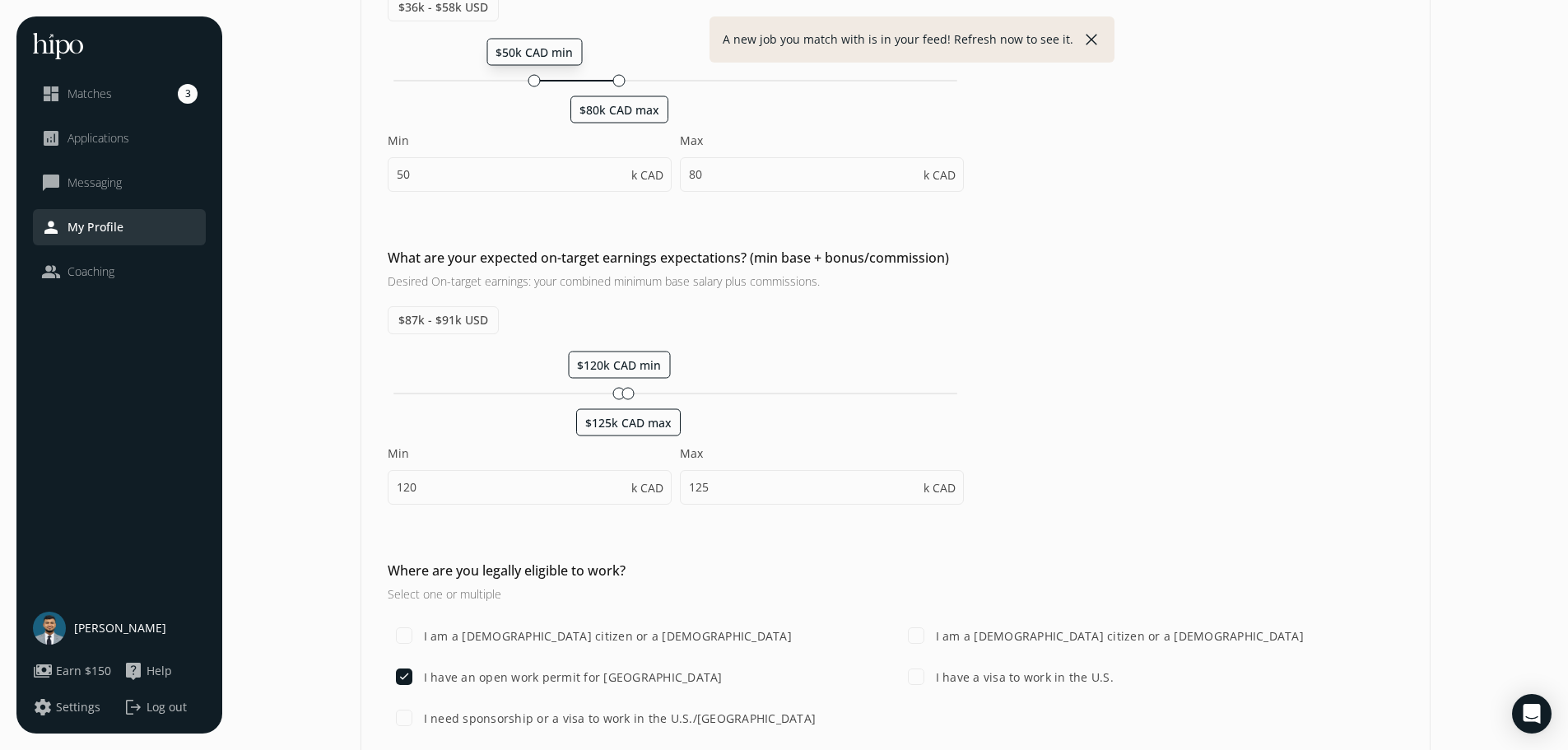
scroll to position [659, 0]
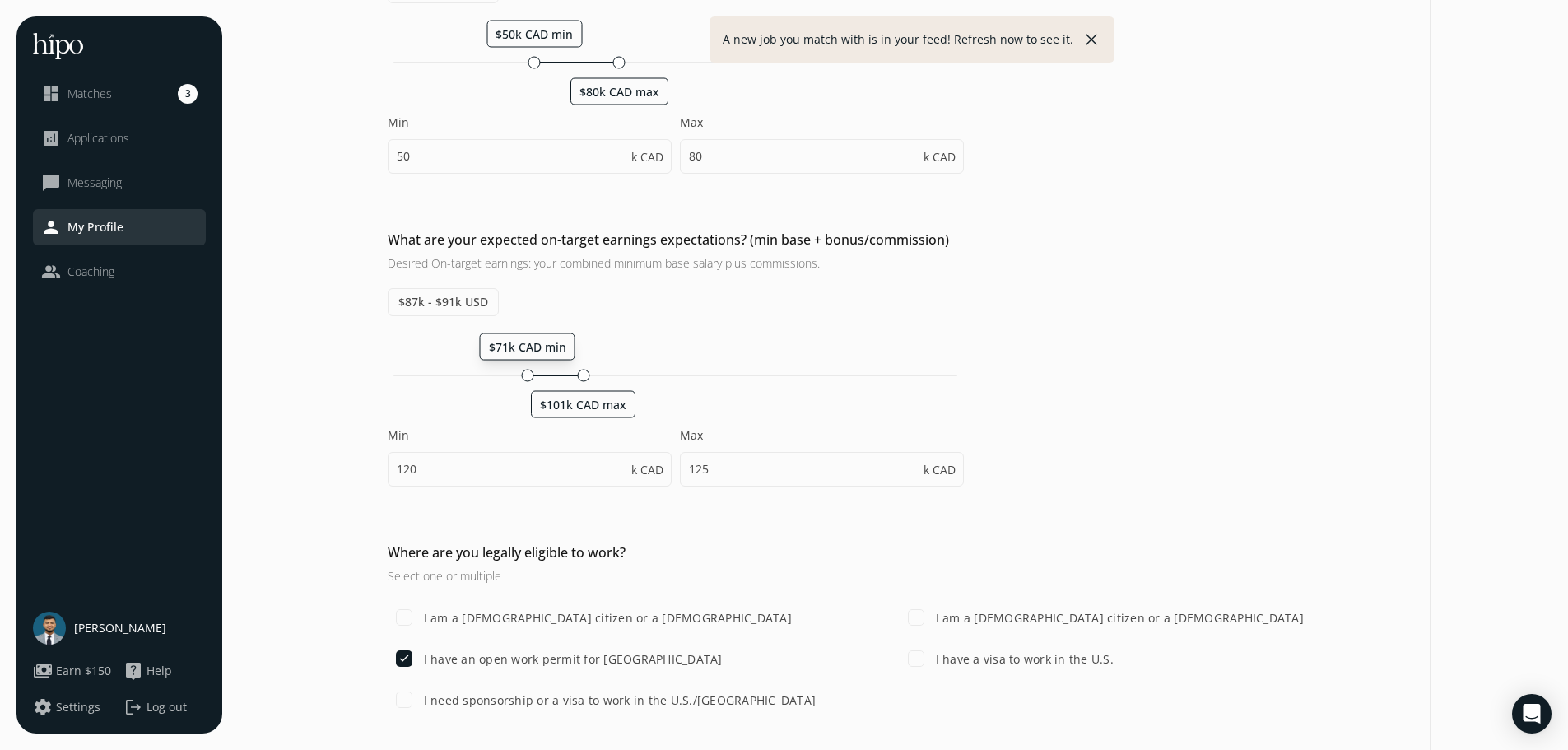
drag, startPoint x: 617, startPoint y: 375, endPoint x: 524, endPoint y: 378, distance: 93.0
click at [524, 378] on div at bounding box center [527, 375] width 12 height 12
type input "71"
type input "101"
drag, startPoint x: 587, startPoint y: 377, endPoint x: 620, endPoint y: 377, distance: 33.0
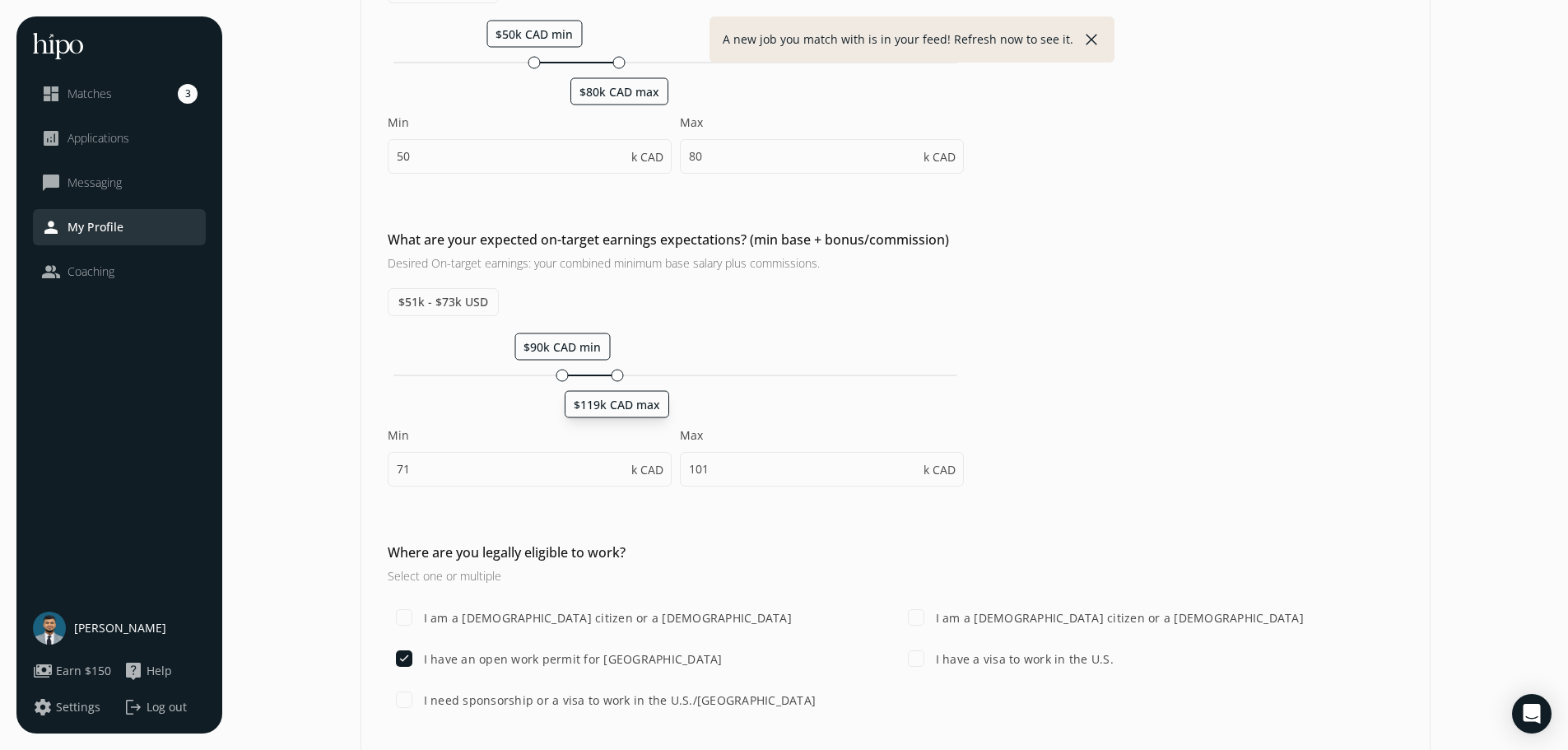
click at [620, 377] on div at bounding box center [616, 375] width 12 height 12
type input "91"
type input "121"
drag, startPoint x: 567, startPoint y: 375, endPoint x: 531, endPoint y: 377, distance: 36.1
click at [531, 377] on div at bounding box center [533, 375] width 12 height 12
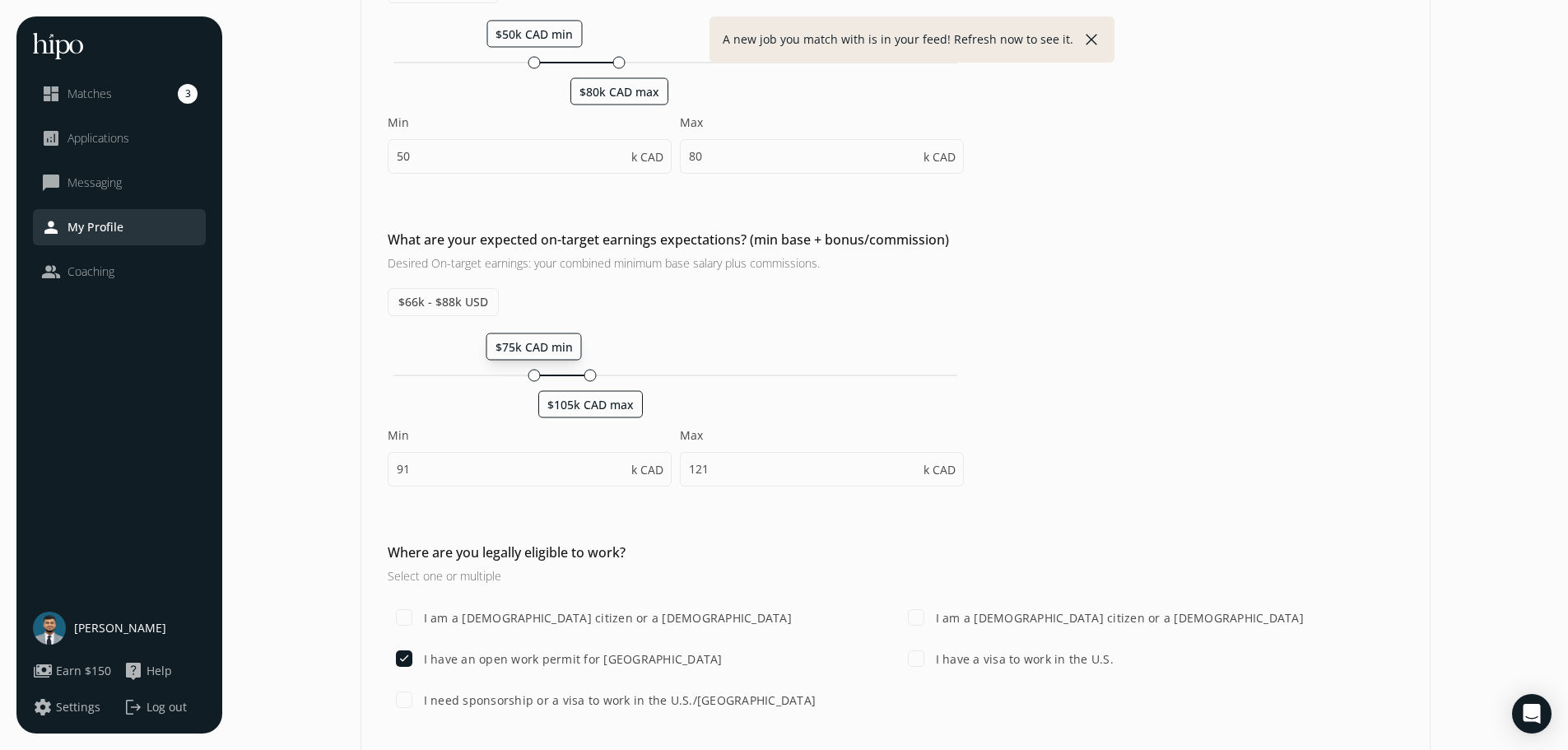
type input "75"
type input "105"
click at [591, 375] on div at bounding box center [593, 375] width 12 height 12
type input "76"
type input "106"
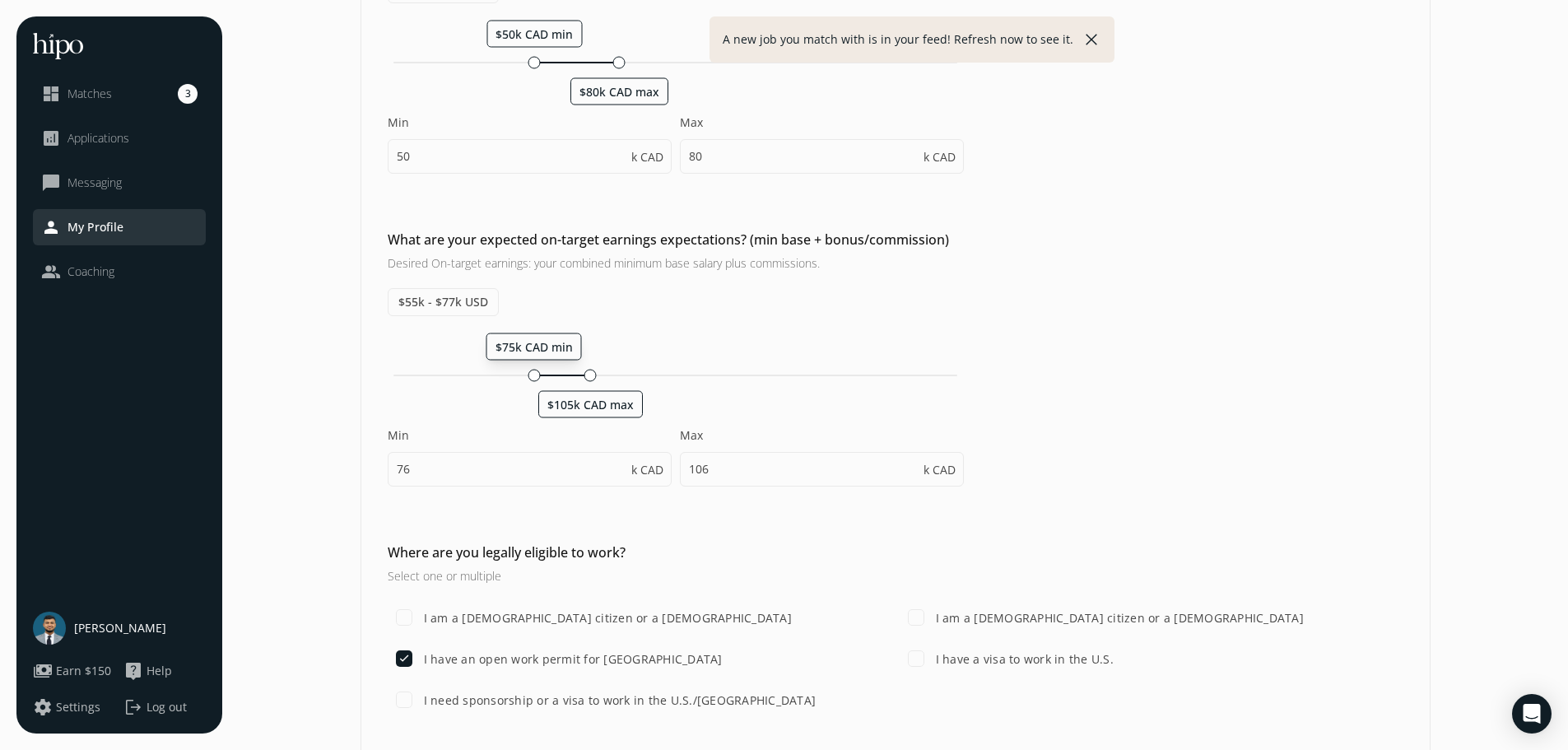
click at [531, 374] on div at bounding box center [533, 375] width 12 height 12
type input "75"
type input "105"
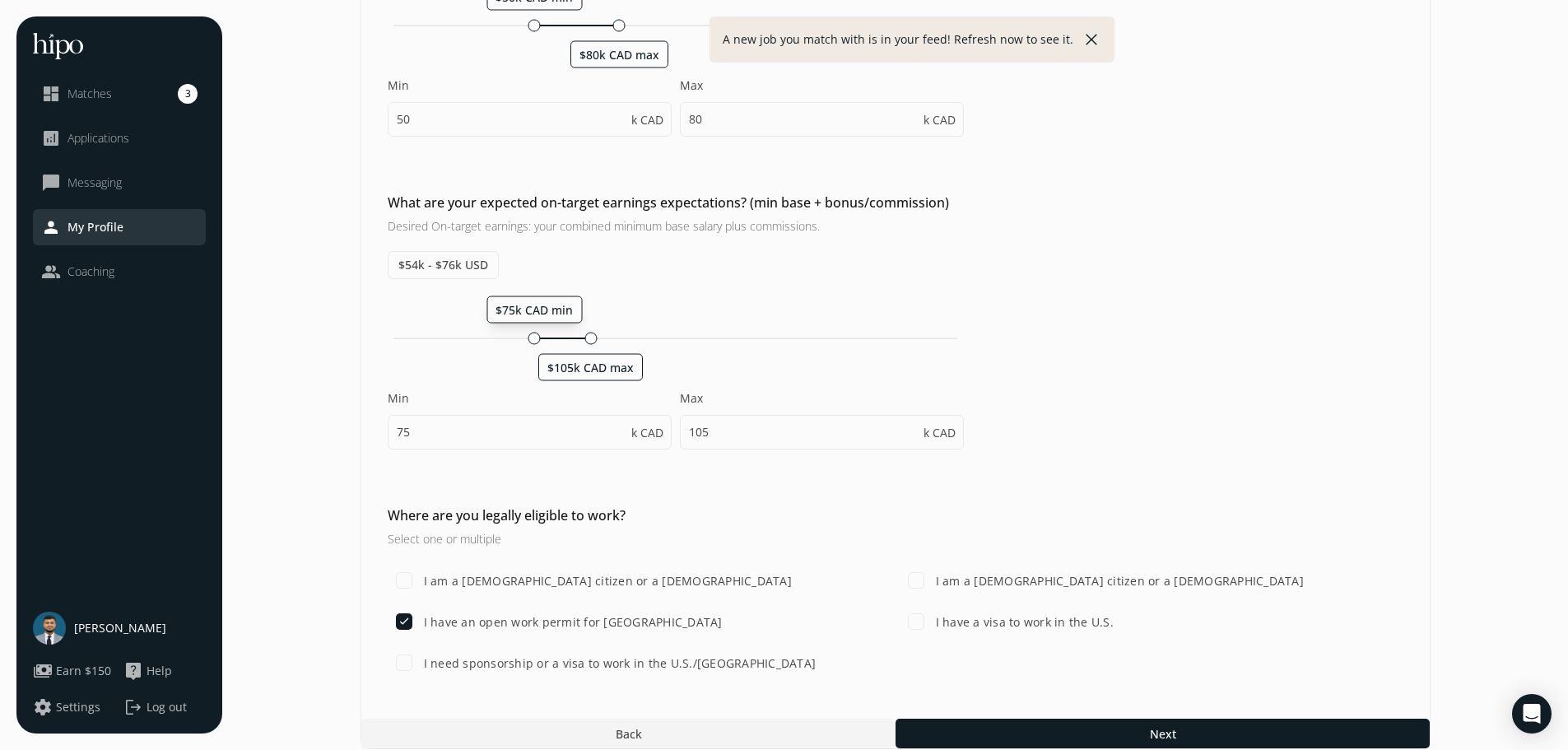
scroll to position [712, 0]
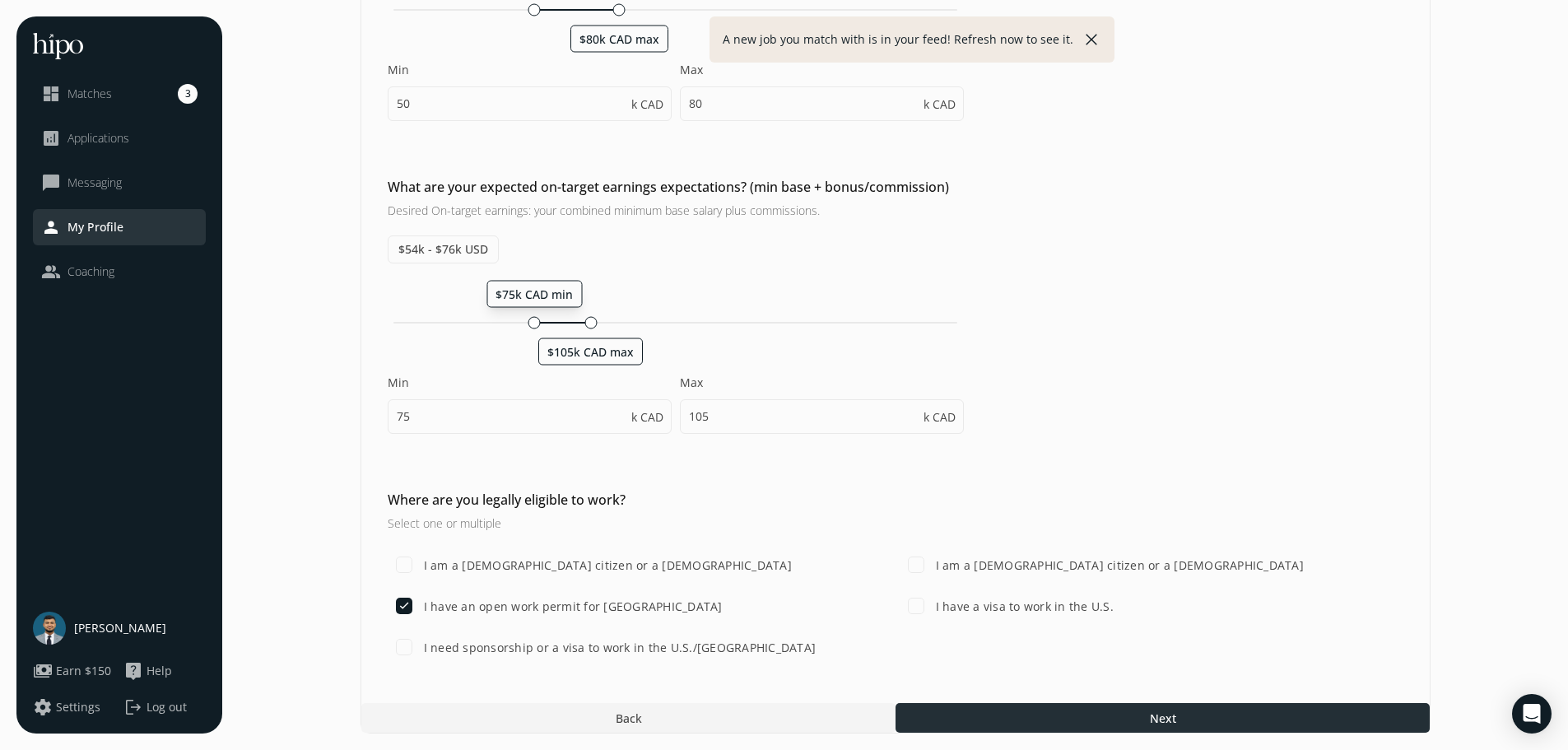
click at [1036, 712] on div at bounding box center [1163, 718] width 534 height 30
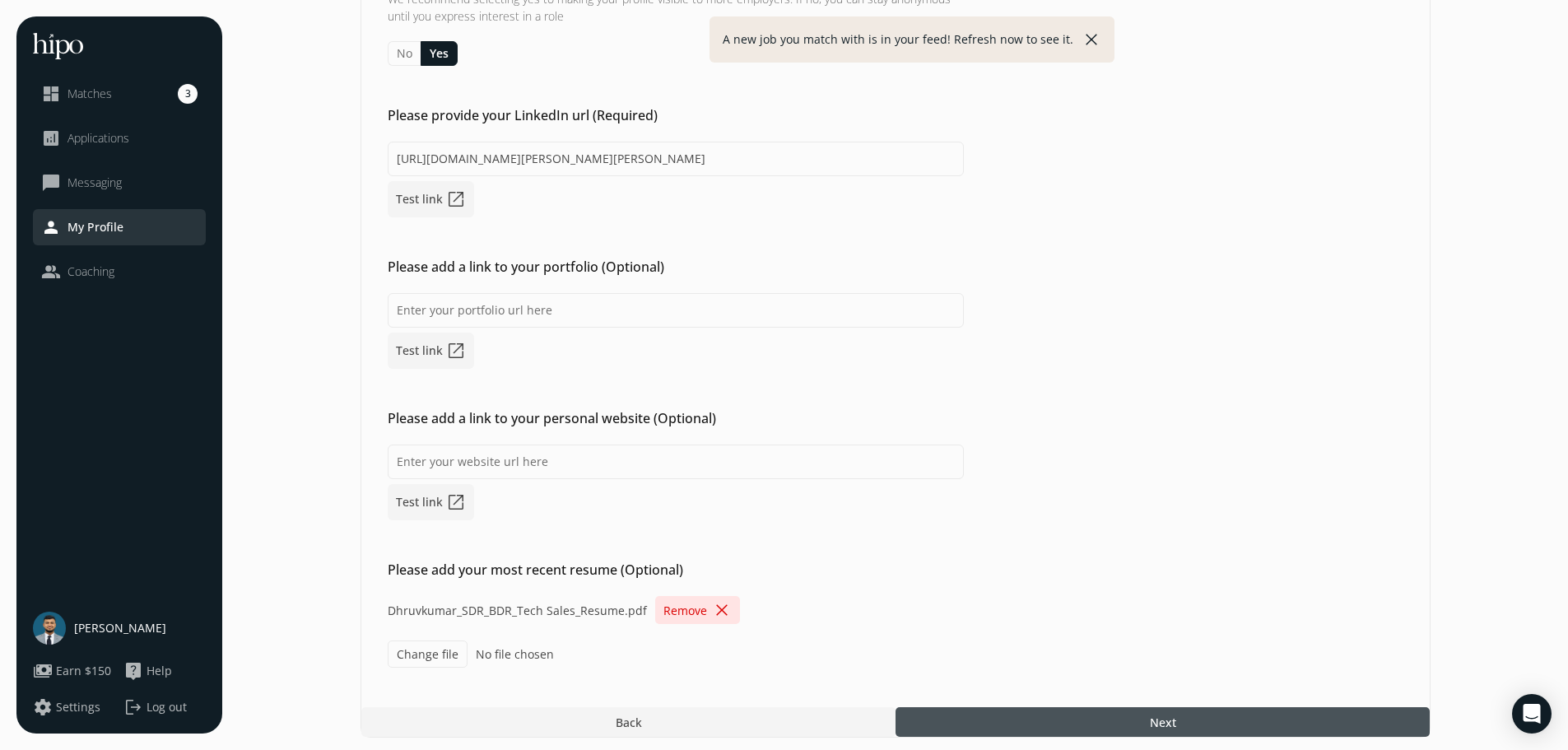
scroll to position [189, 0]
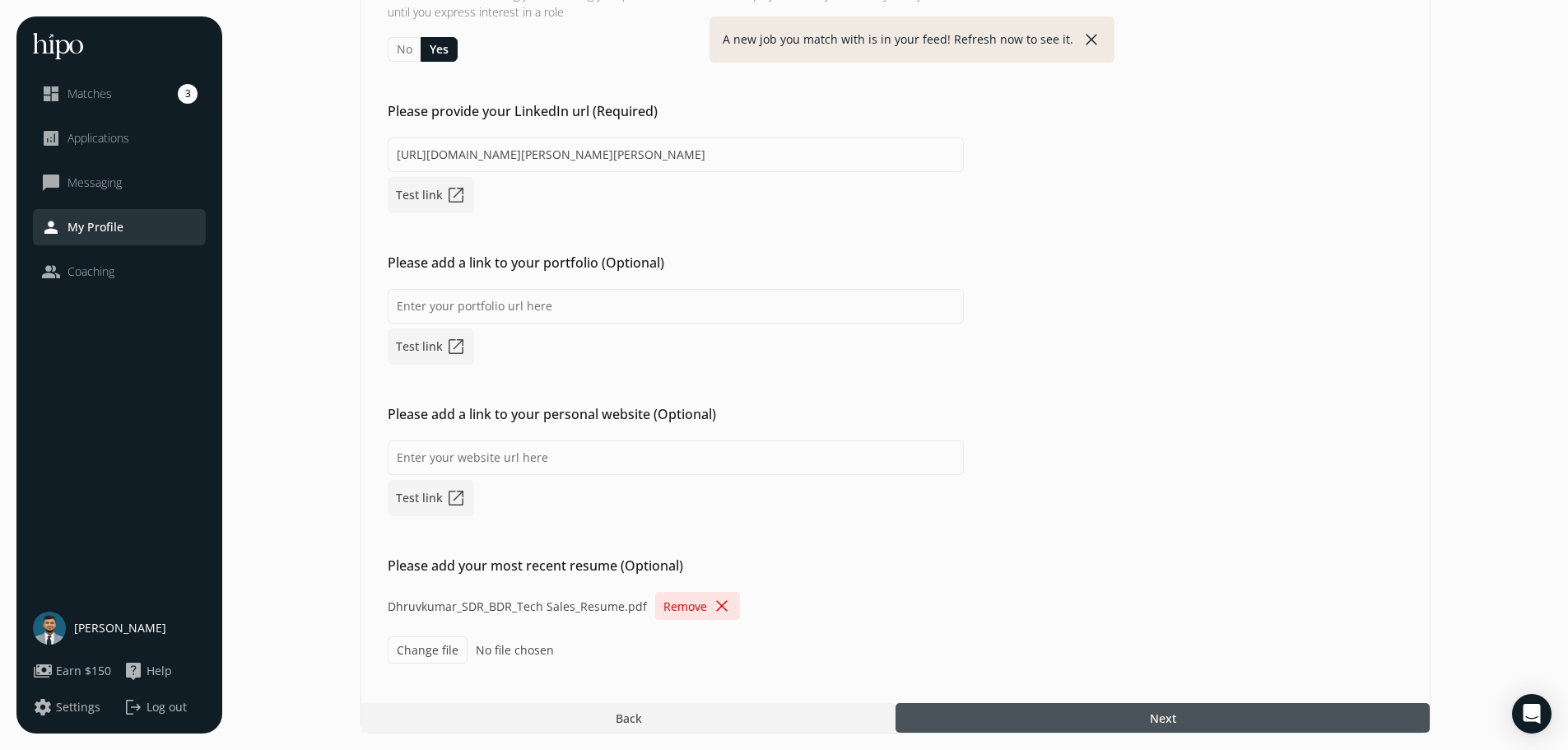
click at [718, 609] on span "close" at bounding box center [722, 605] width 19 height 19
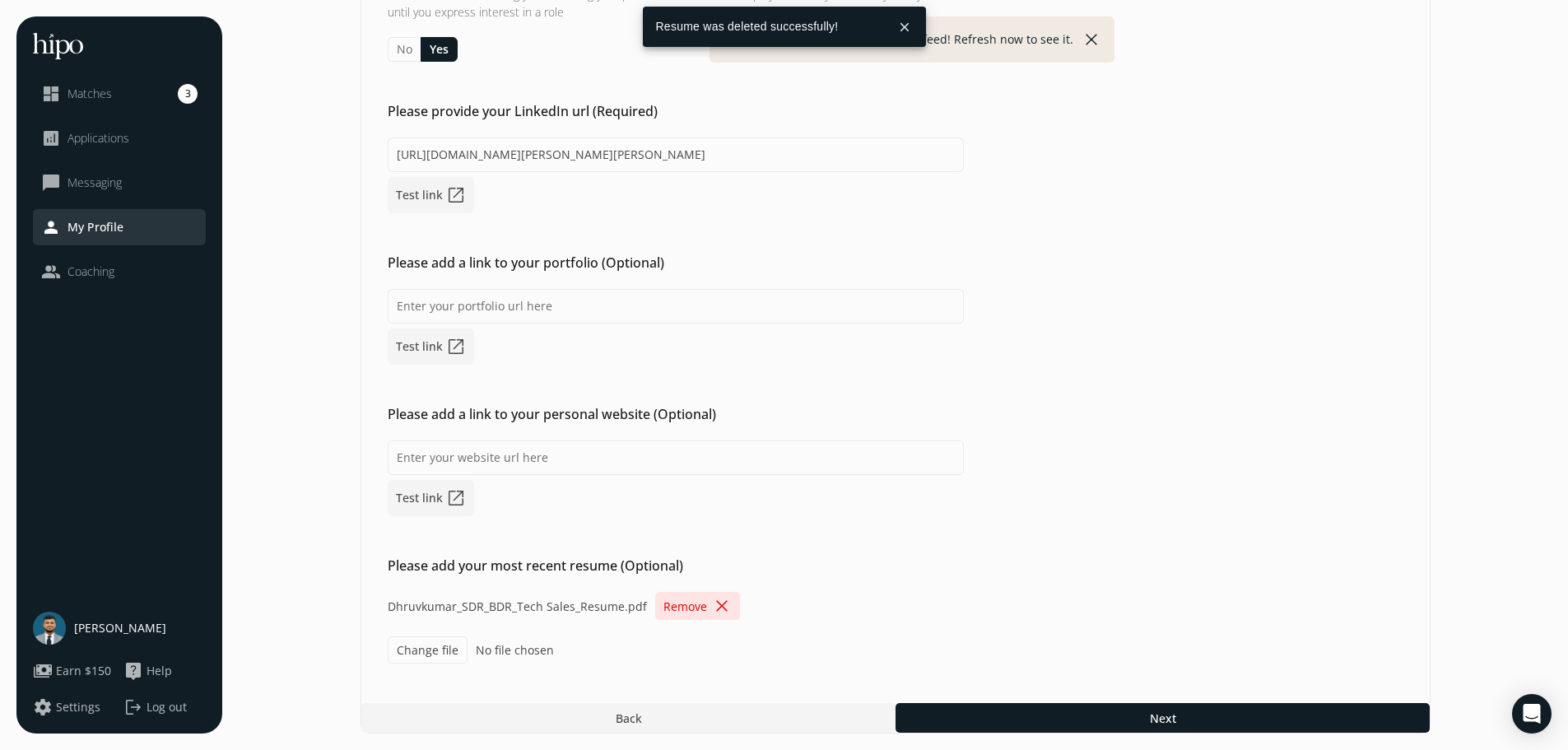
scroll to position [145, 0]
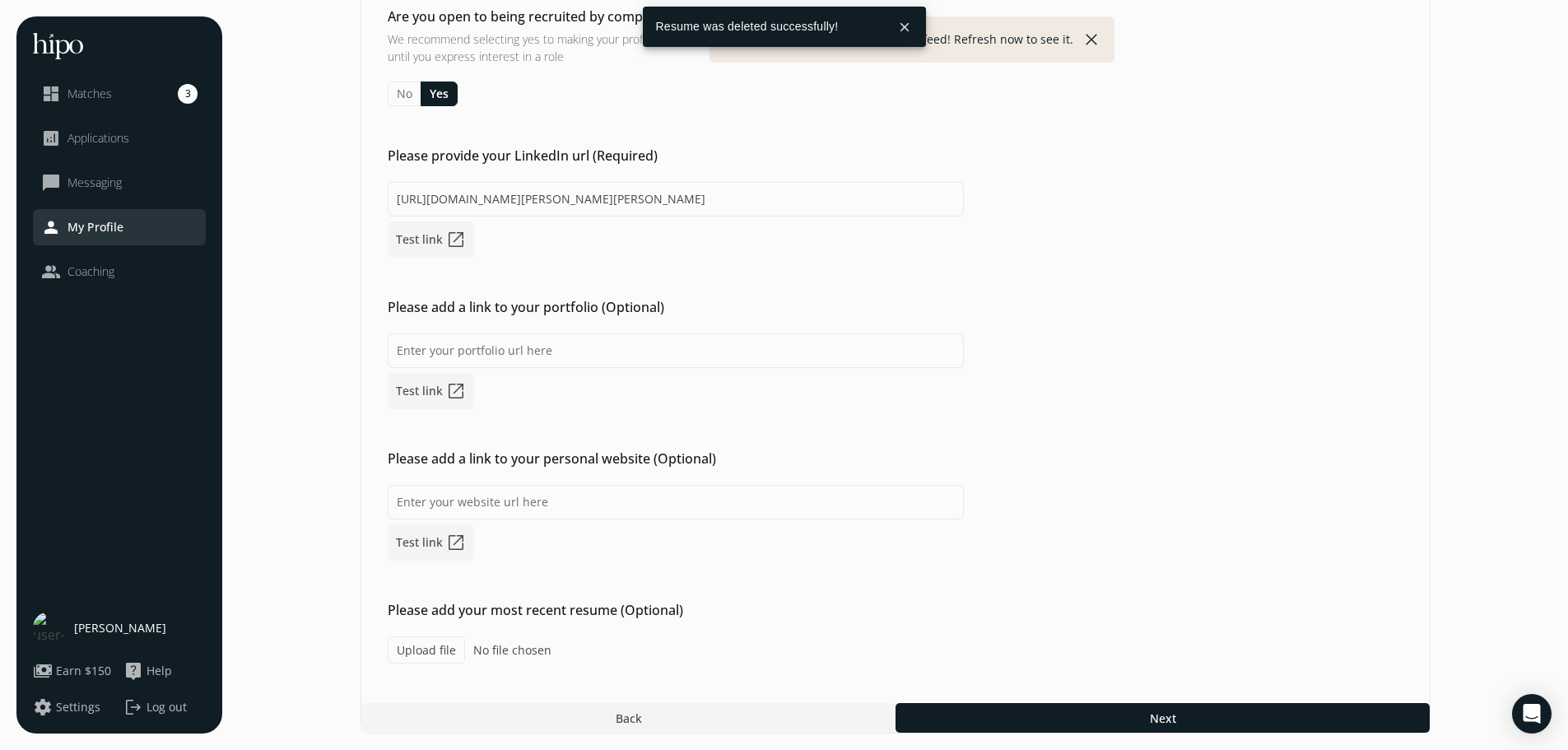
click at [417, 650] on label "Upload file" at bounding box center [426, 650] width 77 height 27
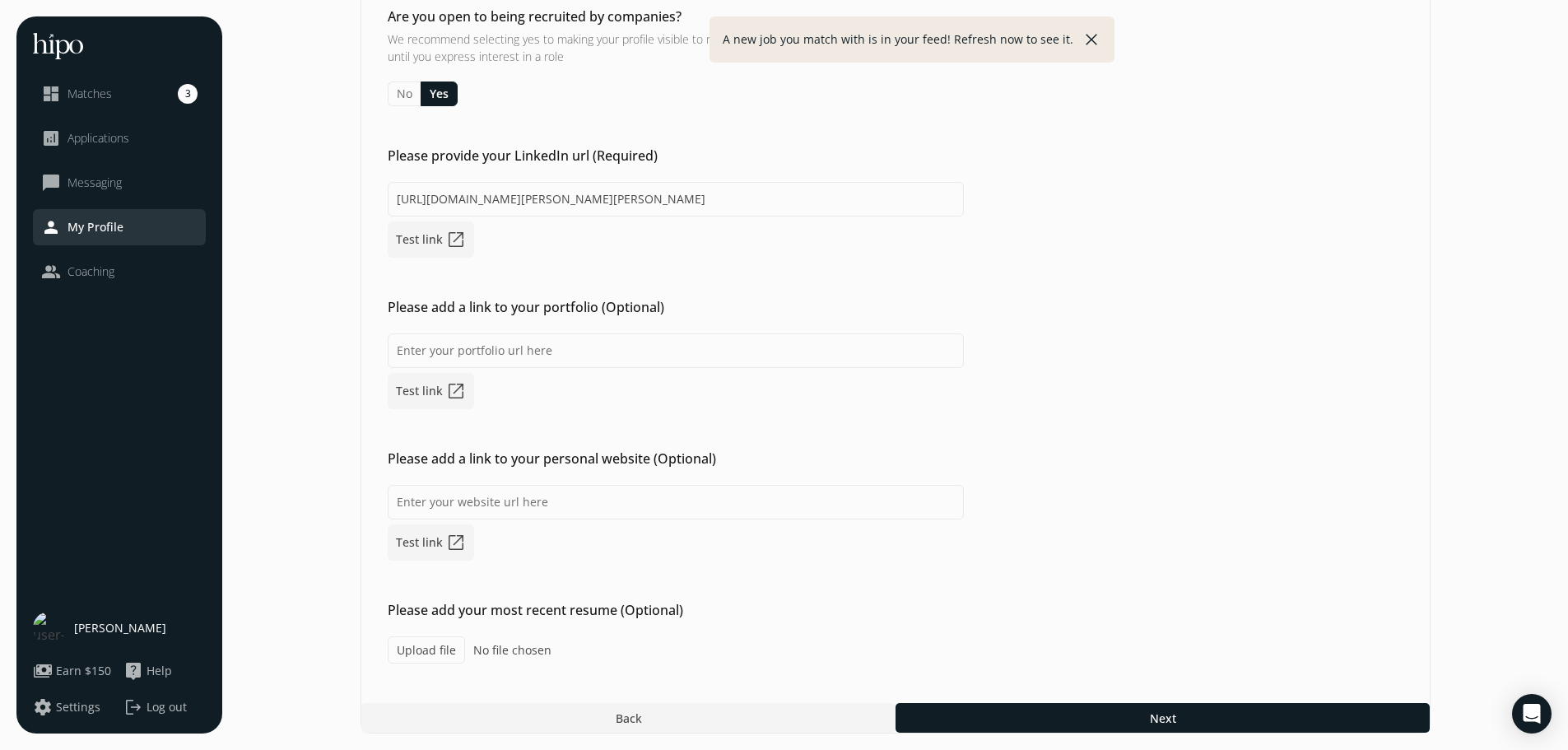
type input "C:\fakepath\Dhruvkumar_BDR_Tech Sales_Resume.pdf"
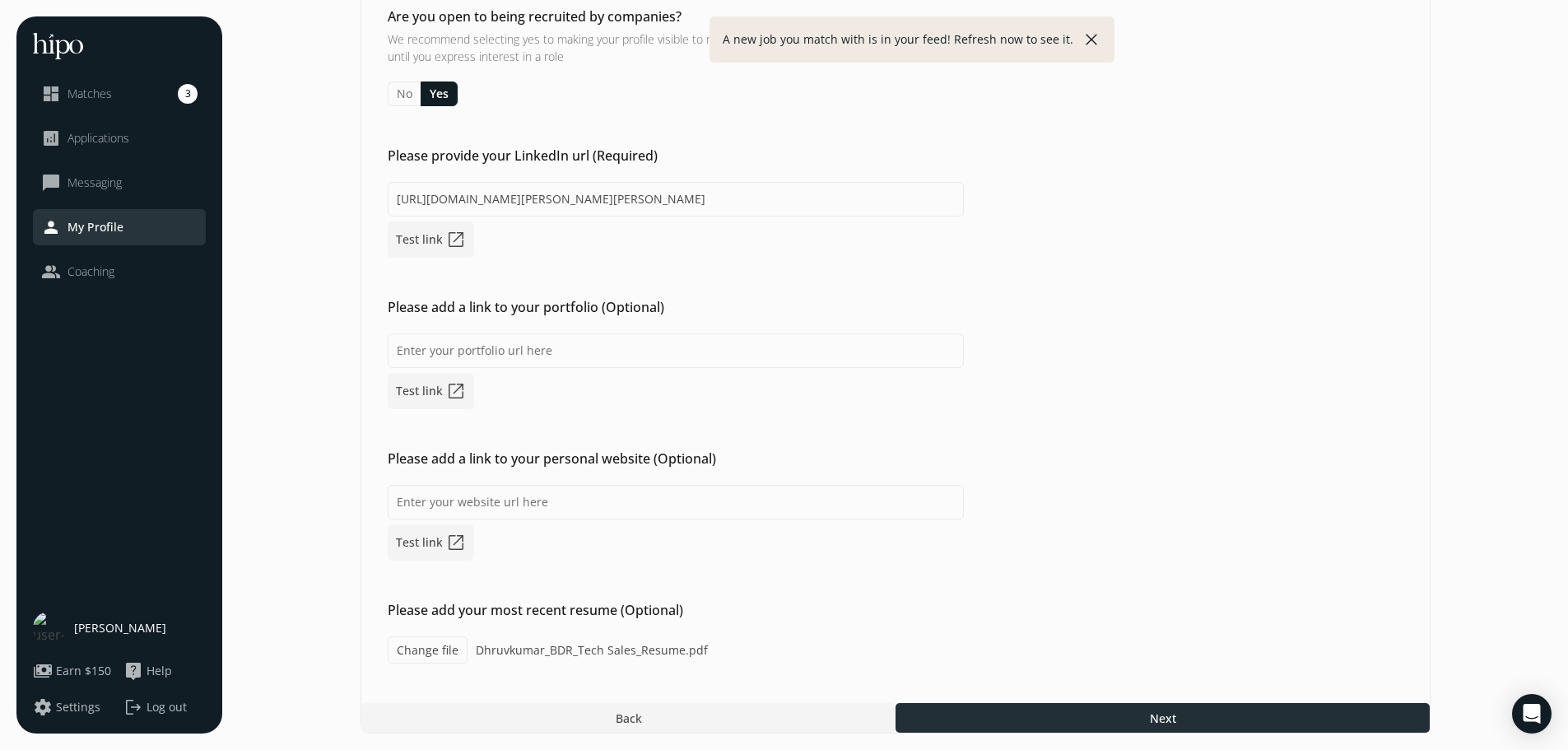
click at [1032, 717] on div at bounding box center [1163, 718] width 534 height 30
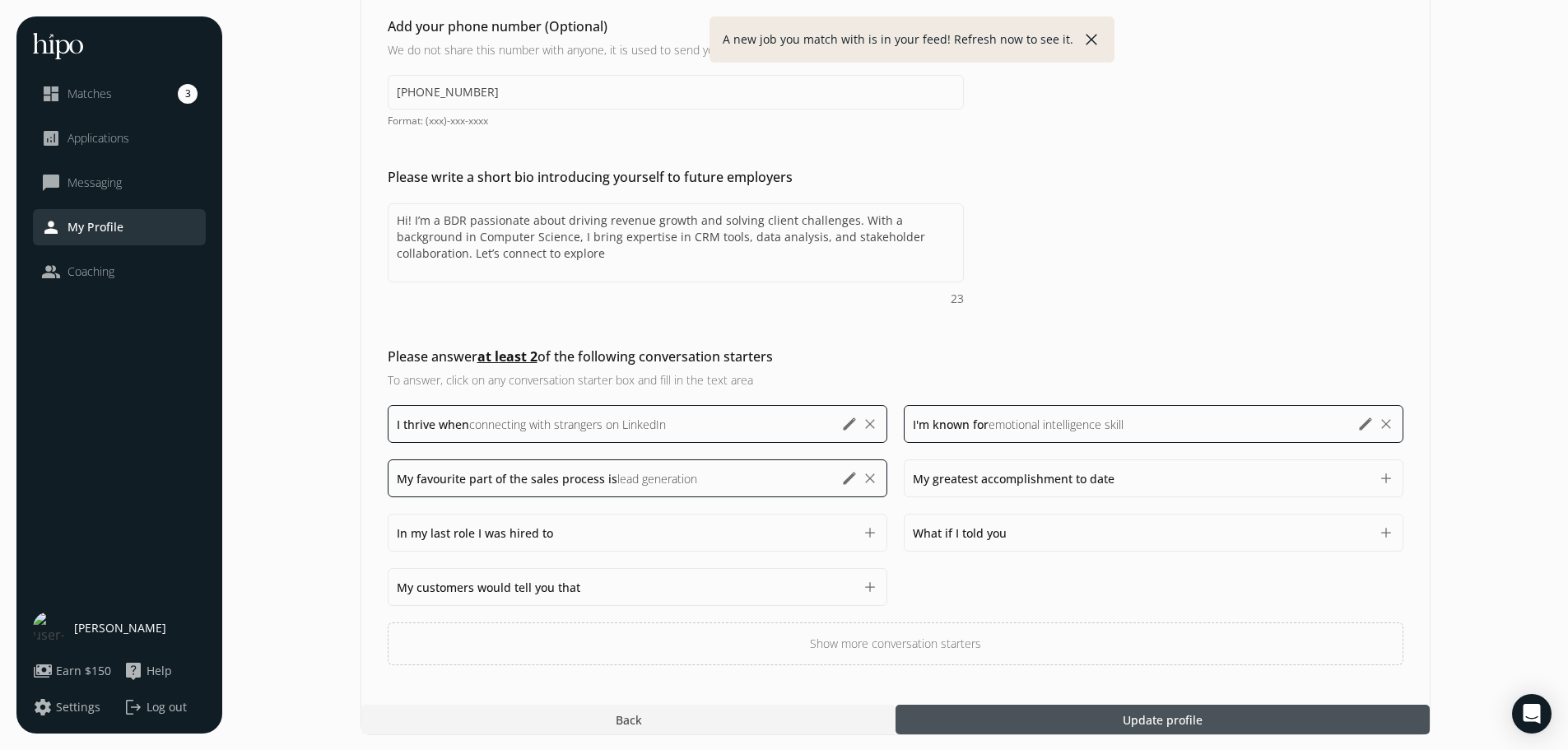
scroll to position [327, 0]
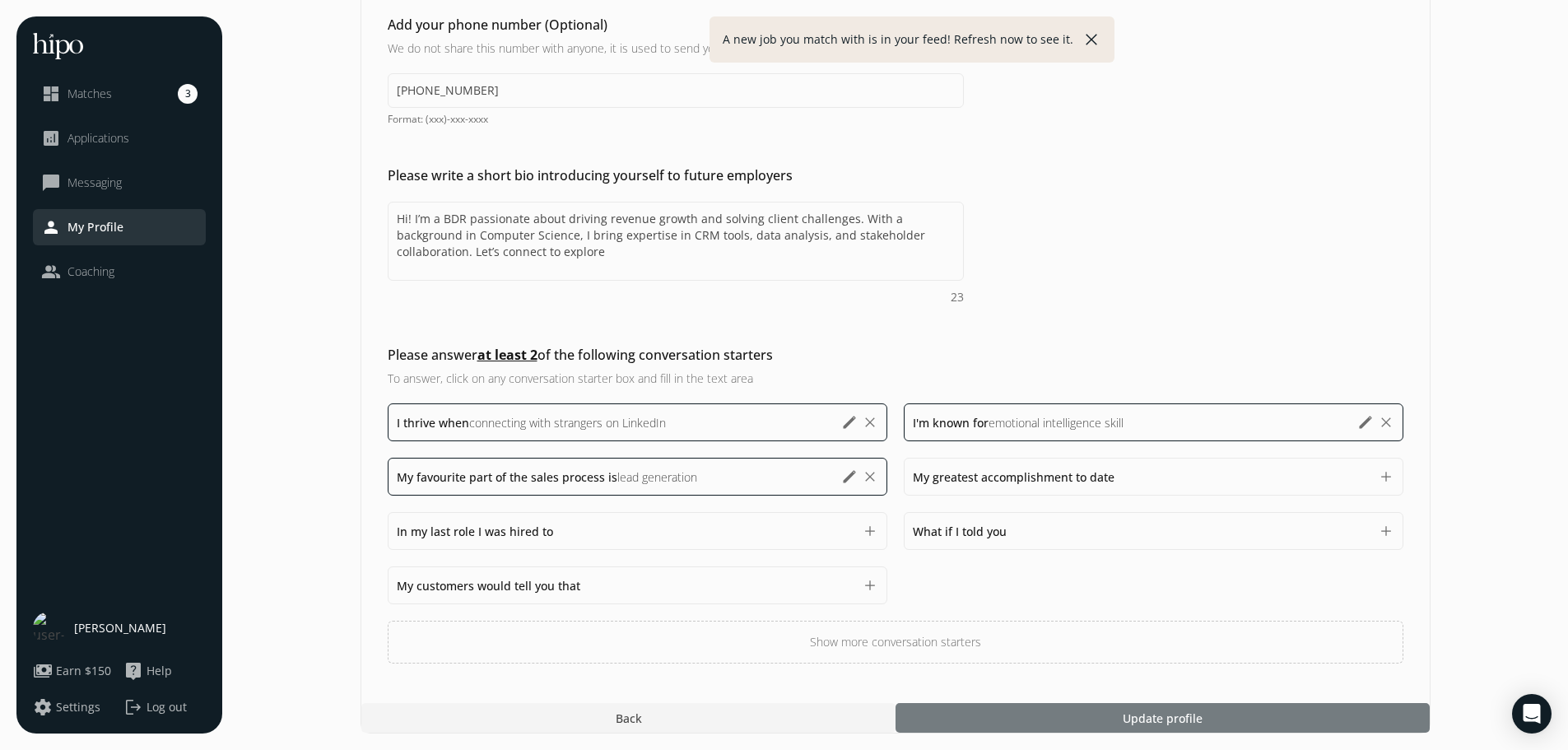
click at [1063, 713] on div at bounding box center [1163, 718] width 534 height 30
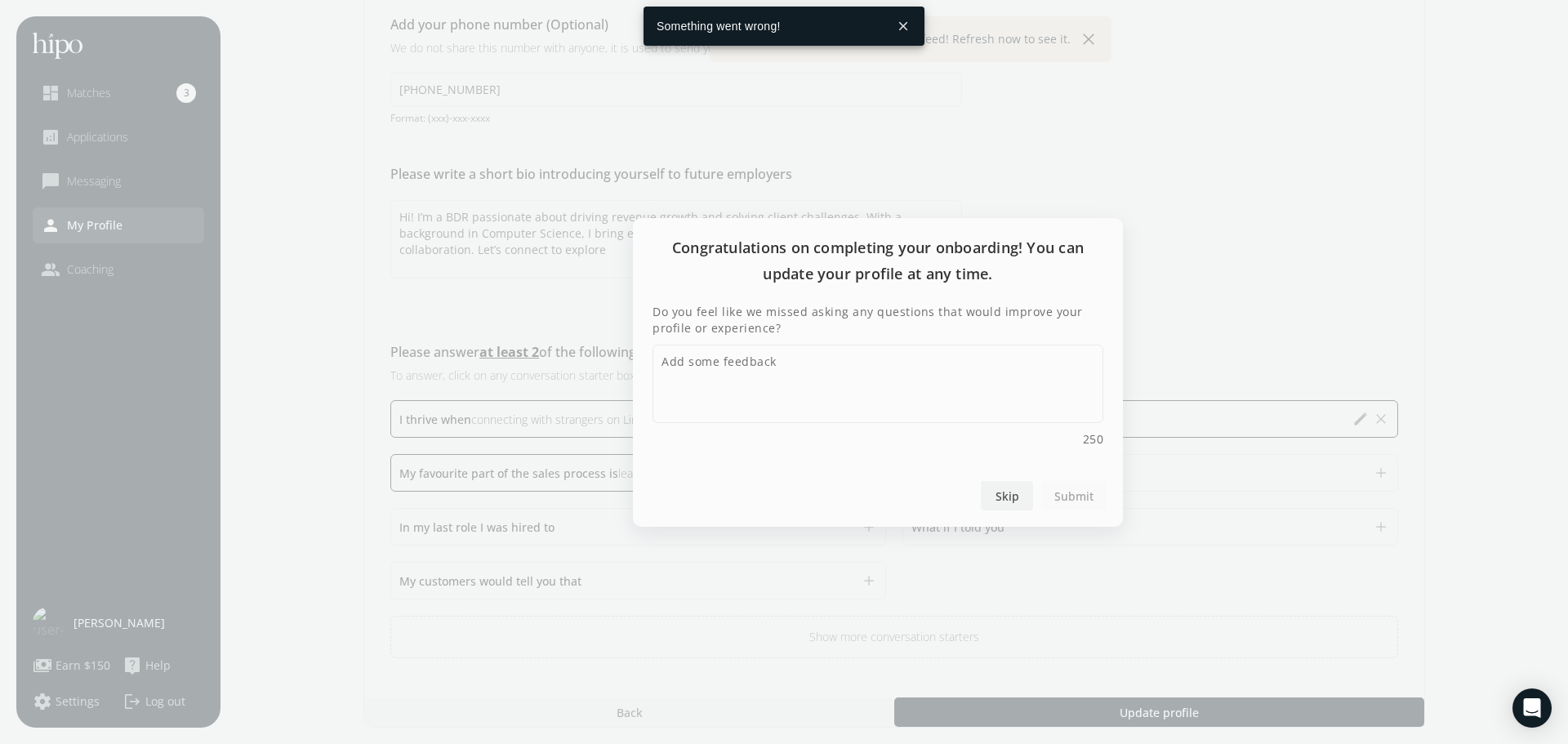
click at [1004, 504] on span "Skip" at bounding box center [1008, 495] width 24 height 17
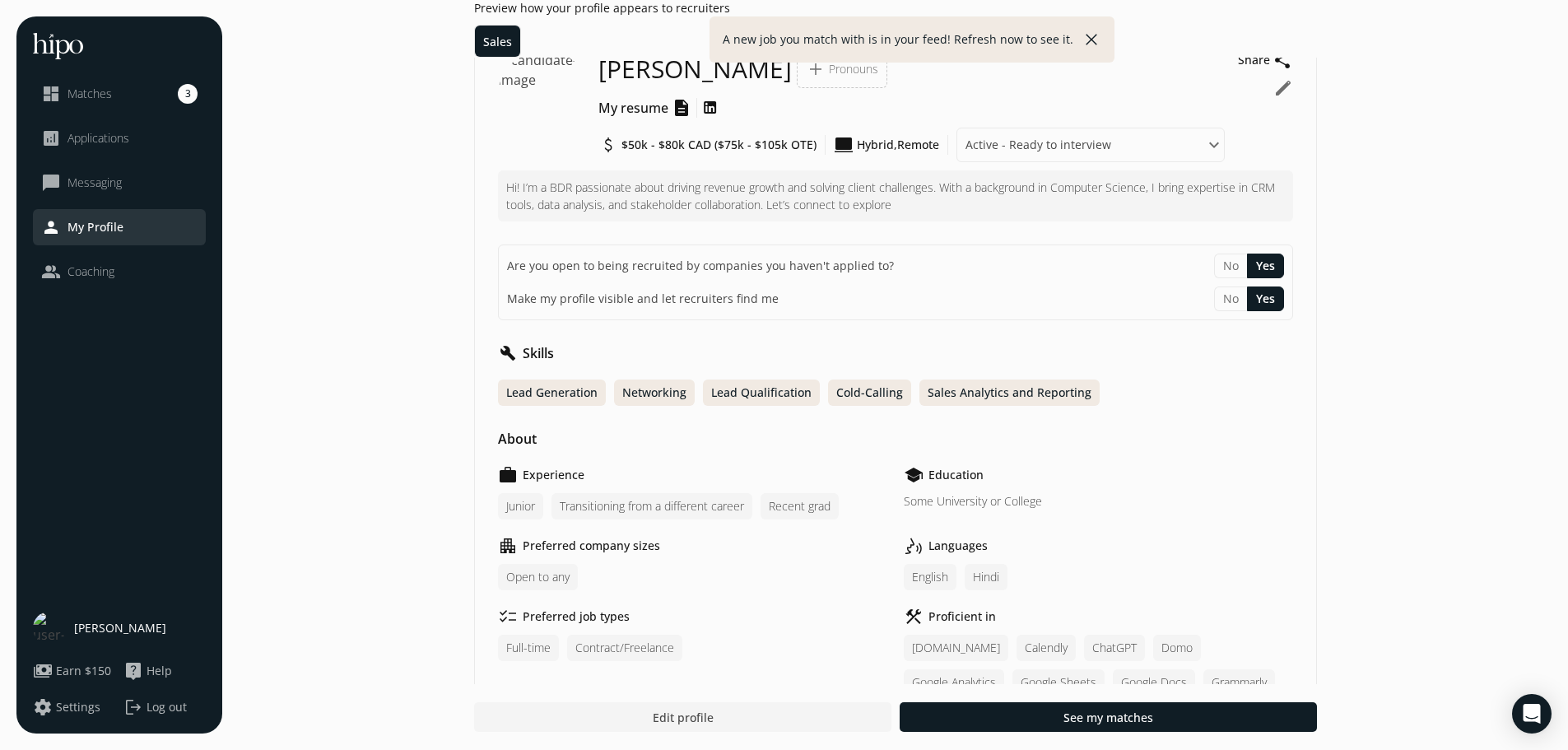
scroll to position [83, 0]
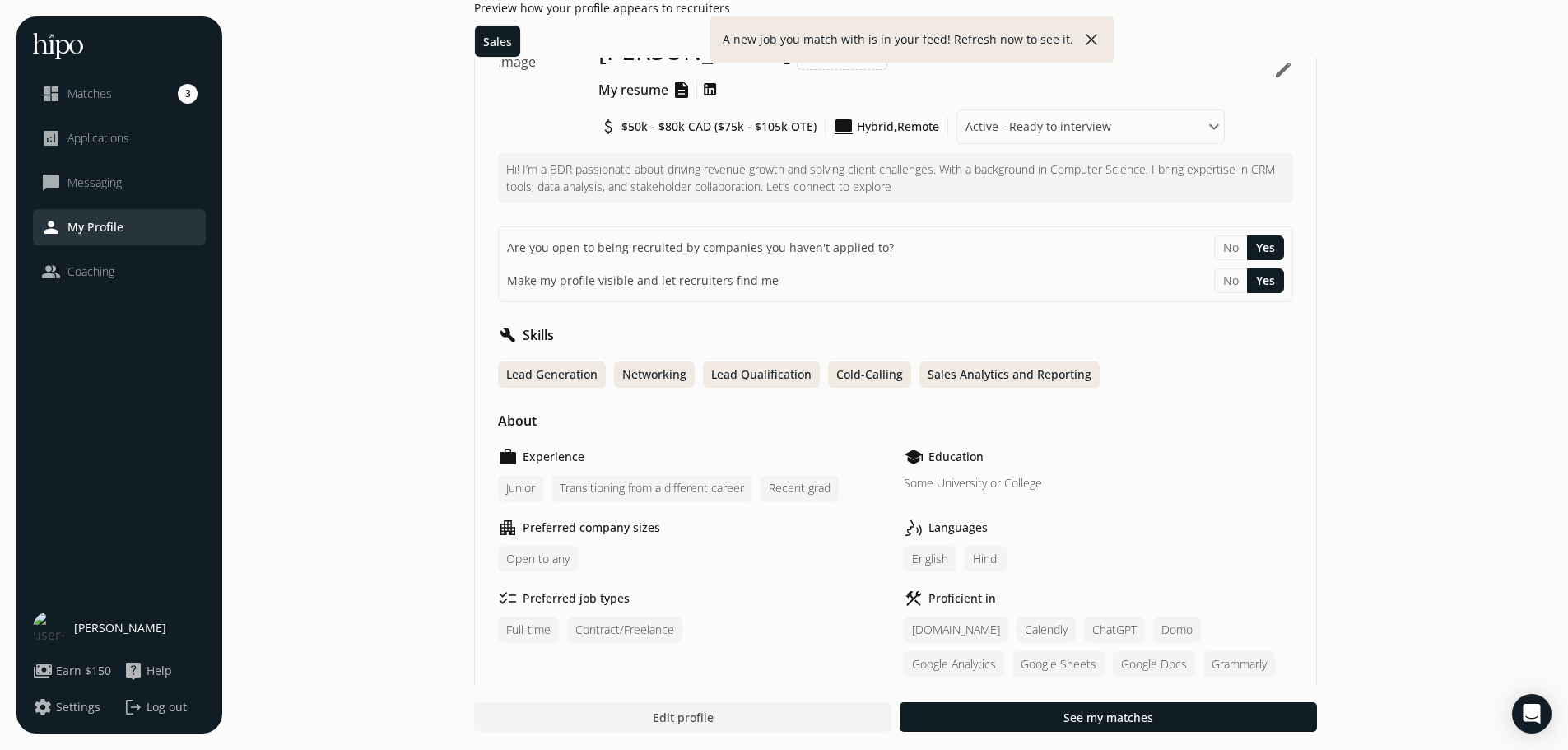
click at [106, 136] on span "Applications" at bounding box center [98, 138] width 62 height 17
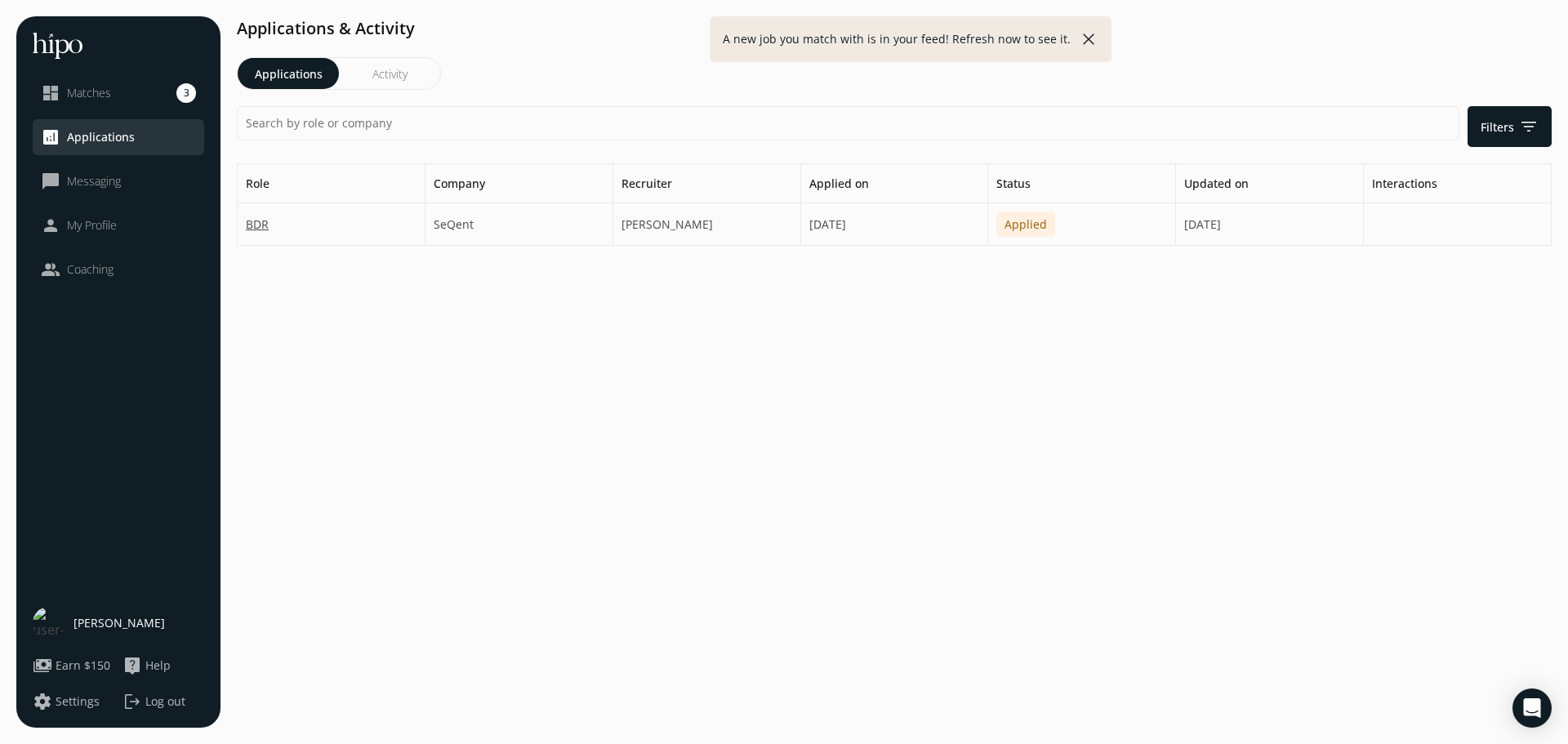
click at [988, 227] on div "Sheret Ross" at bounding box center [1082, 225] width 188 height 42
click at [252, 227] on link "BDR" at bounding box center [257, 224] width 23 height 17
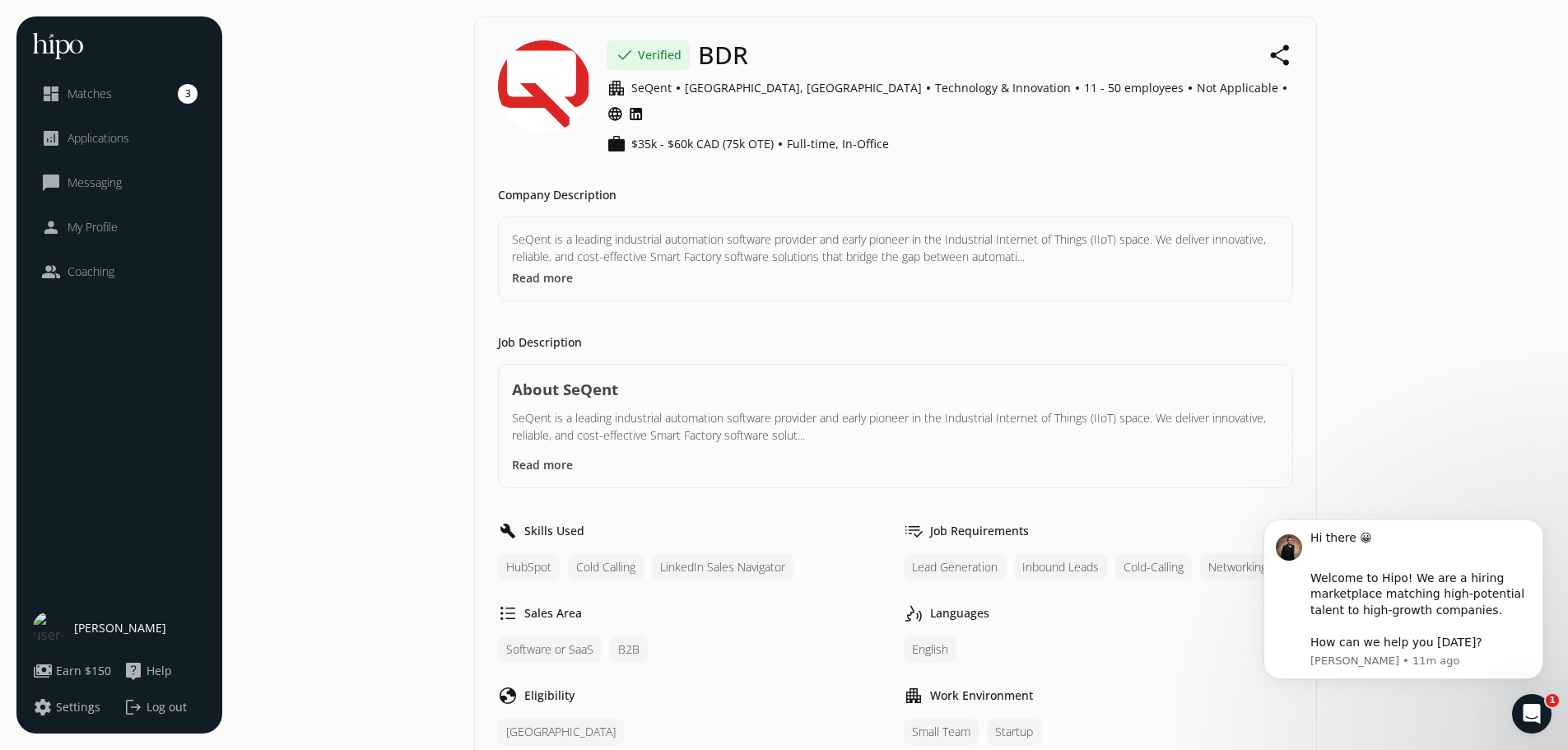
click at [1279, 63] on button "share" at bounding box center [1280, 55] width 25 height 30
click at [1283, 56] on button "share" at bounding box center [1280, 55] width 25 height 30
